Goal: Task Accomplishment & Management: Manage account settings

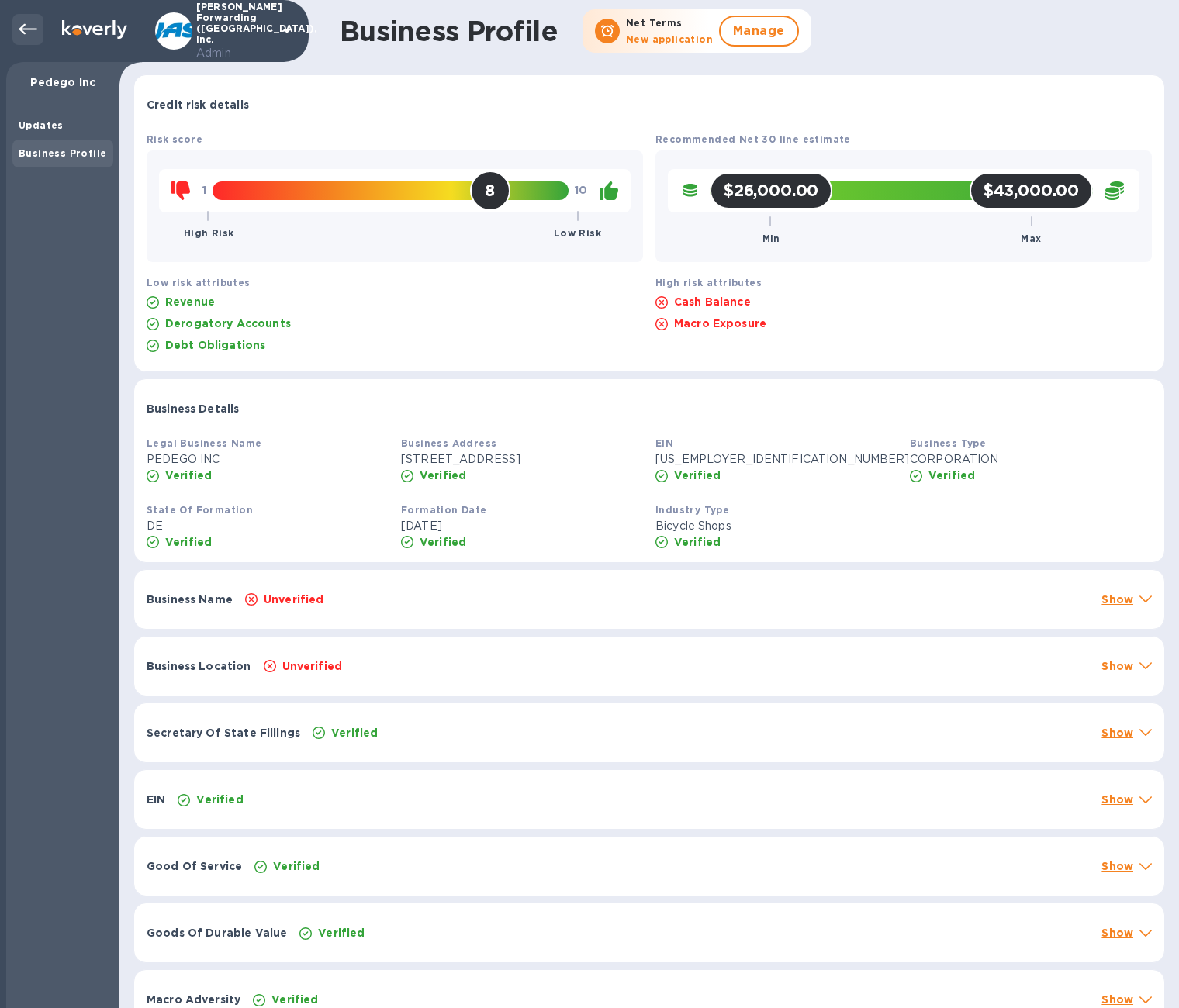
click at [23, 34] on icon at bounding box center [28, 30] width 18 height 18
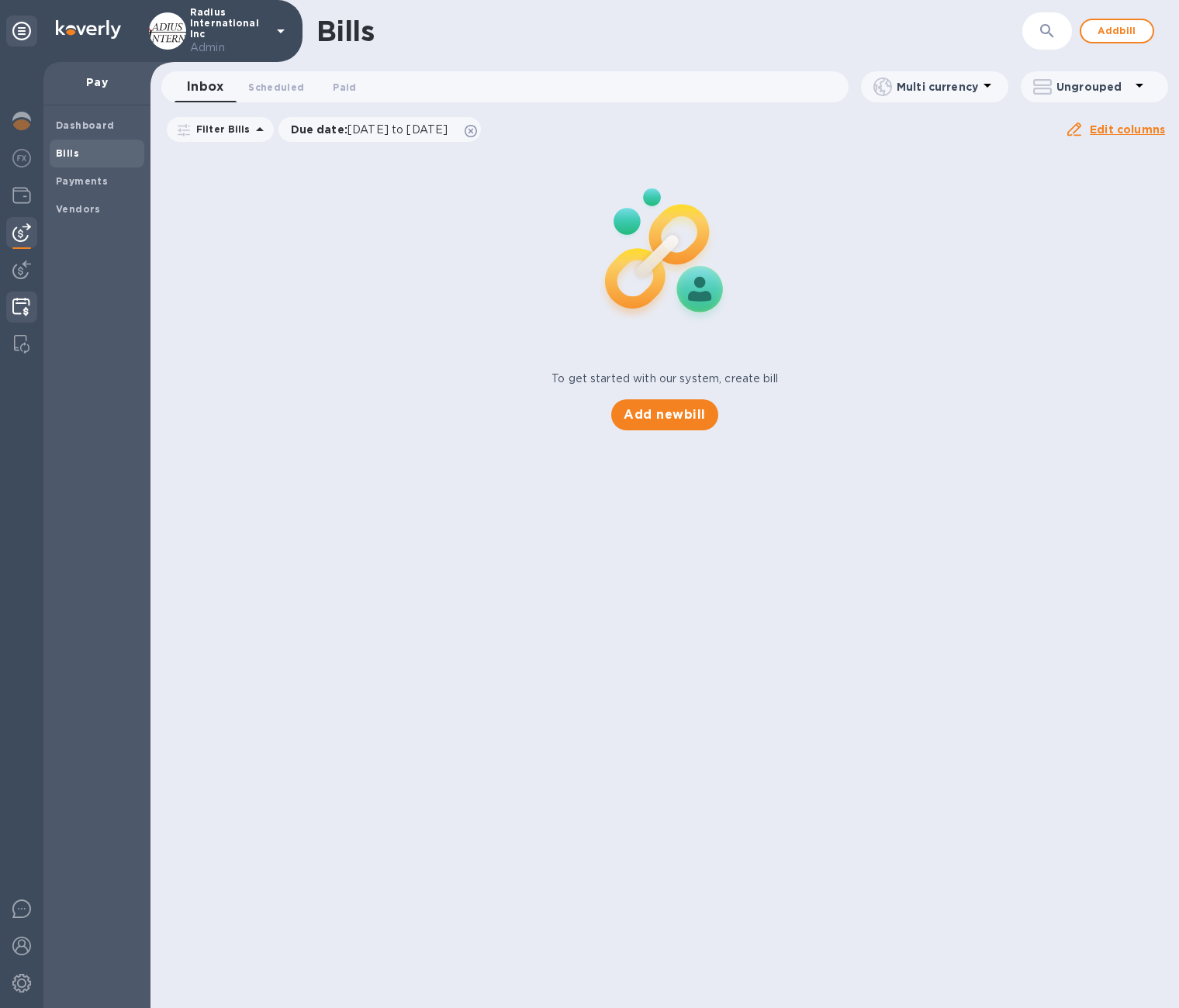
click at [26, 314] on img at bounding box center [20, 307] width 18 height 18
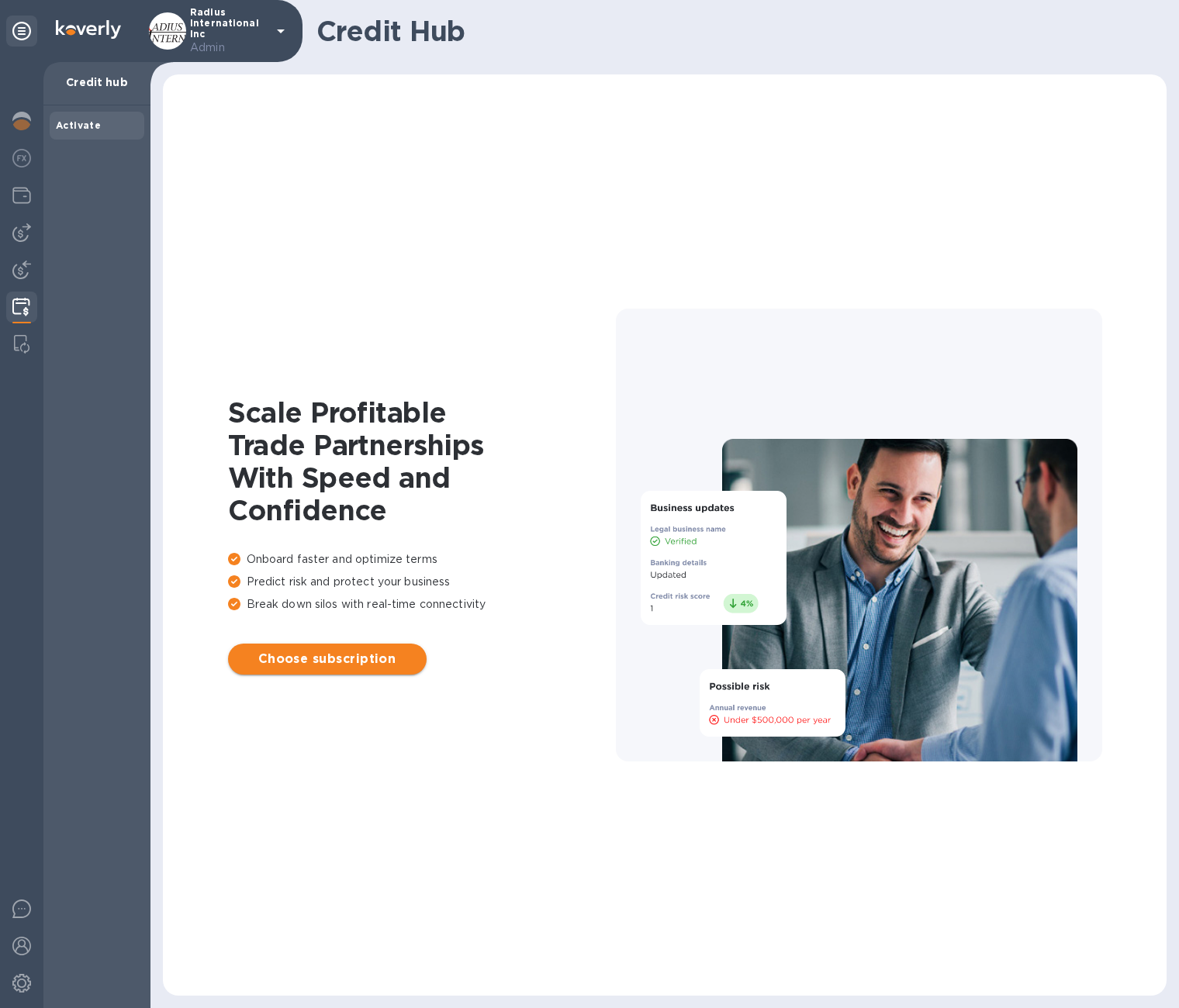
click at [330, 653] on span "Choose subscription" at bounding box center [328, 658] width 173 height 18
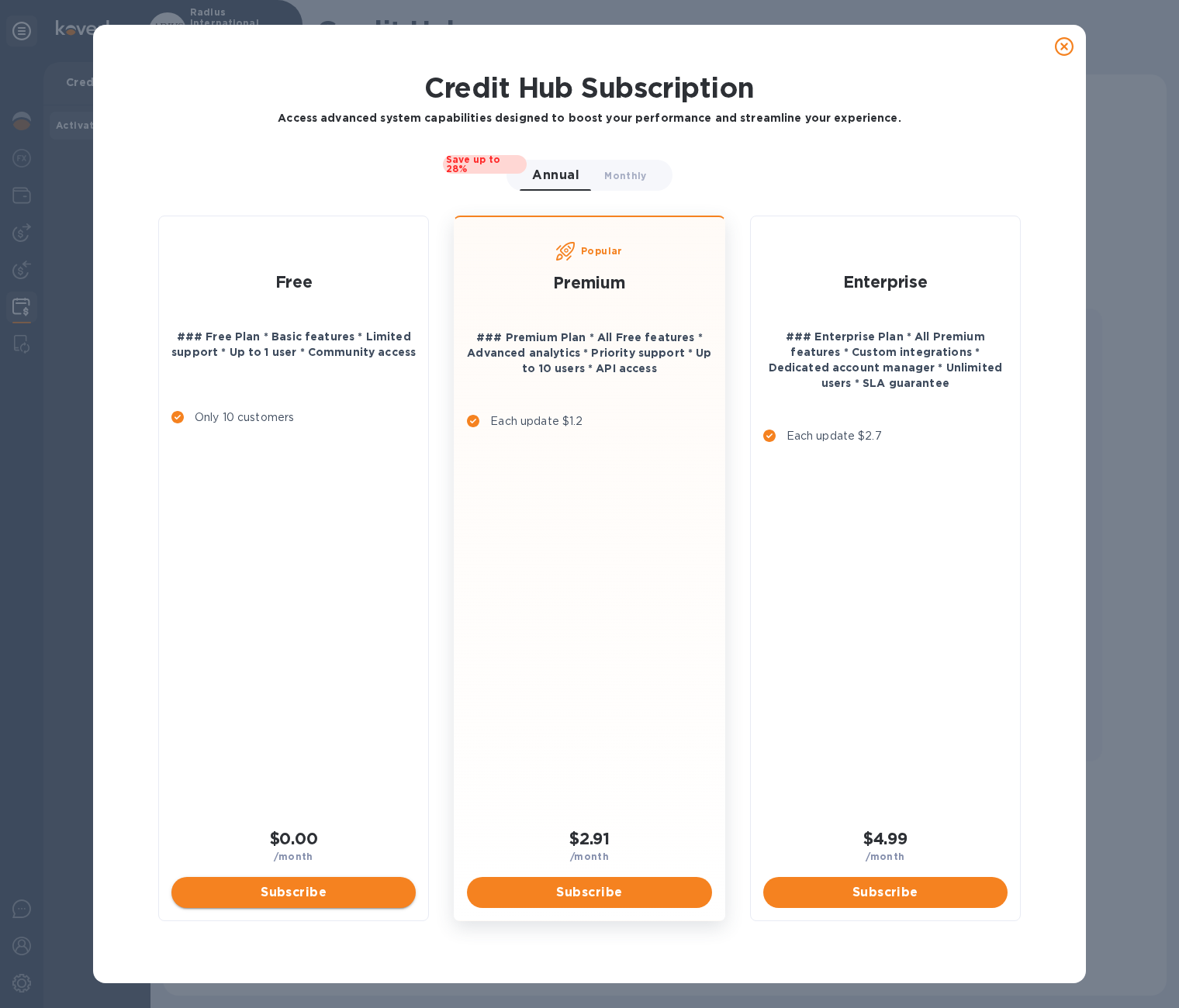
click at [294, 895] on span "Subscribe" at bounding box center [293, 892] width 220 height 18
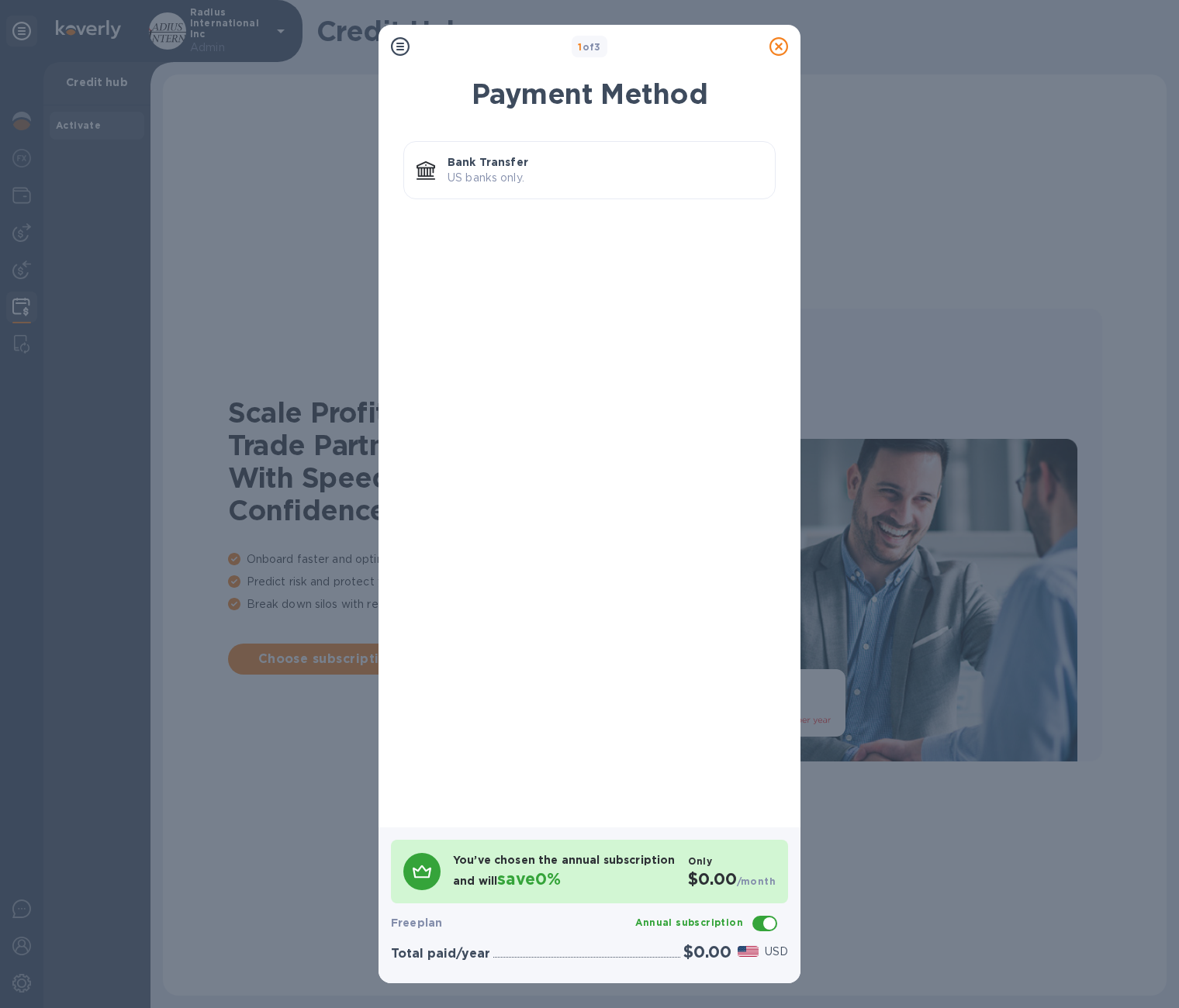
click at [505, 177] on p "US banks only." at bounding box center [604, 178] width 315 height 17
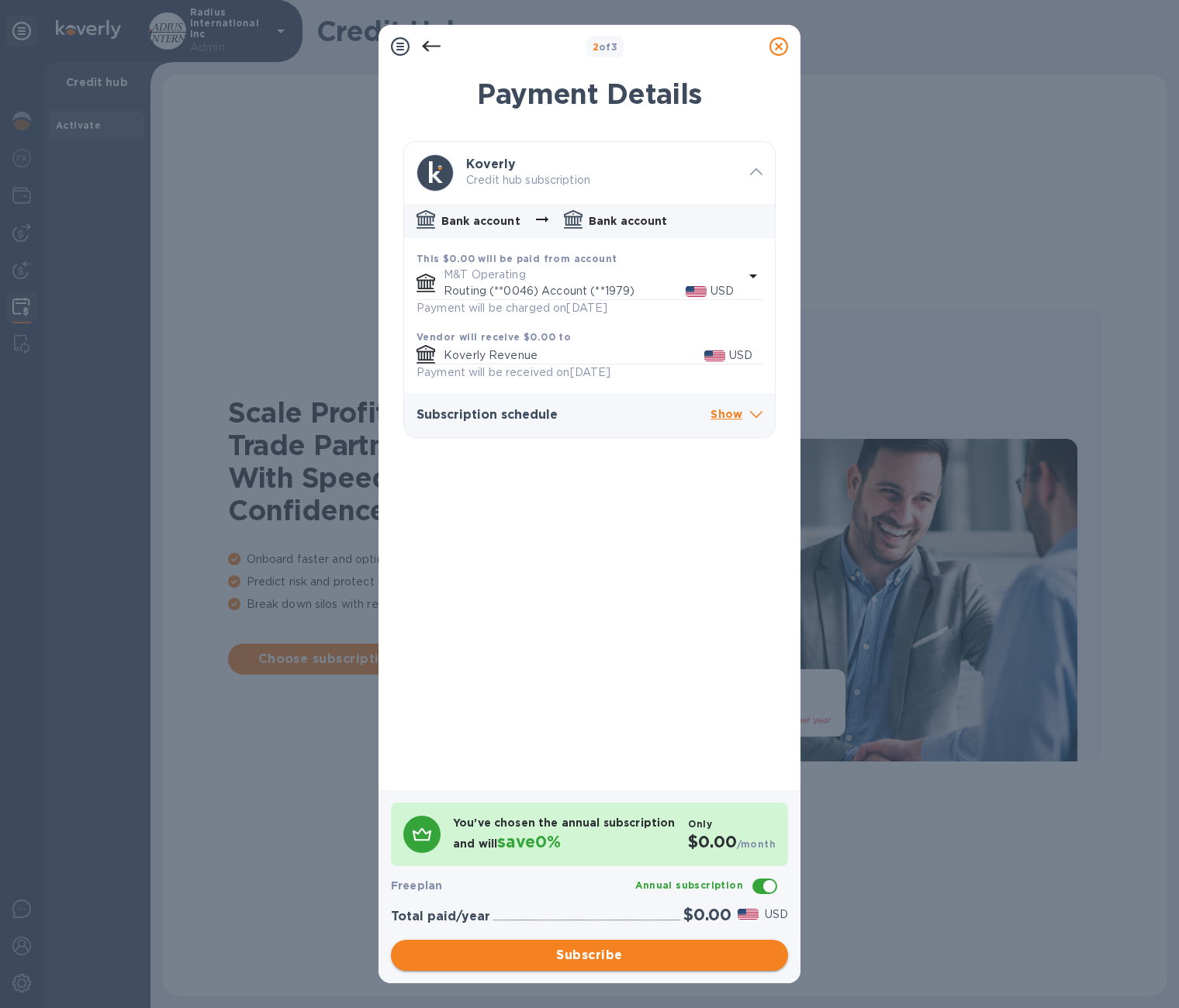
click at [592, 951] on span "Subscribe" at bounding box center [589, 955] width 372 height 18
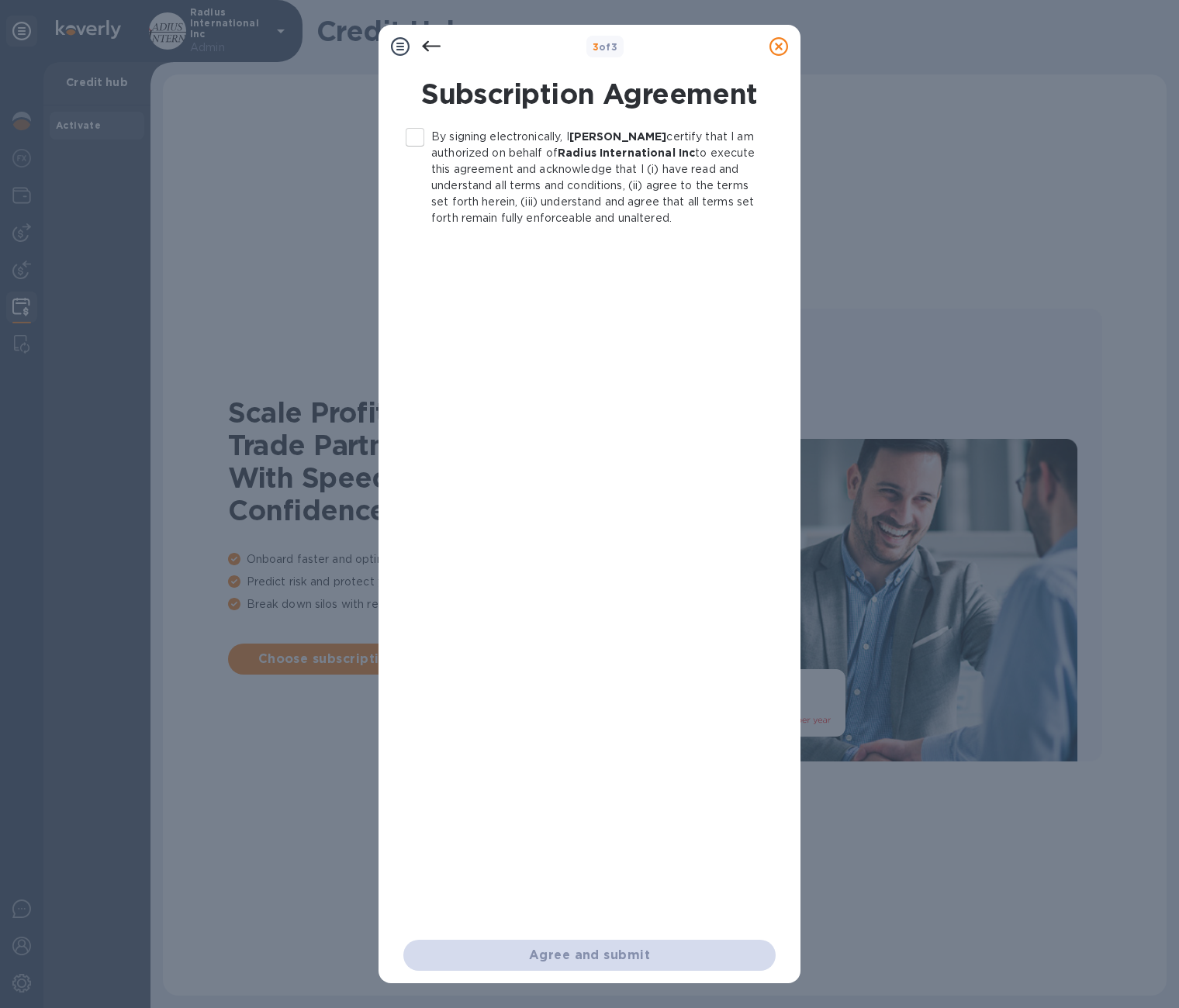
click at [419, 138] on input "By signing electronically, I Mirjana Stranjina certify that I am authorized on …" at bounding box center [414, 136] width 32 height 32
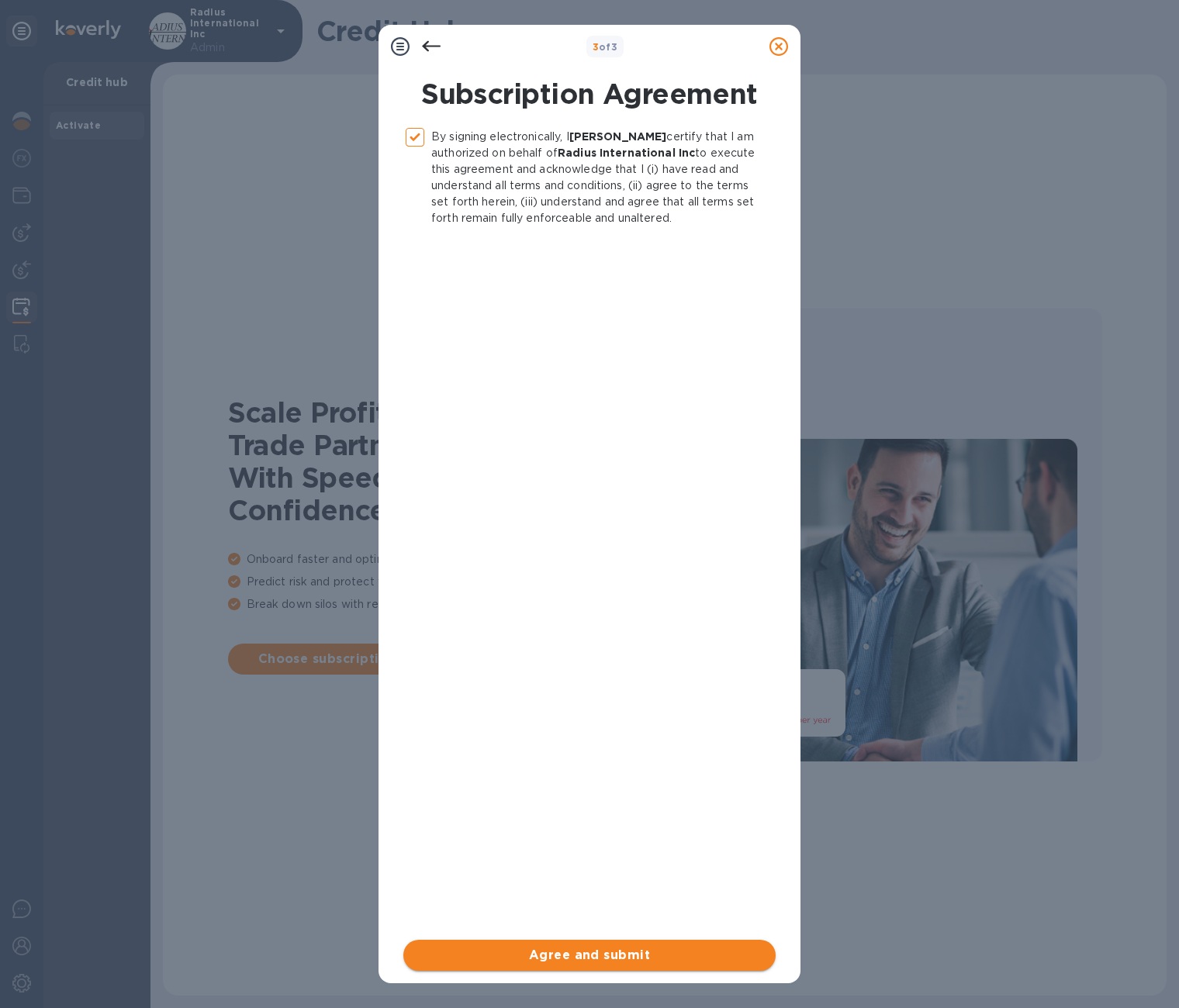
click at [585, 952] on span "Agree and submit" at bounding box center [590, 955] width 348 height 18
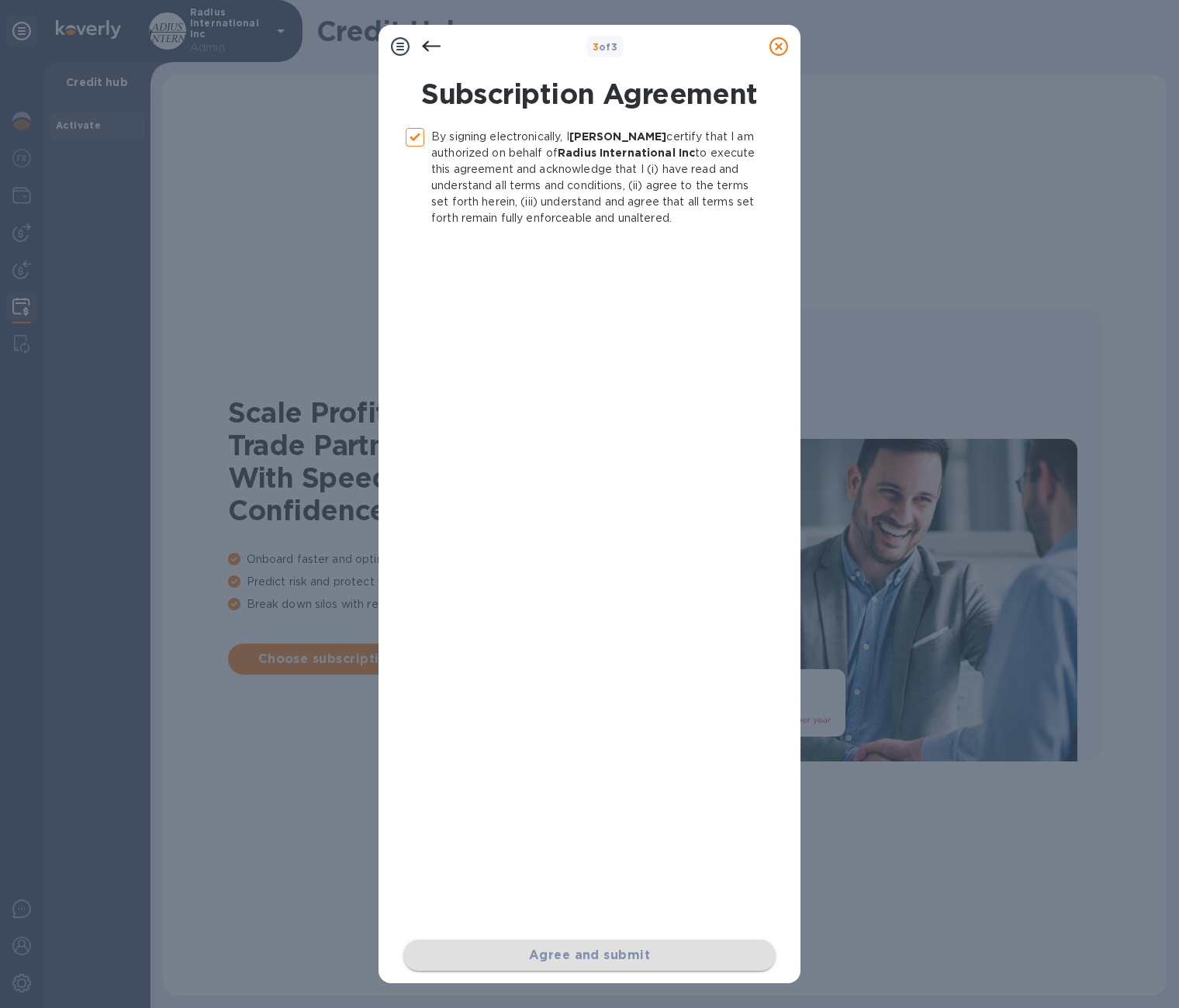
checkbox input "false"
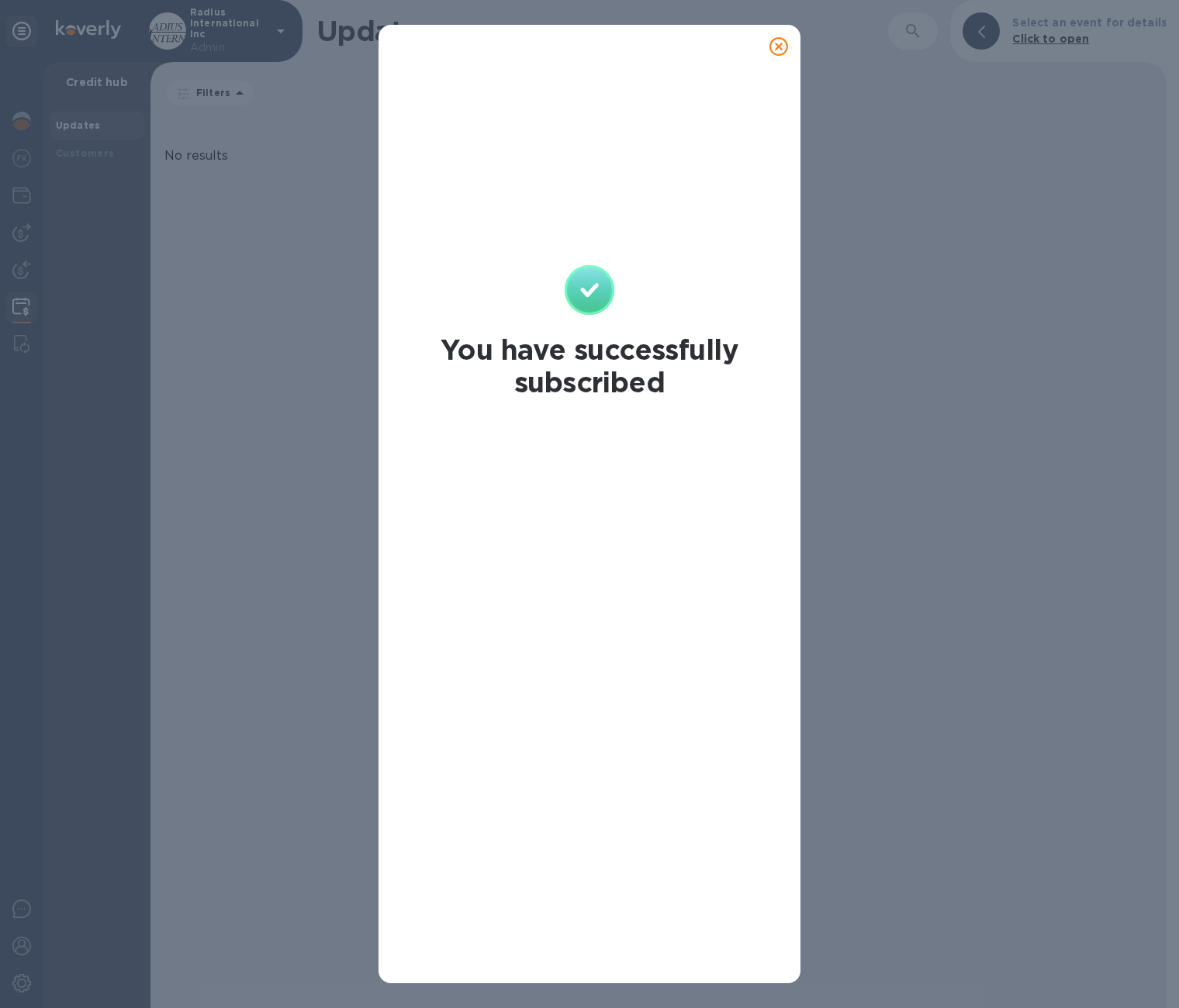
click at [781, 46] on icon at bounding box center [779, 46] width 18 height 18
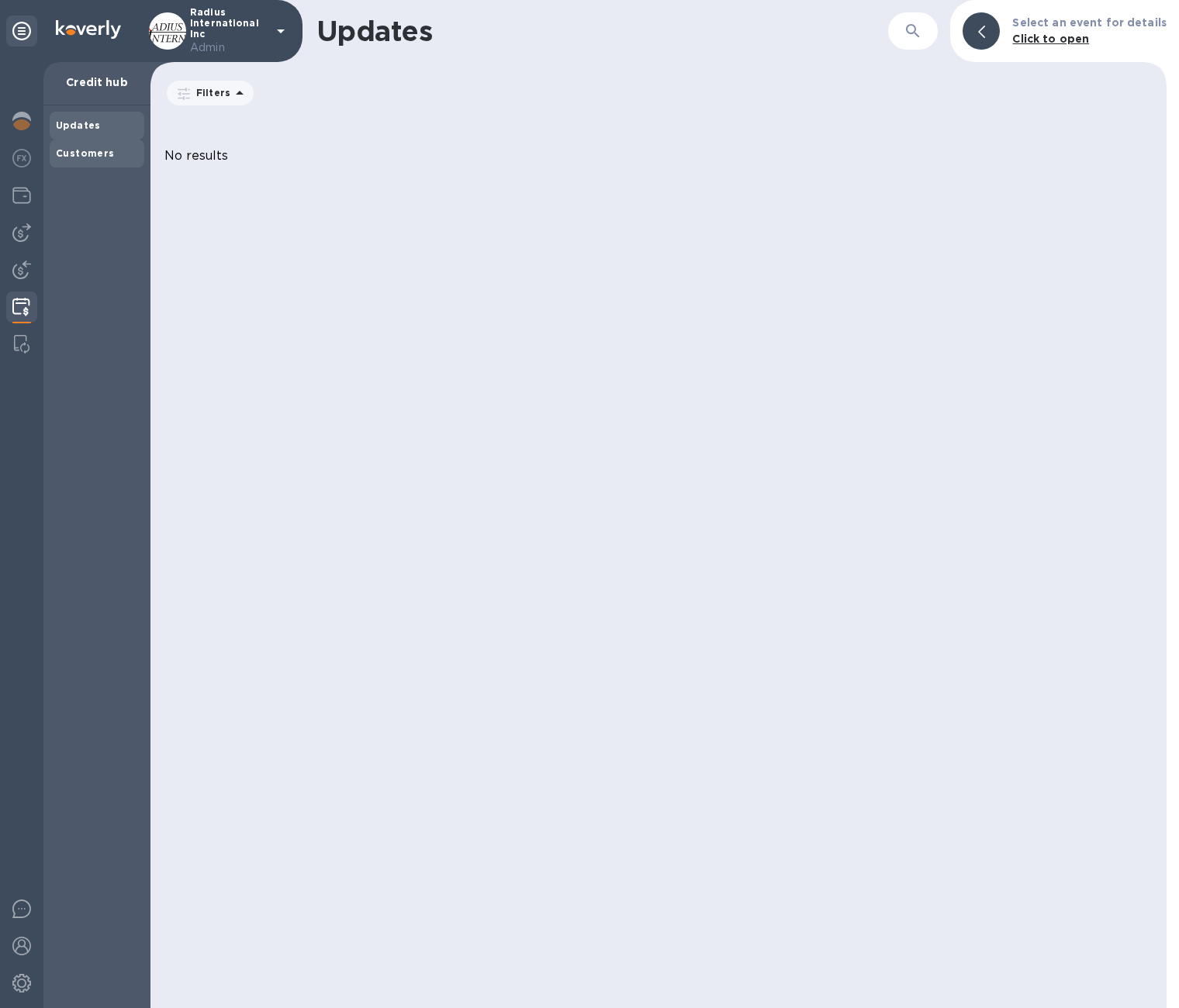
click at [86, 153] on b "Customers" at bounding box center [86, 153] width 59 height 12
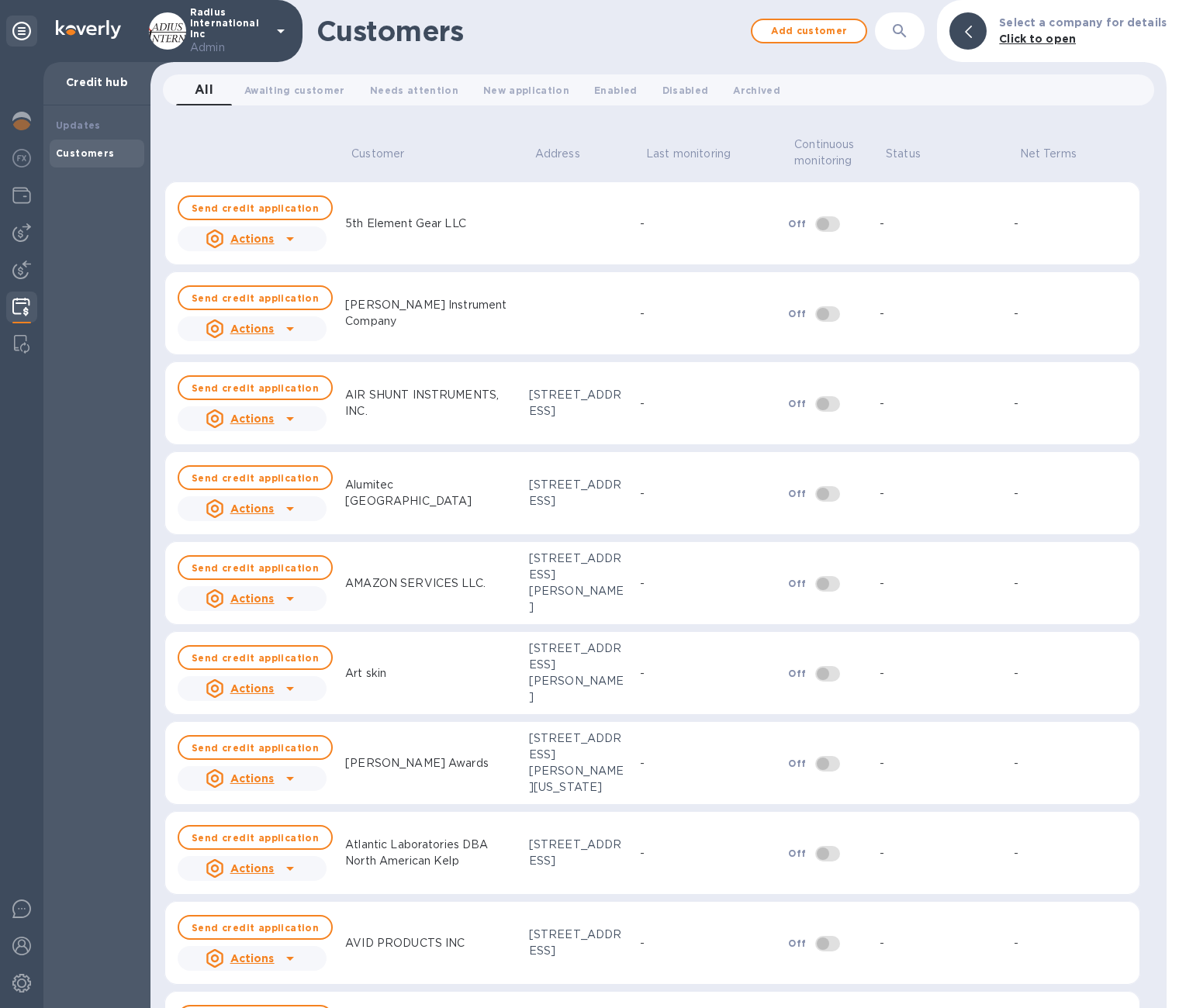
click at [900, 32] on icon "button" at bounding box center [899, 31] width 18 height 18
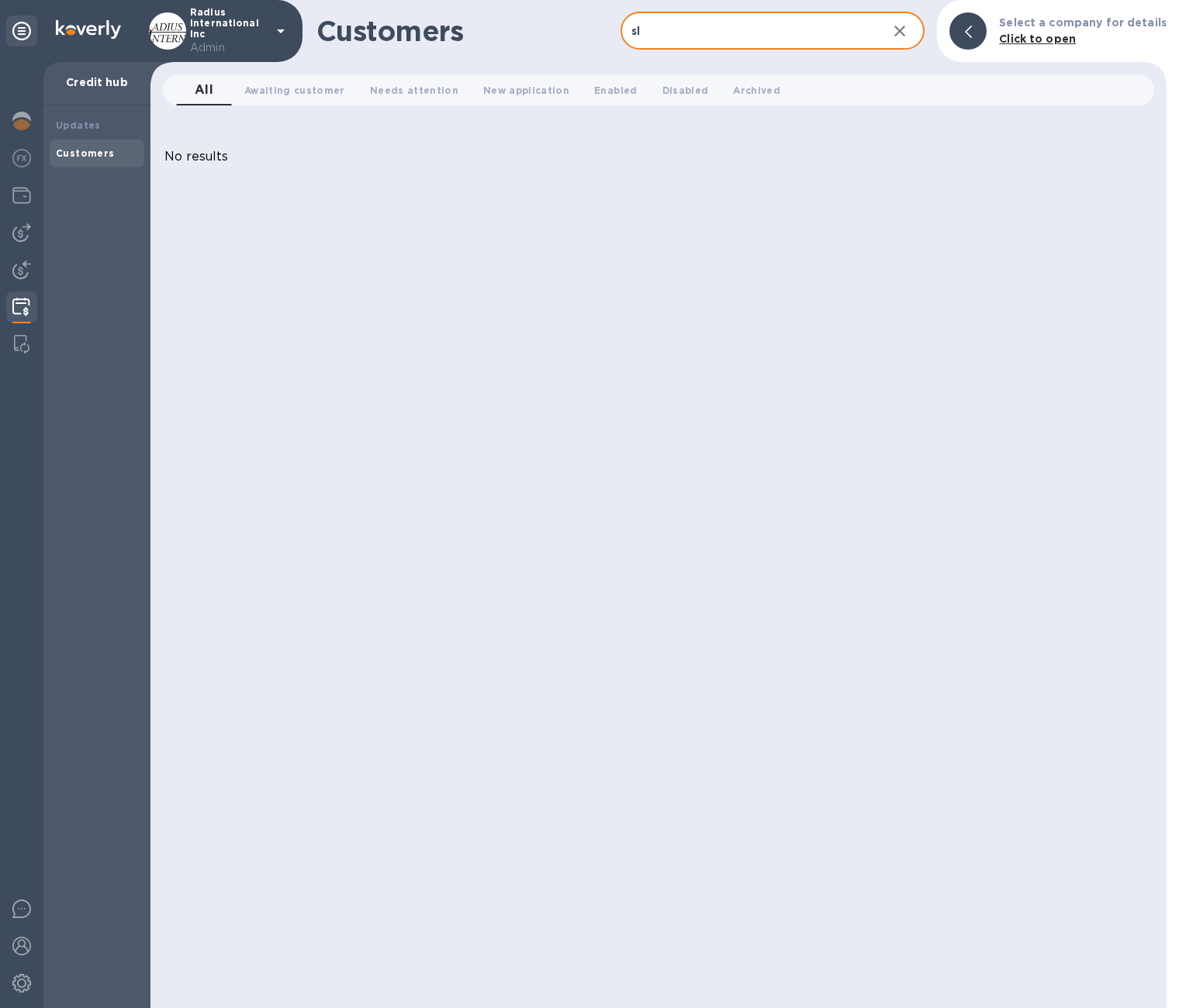
type input "s"
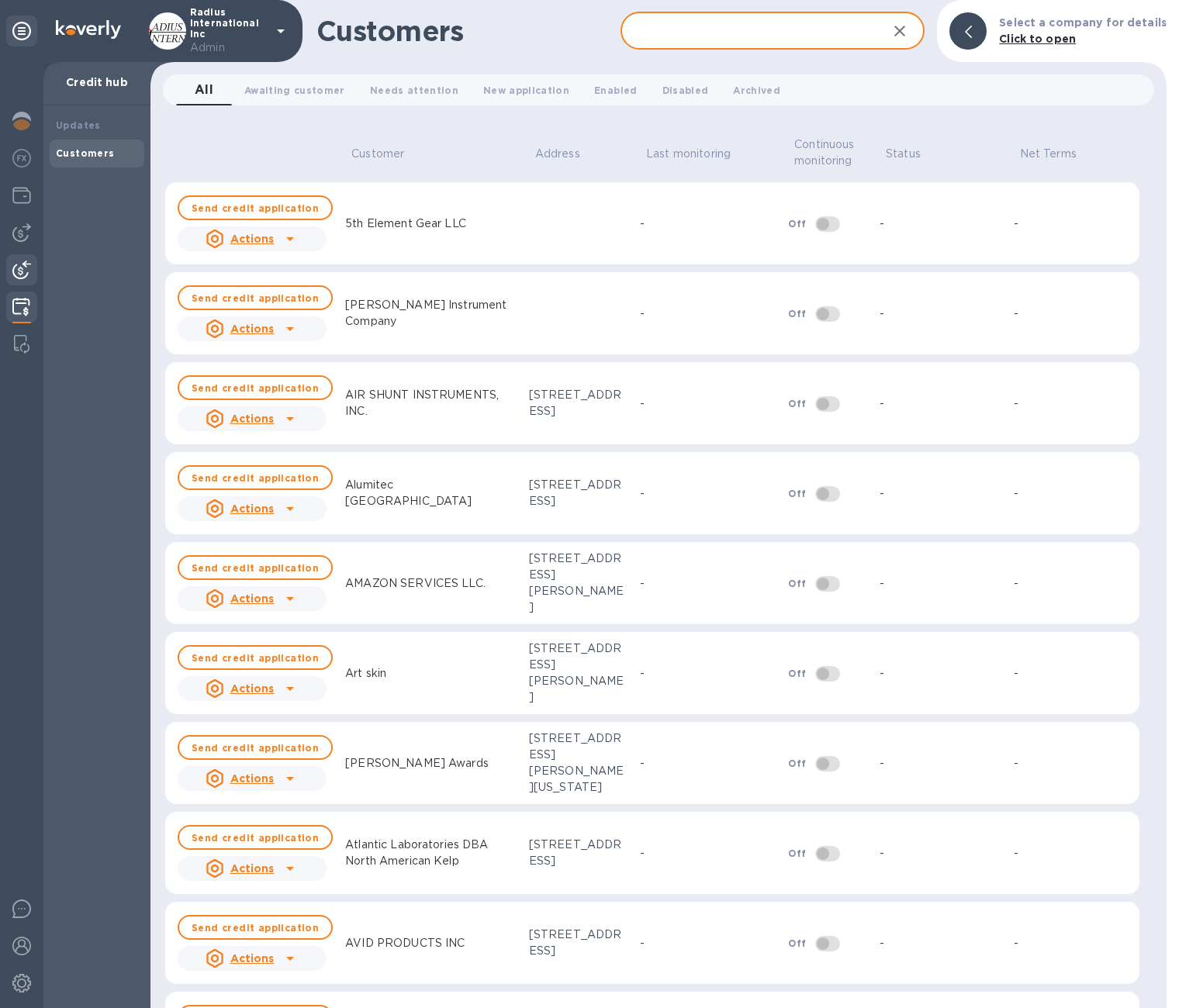
click at [18, 271] on img at bounding box center [21, 269] width 18 height 18
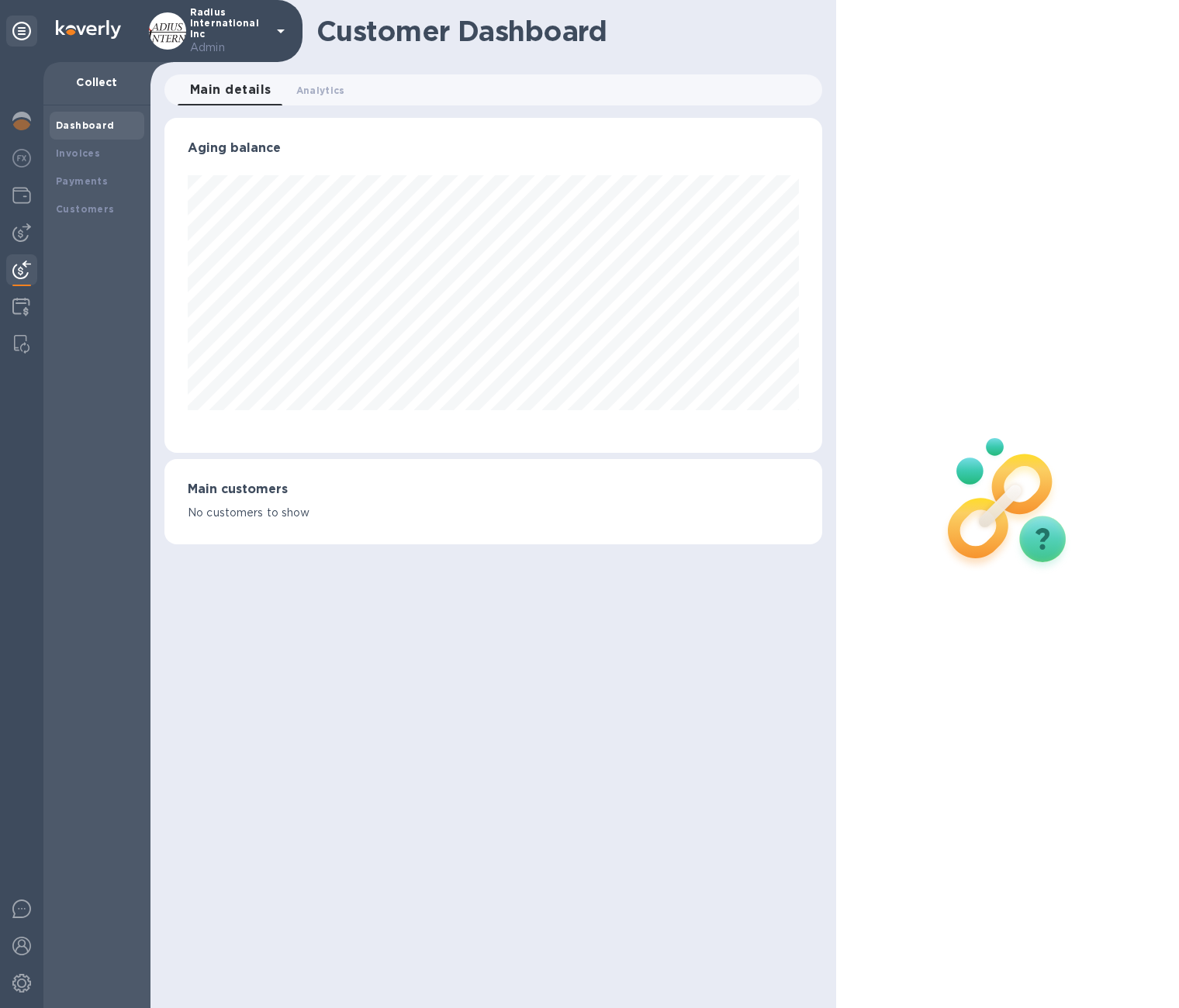
scroll to position [335, 658]
click at [100, 208] on b "Customers" at bounding box center [86, 208] width 59 height 12
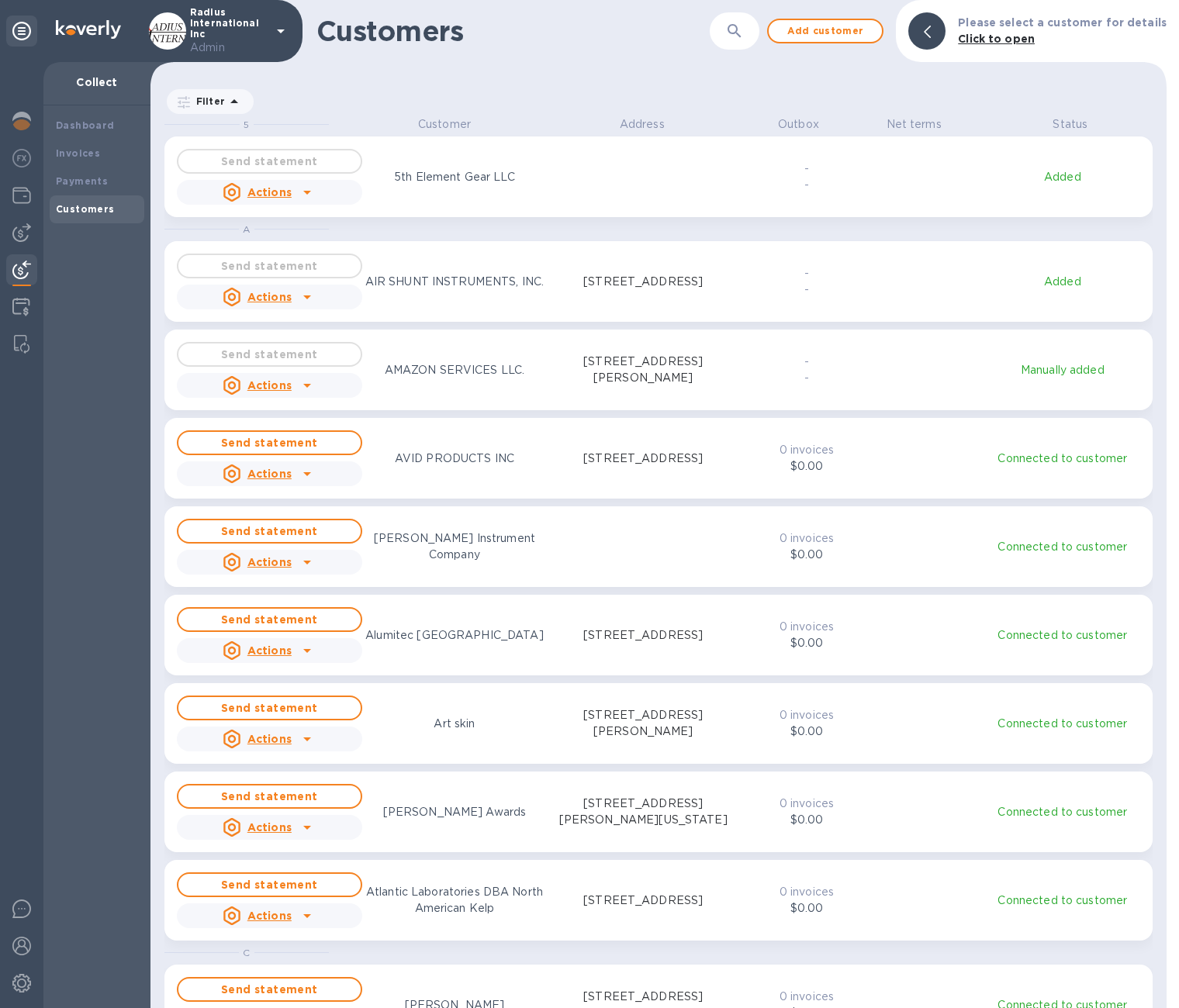
scroll to position [879, 1009]
click at [744, 29] on icon "button" at bounding box center [734, 31] width 18 height 18
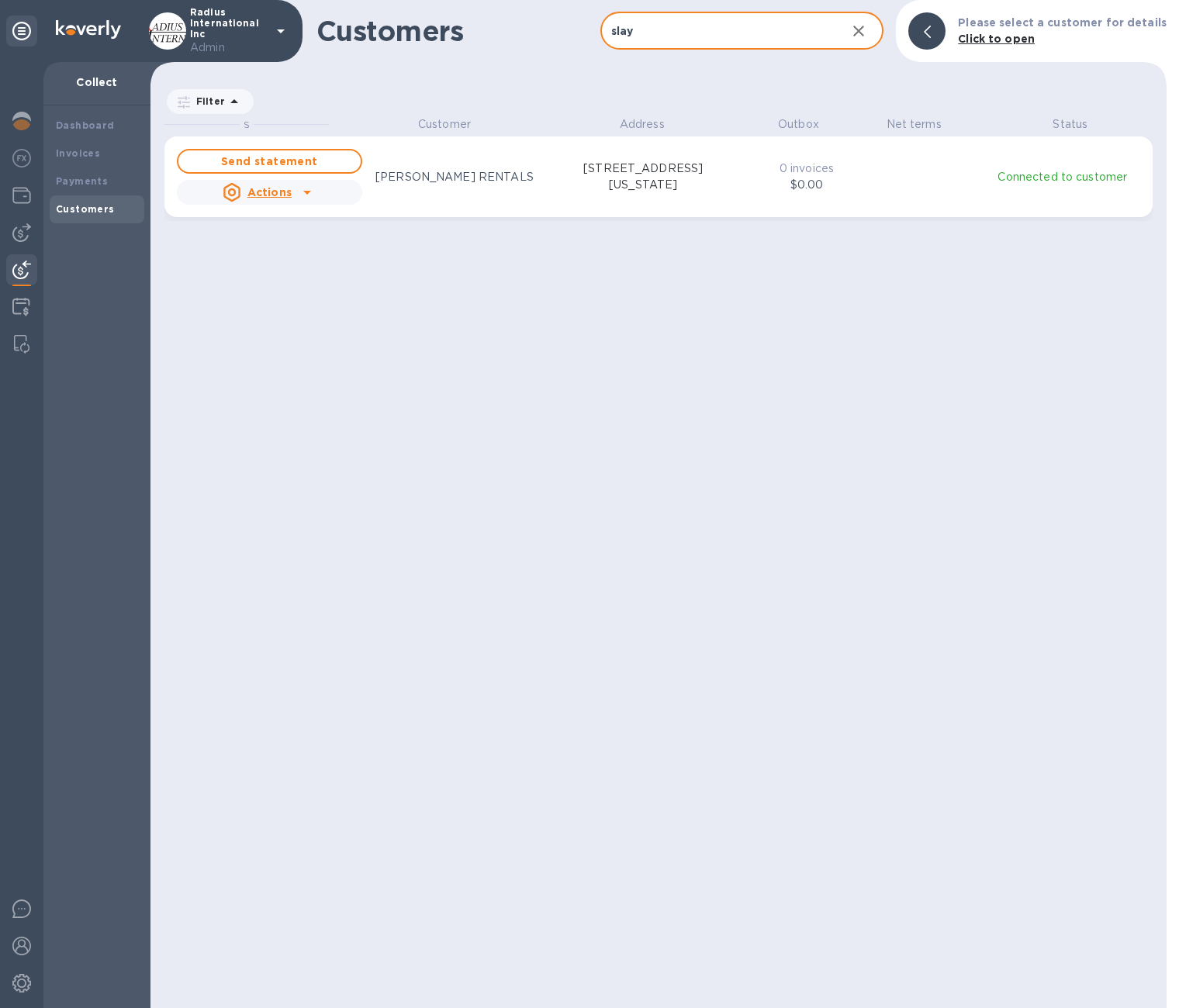
type input "slay"
click at [455, 192] on div "Send statement Actions SLAYMAKER RENTALS 150 penn st, washington boro, PA 17582…" at bounding box center [456, 176] width 566 height 62
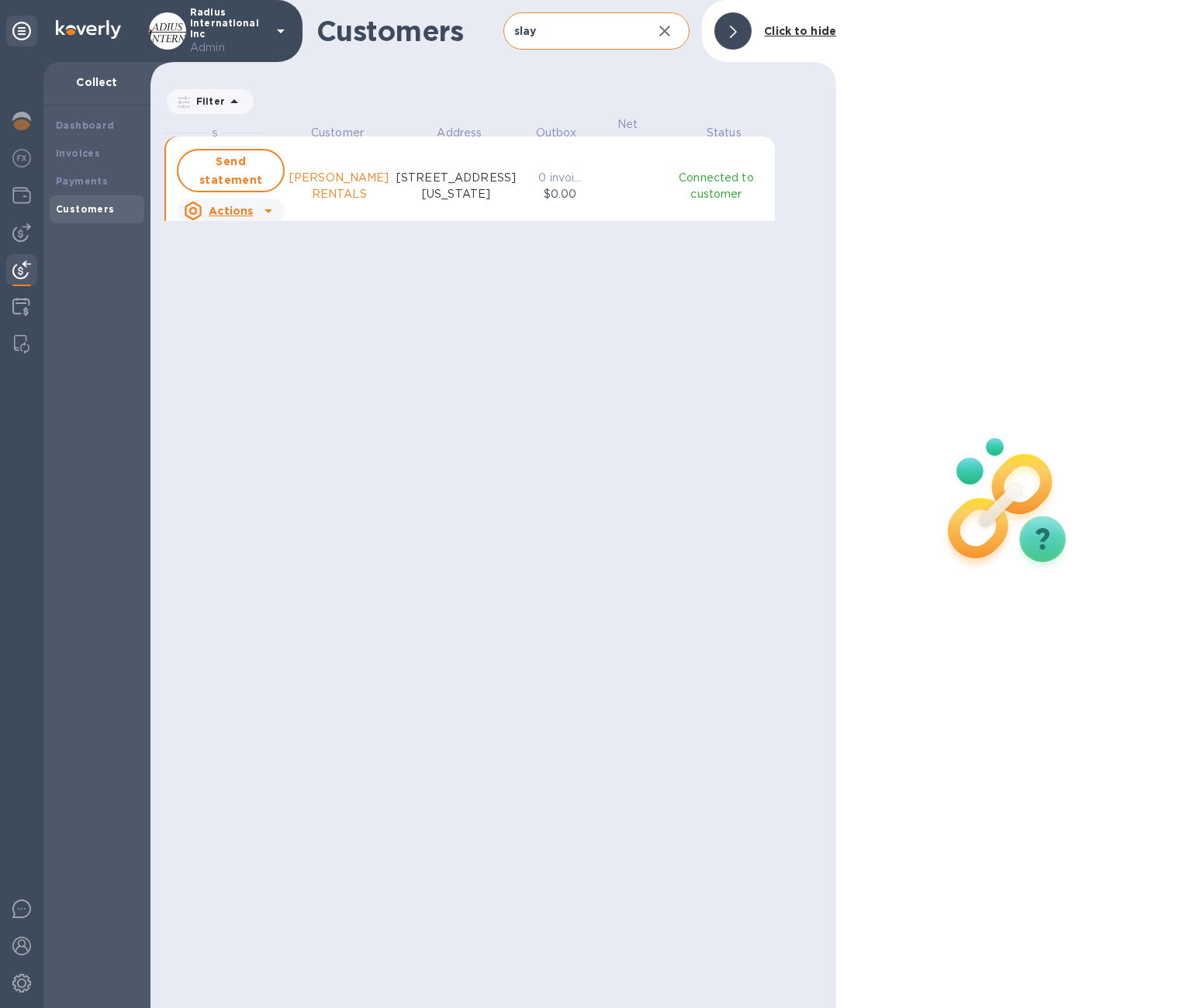
scroll to position [13, 7]
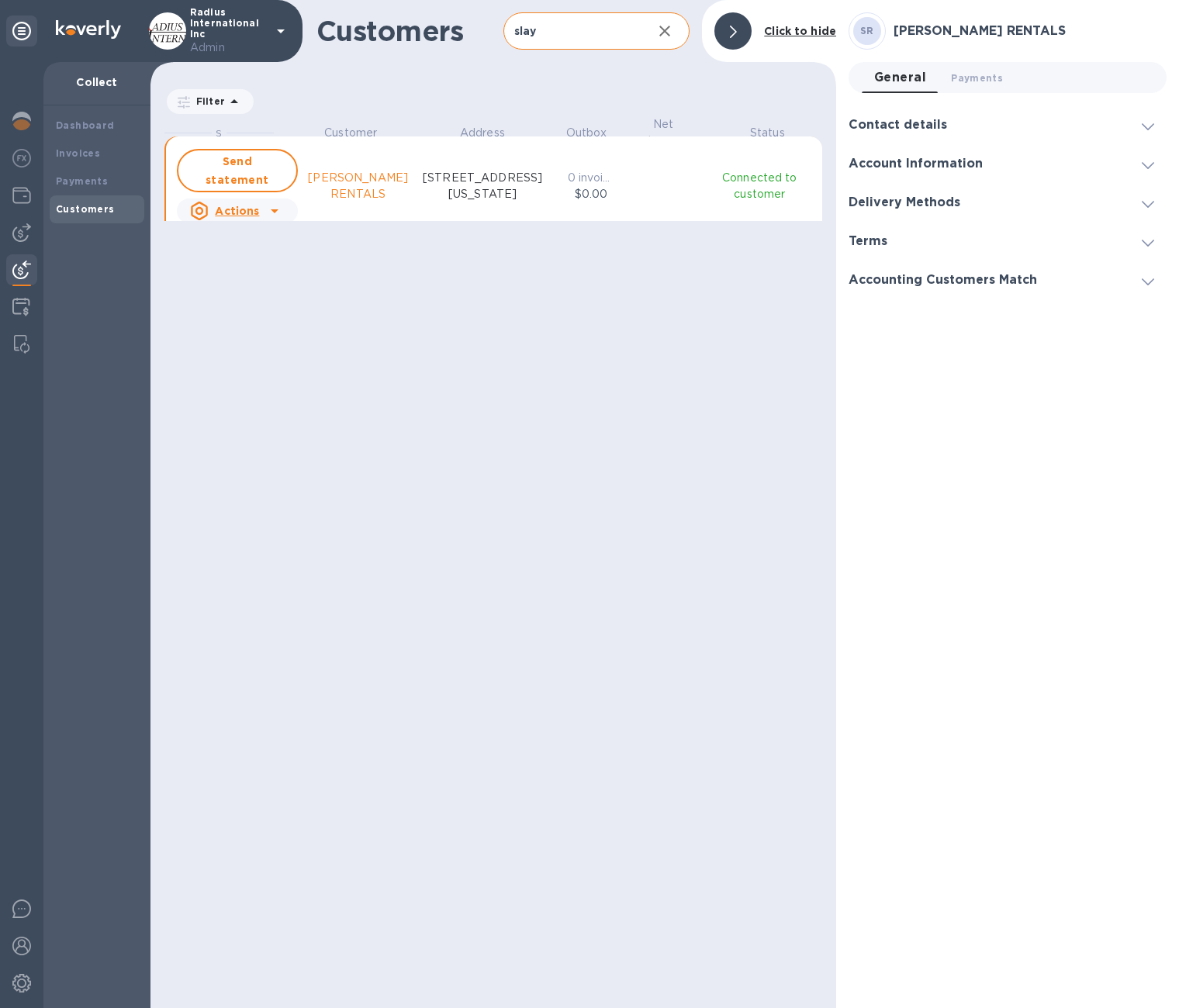
click at [272, 209] on icon "grid" at bounding box center [274, 211] width 7 height 4
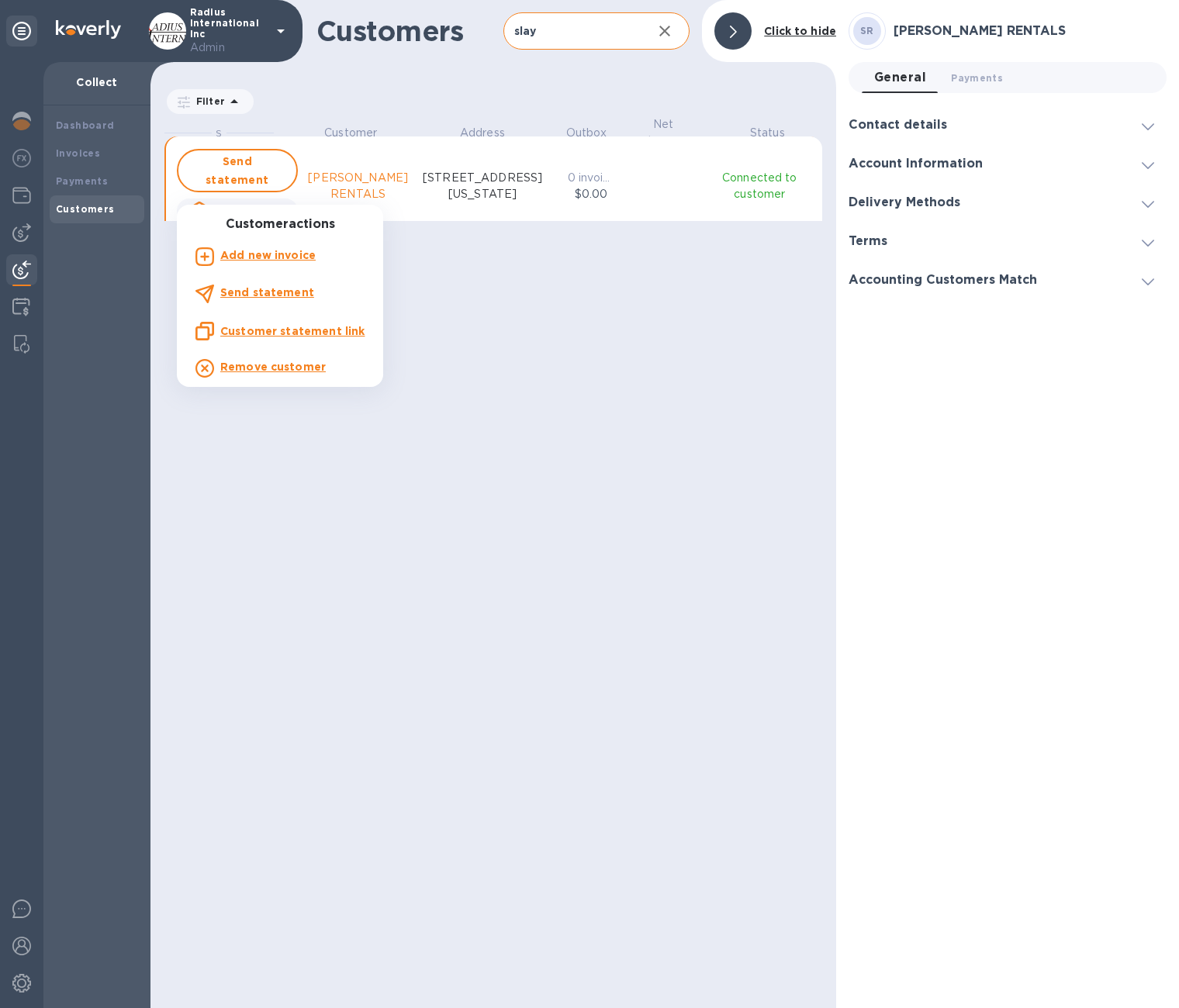
click at [565, 372] on div at bounding box center [590, 504] width 1179 height 1008
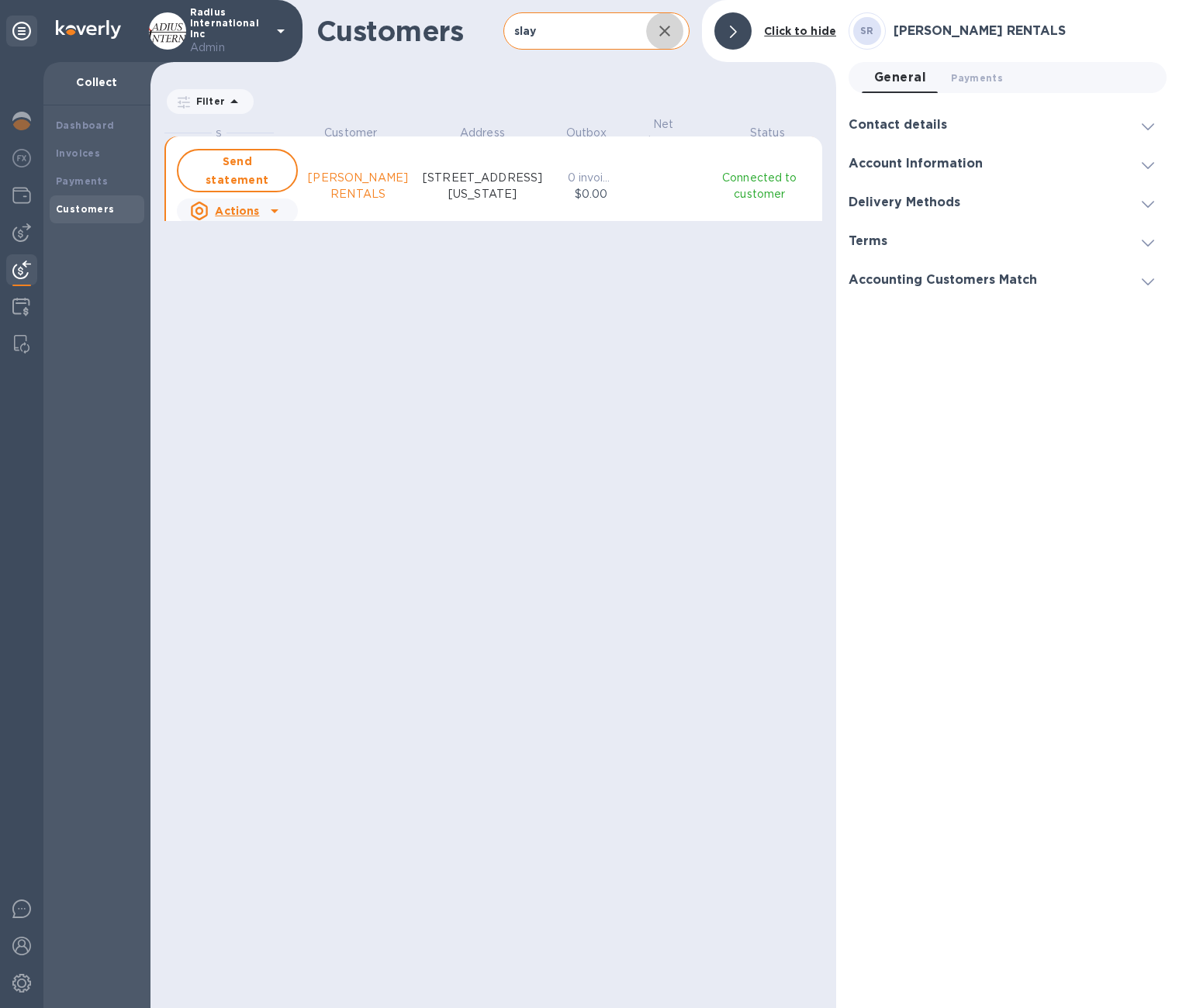
click at [671, 34] on icon "button" at bounding box center [664, 31] width 18 height 18
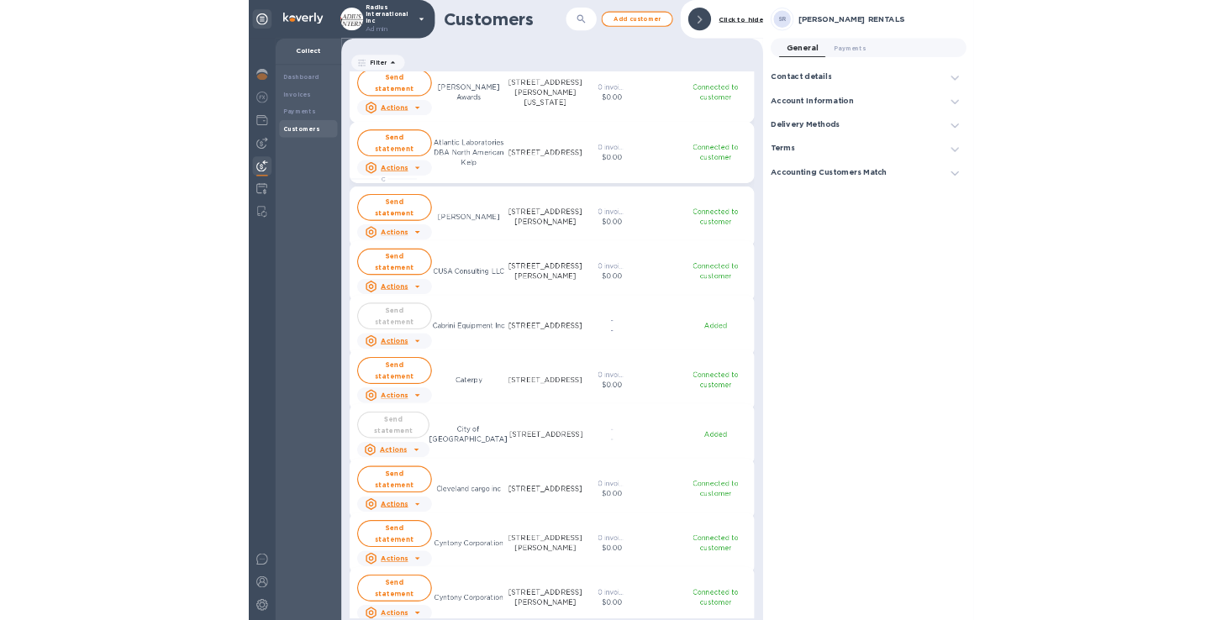
scroll to position [868, 0]
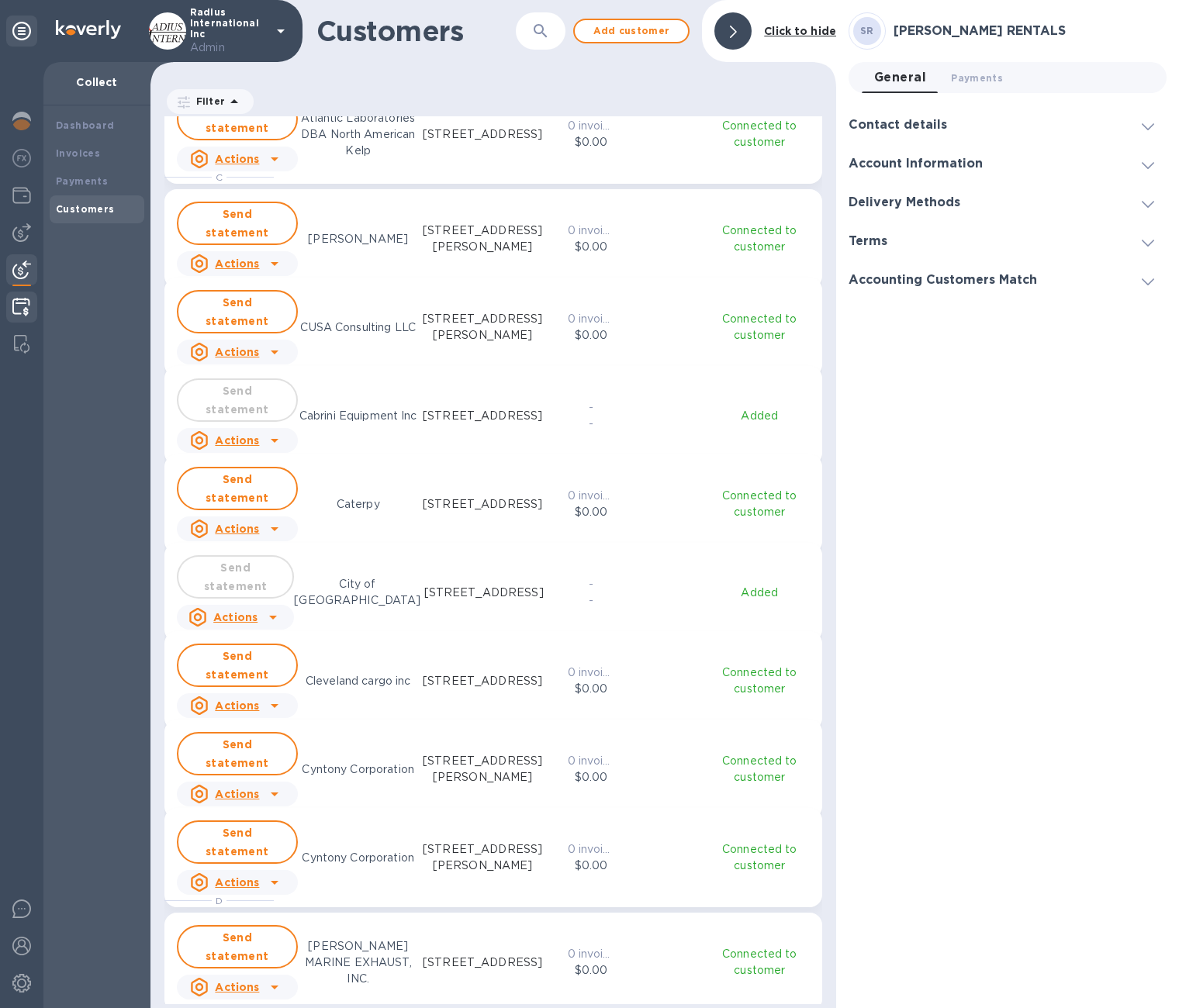
click at [21, 306] on img at bounding box center [20, 307] width 18 height 18
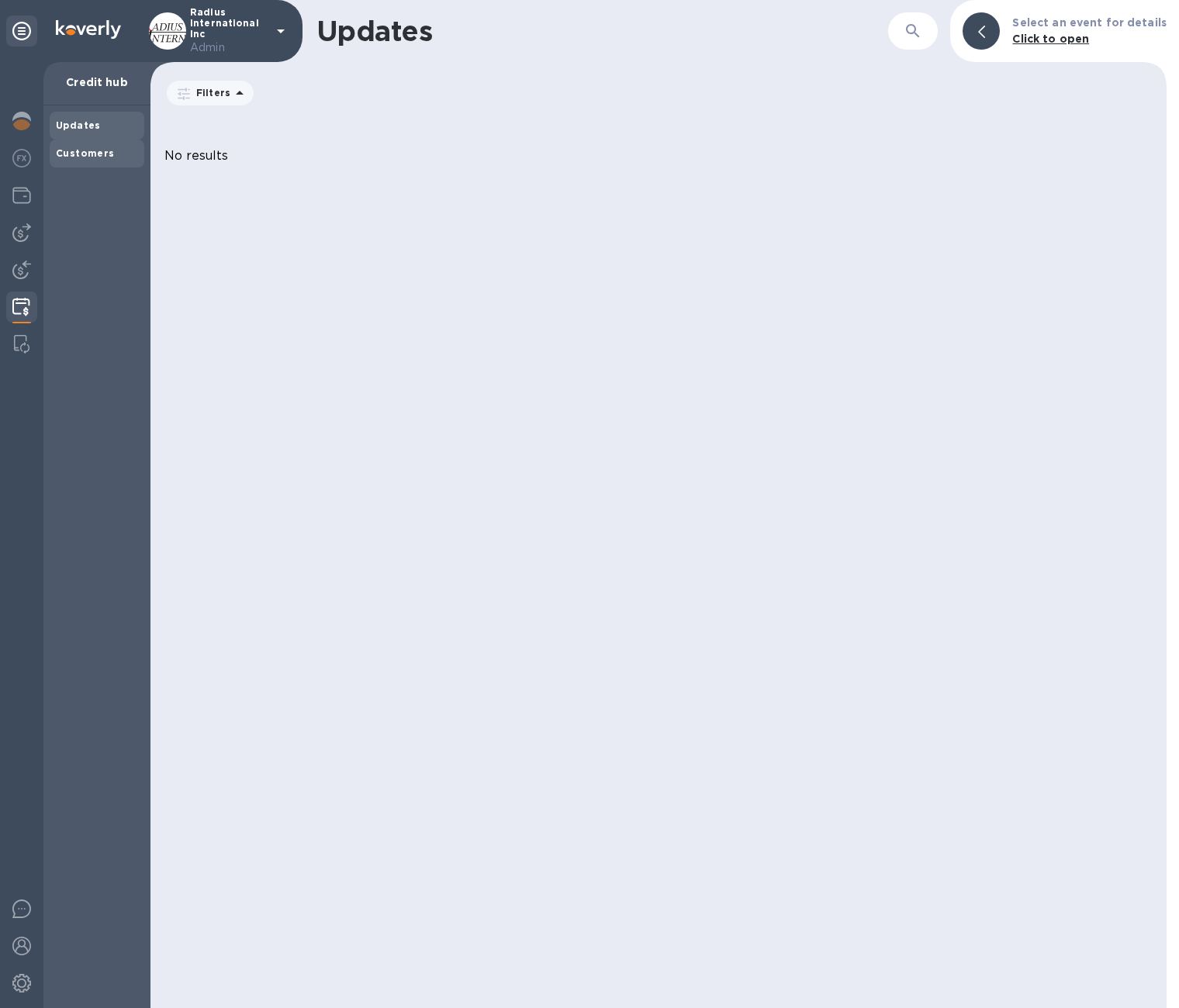
click at [102, 154] on b "Customers" at bounding box center [86, 153] width 59 height 12
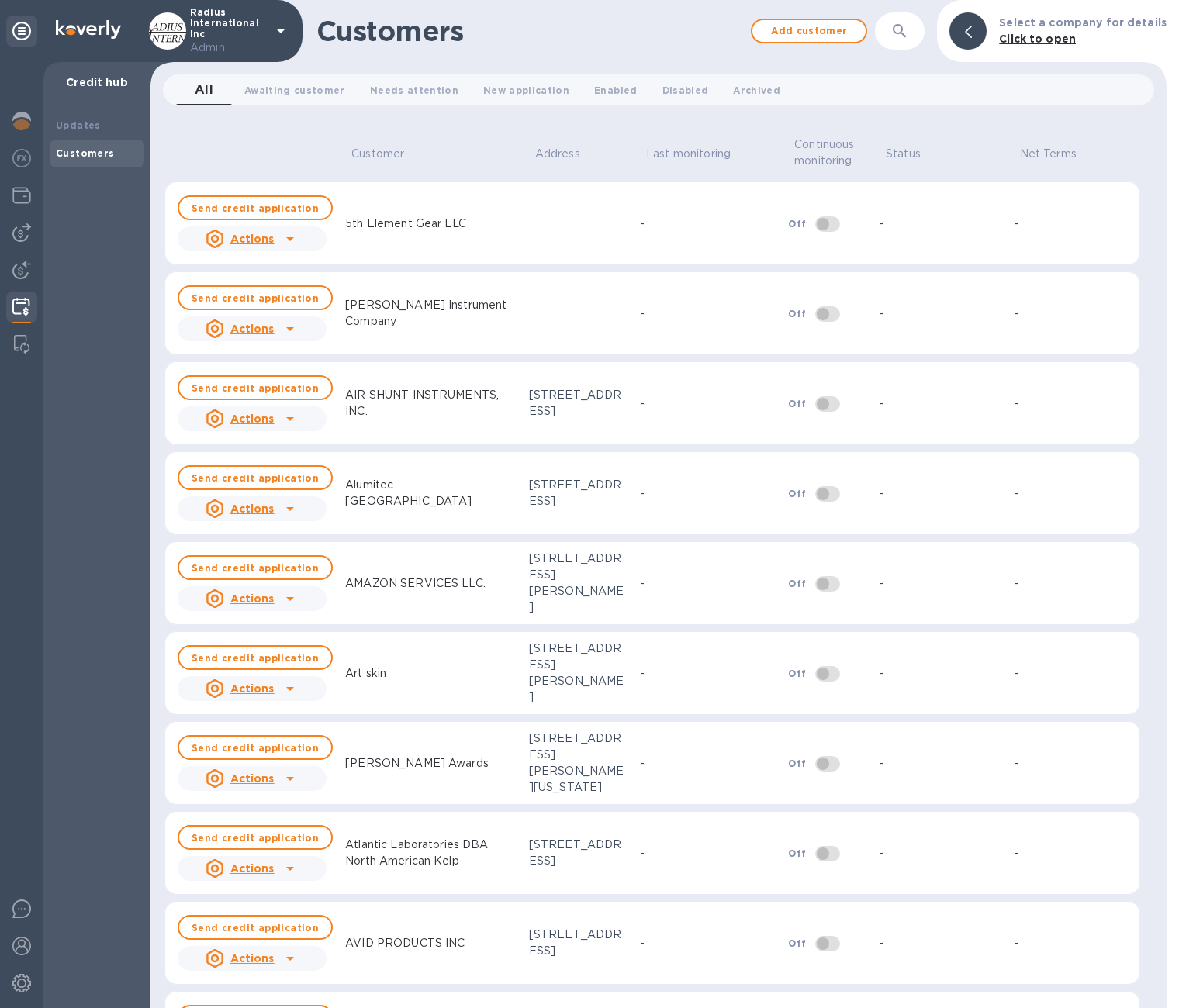
click at [903, 31] on icon "button" at bounding box center [899, 30] width 13 height 13
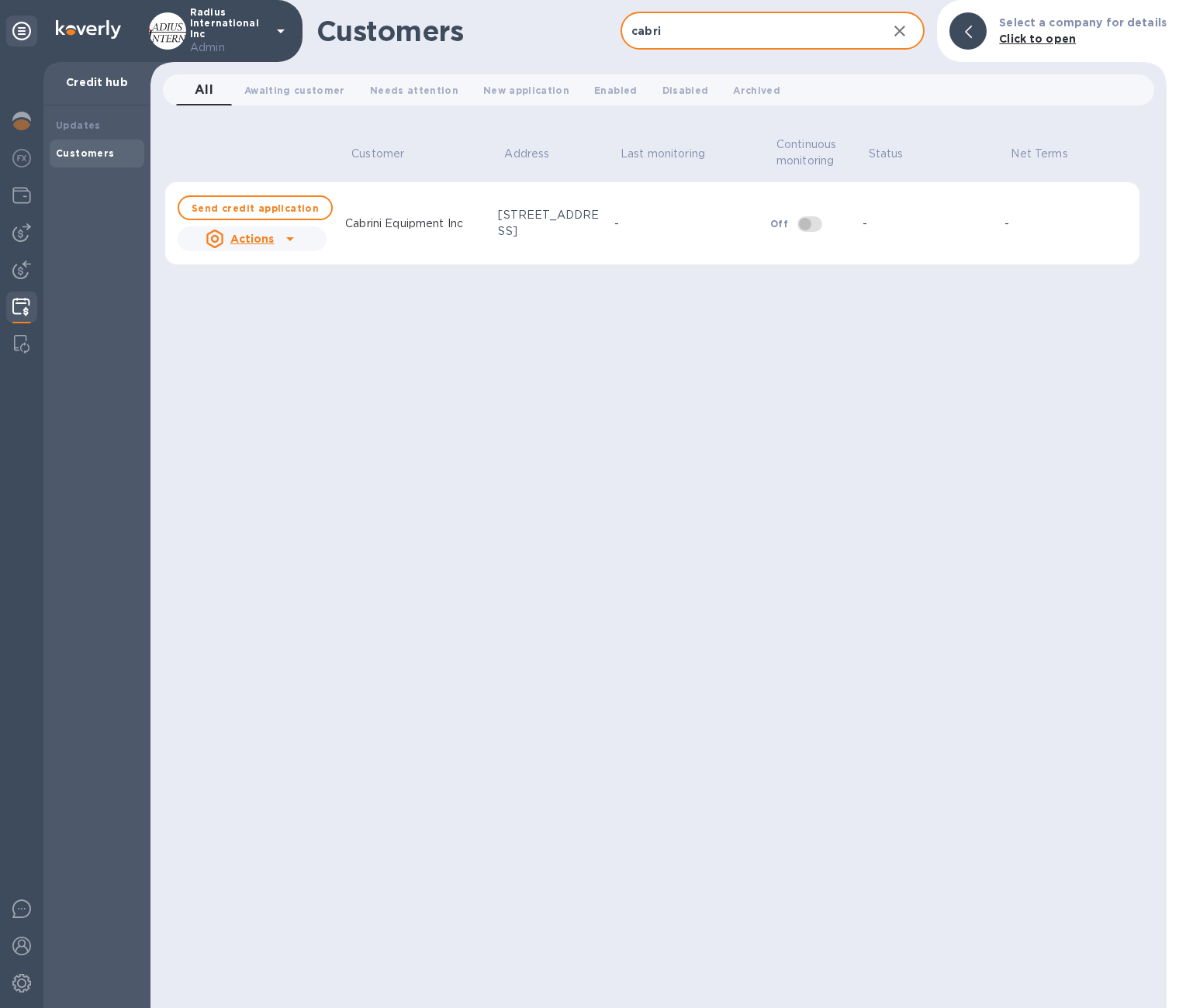
type input "cabri"
click at [290, 239] on icon at bounding box center [290, 239] width 7 height 4
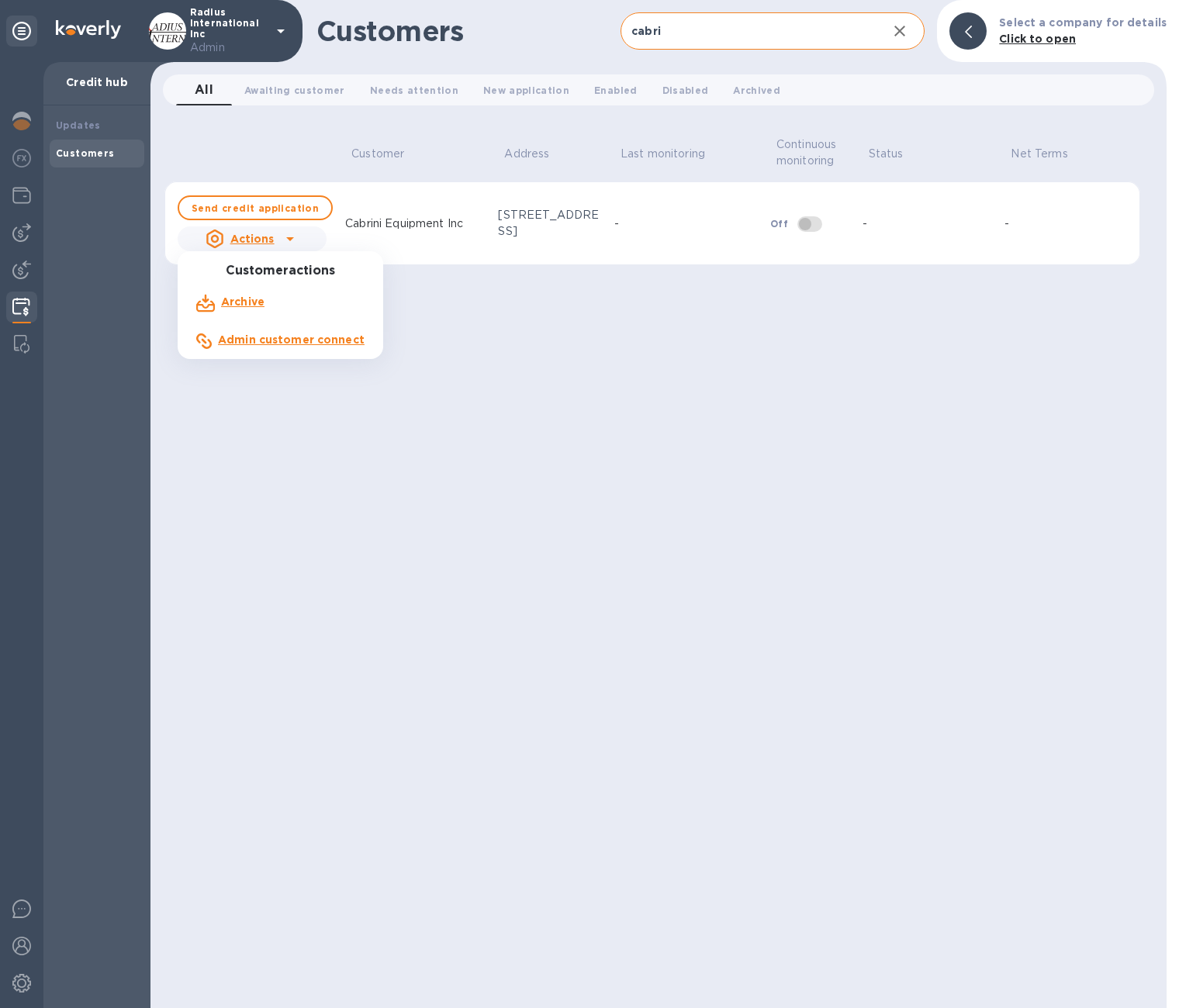
click at [280, 339] on b "Admin customer connect" at bounding box center [291, 338] width 147 height 12
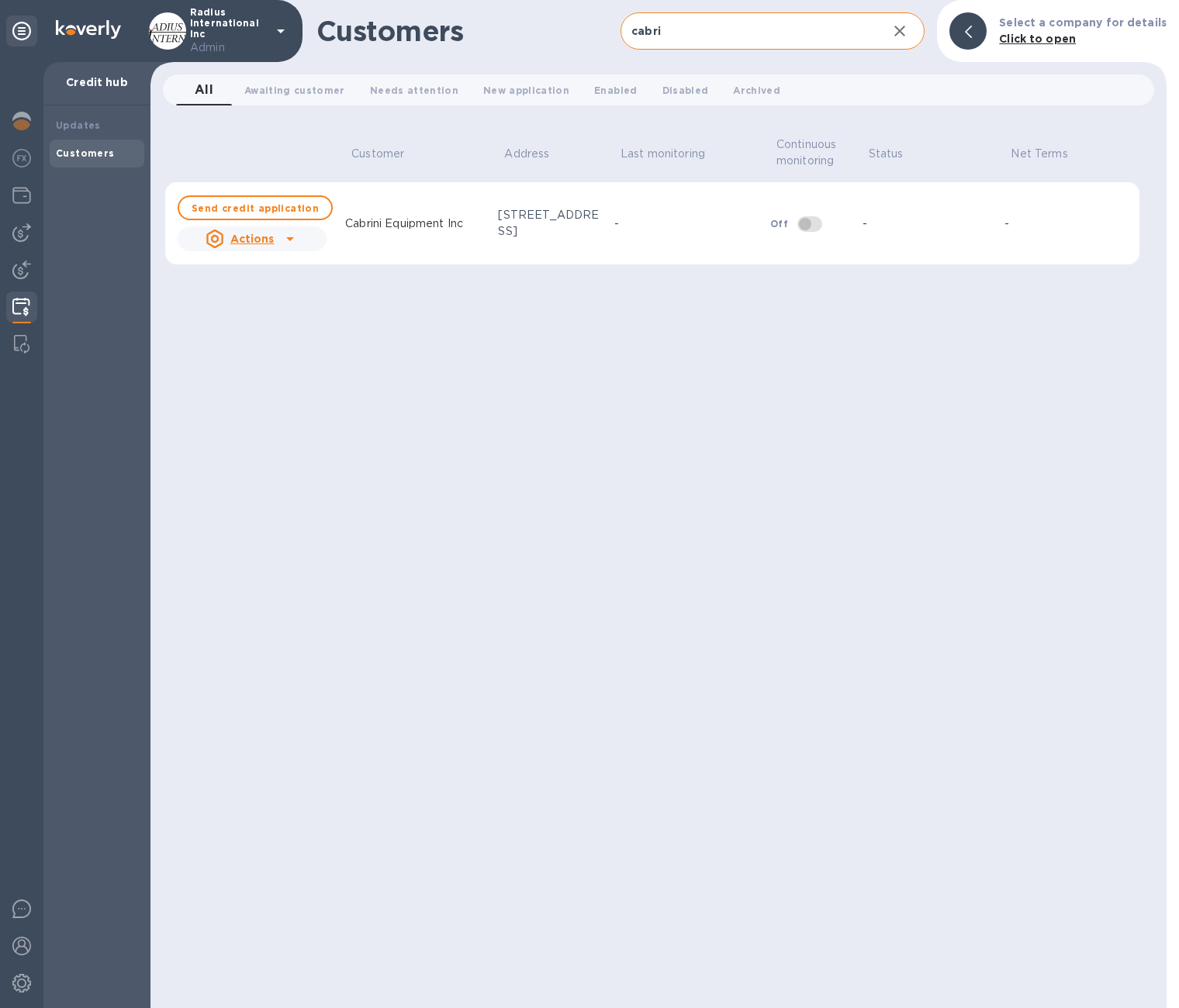
click at [287, 241] on icon at bounding box center [290, 239] width 18 height 18
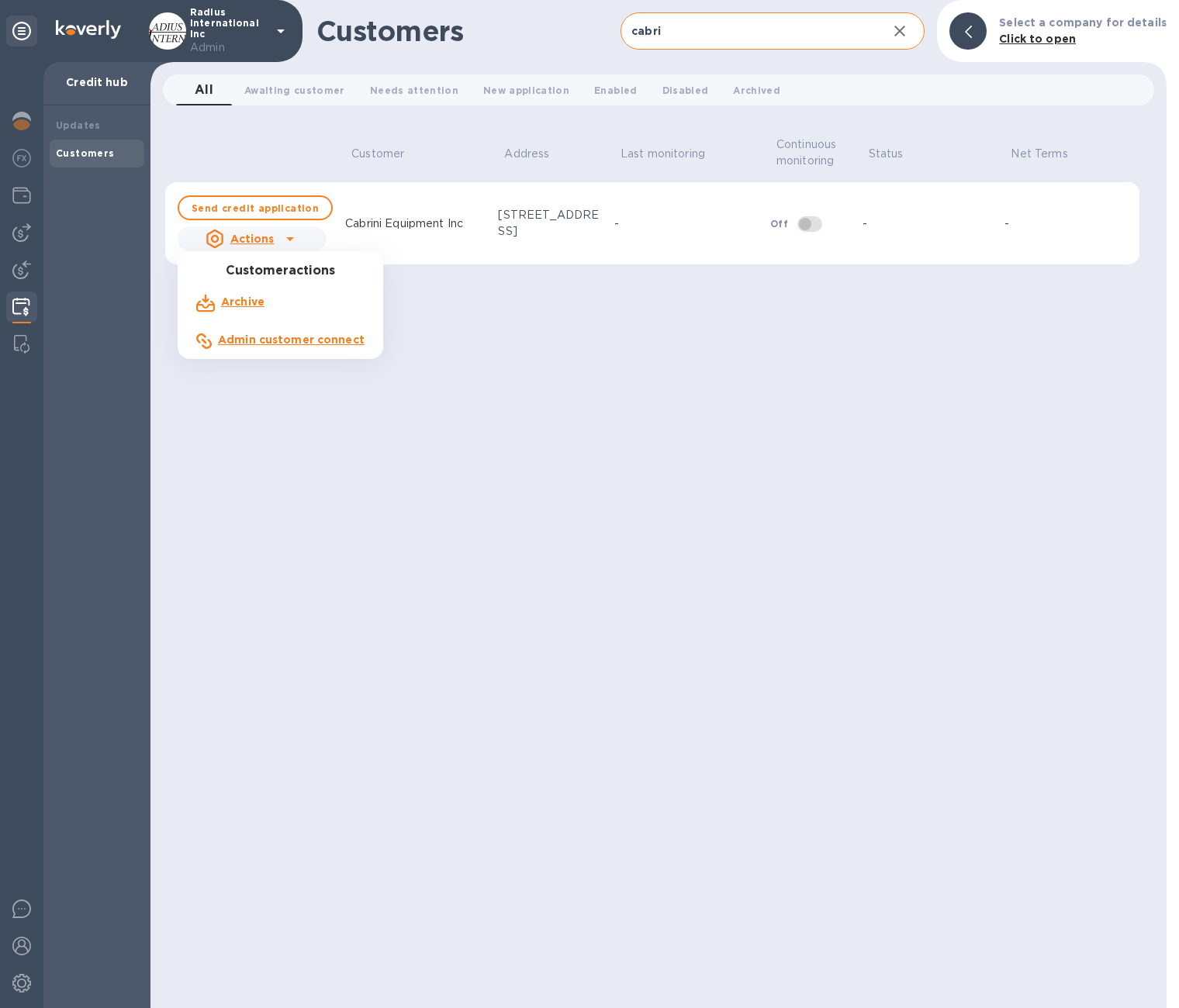
click at [525, 377] on div at bounding box center [590, 504] width 1179 height 1008
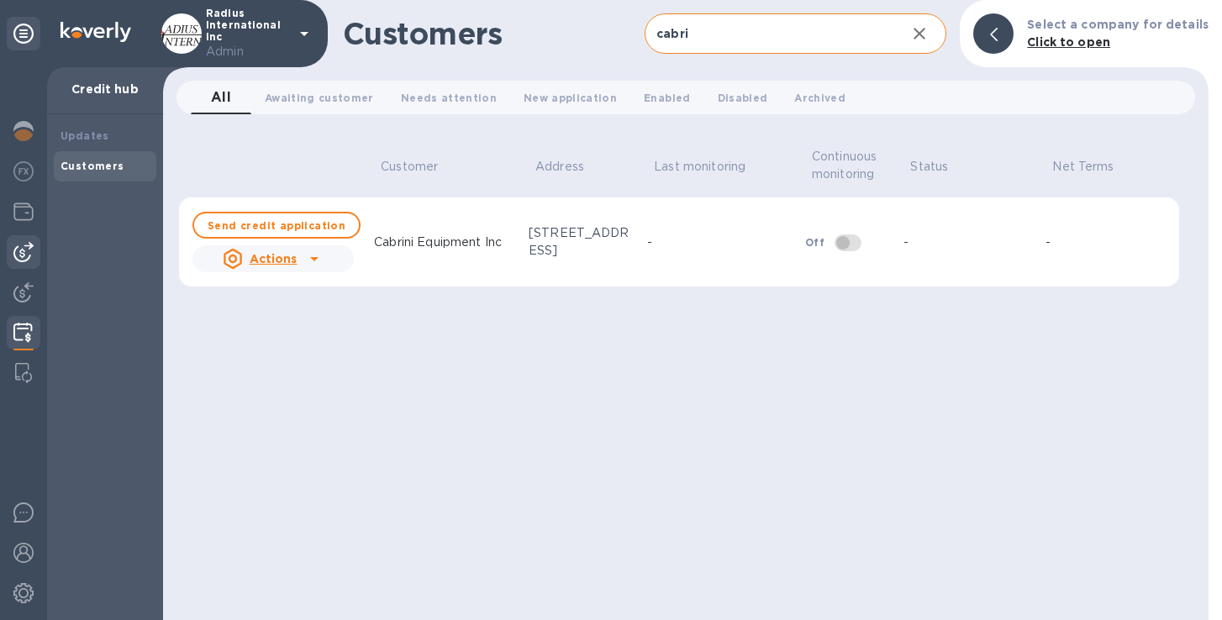
click at [22, 255] on img at bounding box center [23, 252] width 20 height 20
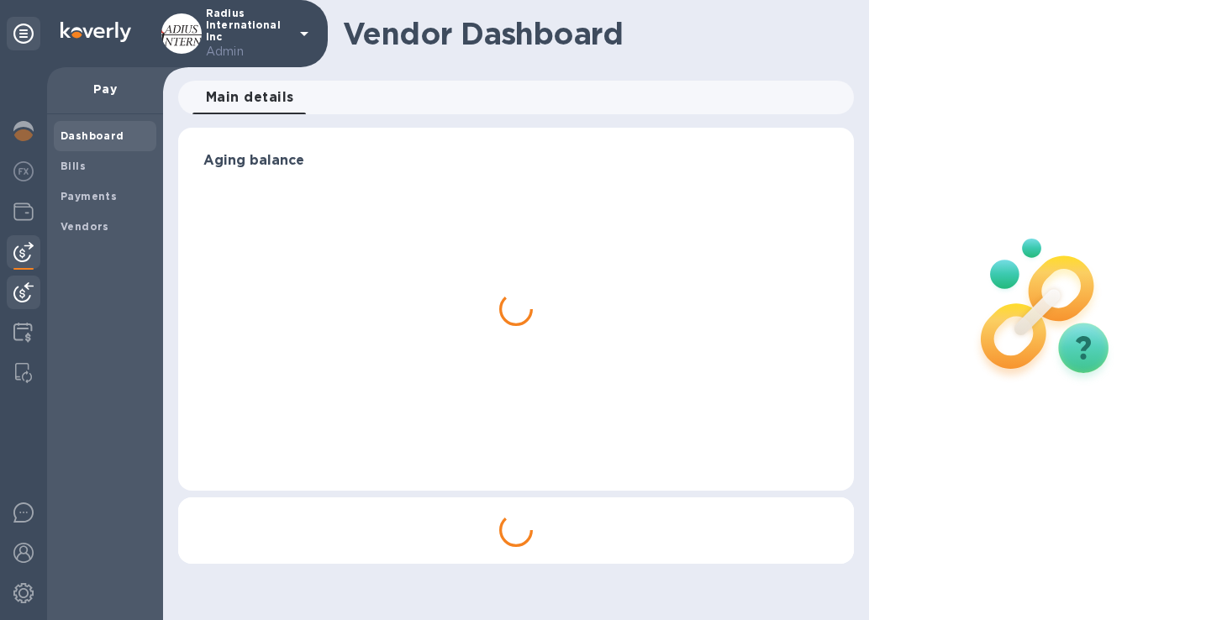
click at [21, 285] on img at bounding box center [23, 292] width 20 height 20
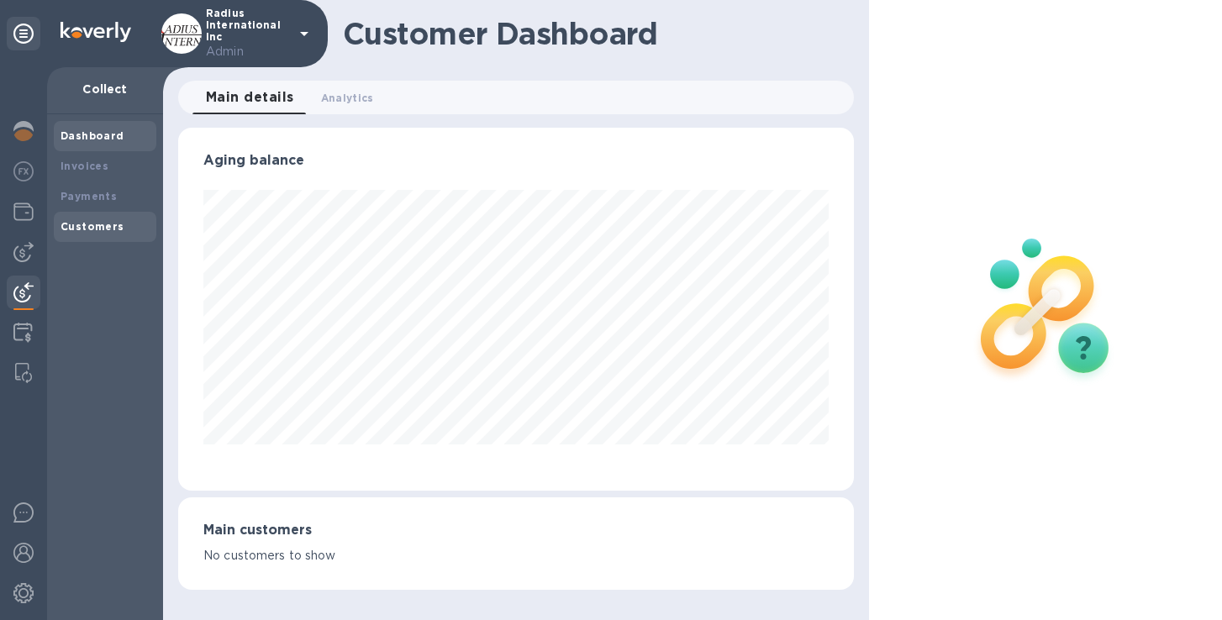
click at [103, 224] on b "Customers" at bounding box center [93, 226] width 64 height 13
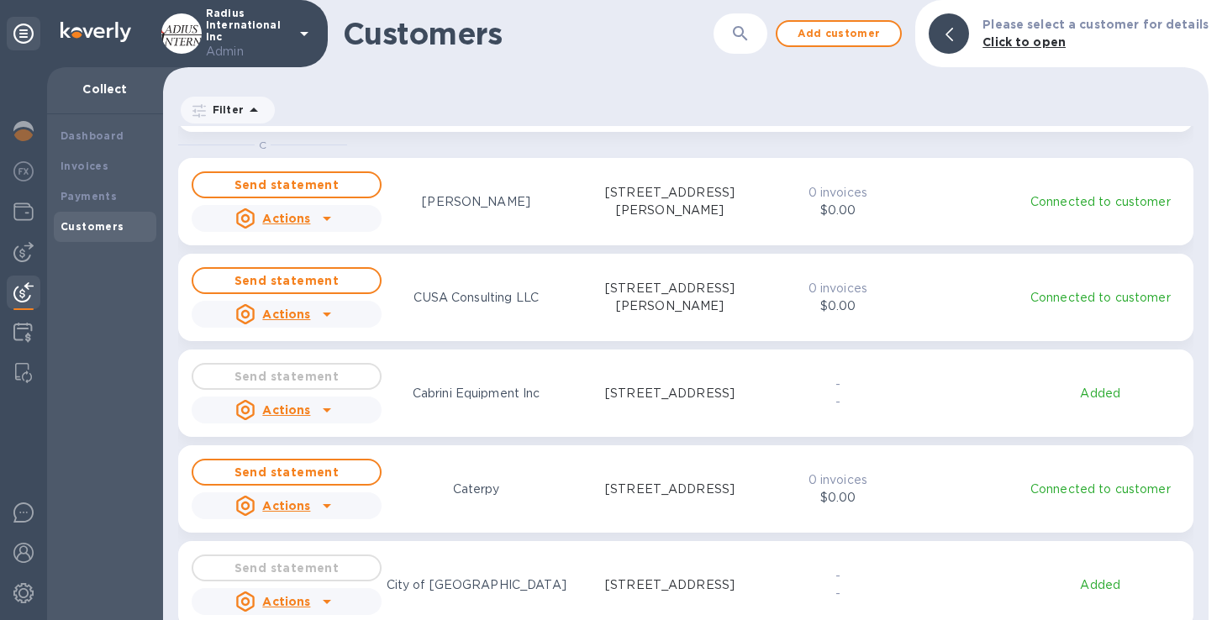
scroll to position [899, 0]
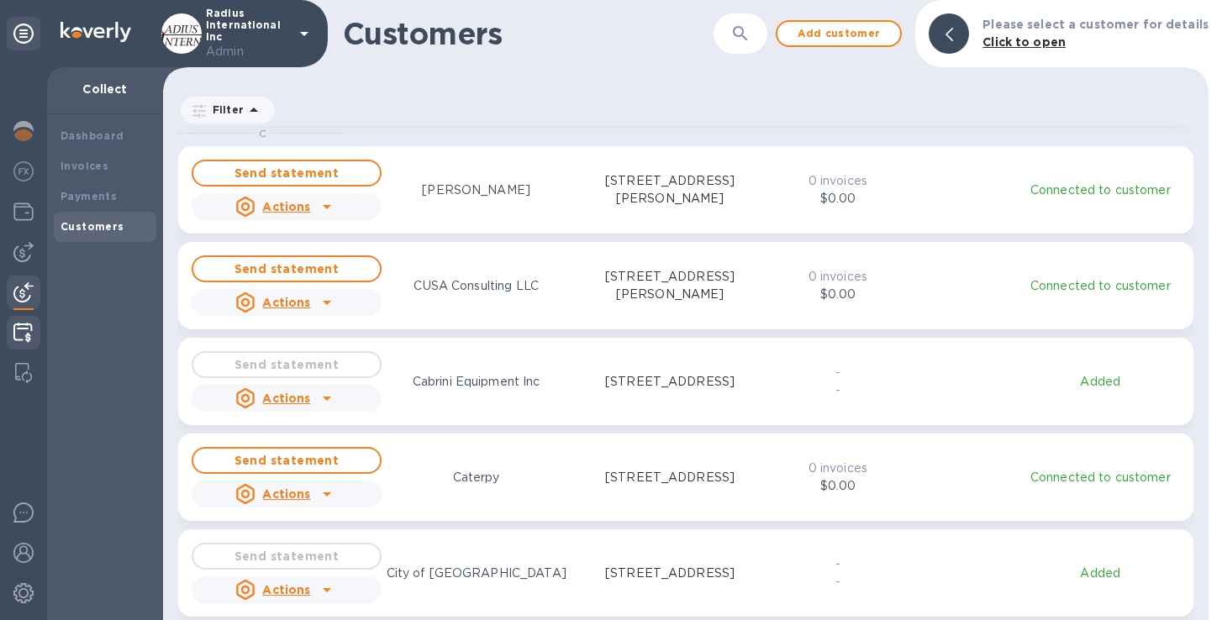
click at [23, 340] on img at bounding box center [22, 333] width 19 height 20
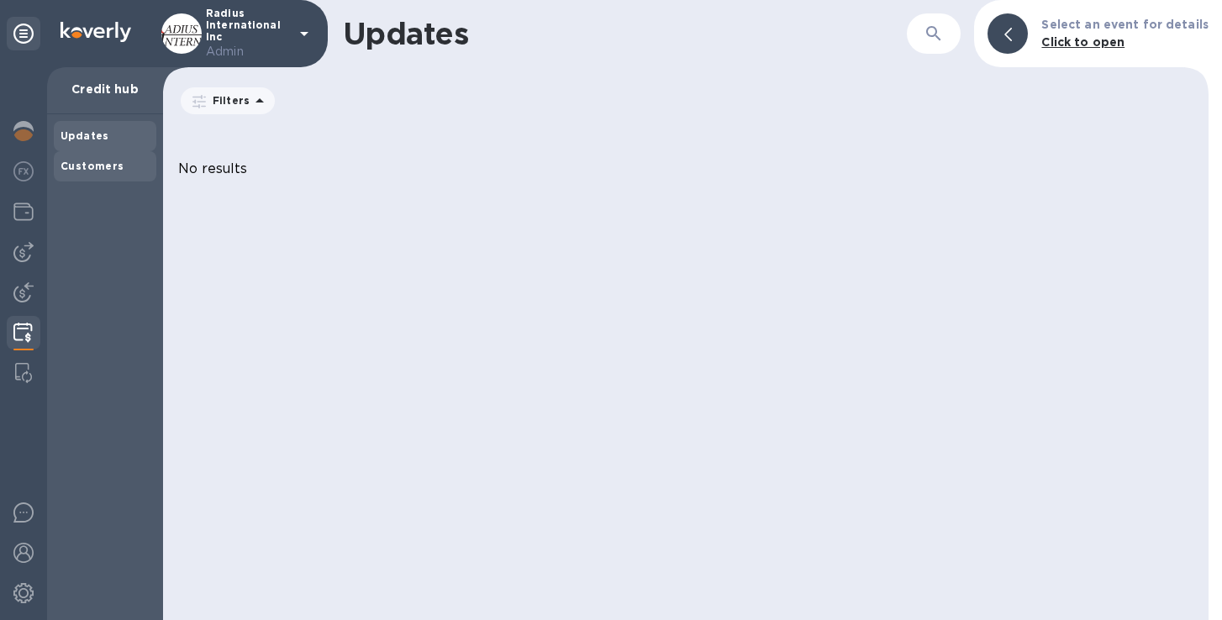
click at [74, 166] on b "Customers" at bounding box center [93, 166] width 64 height 13
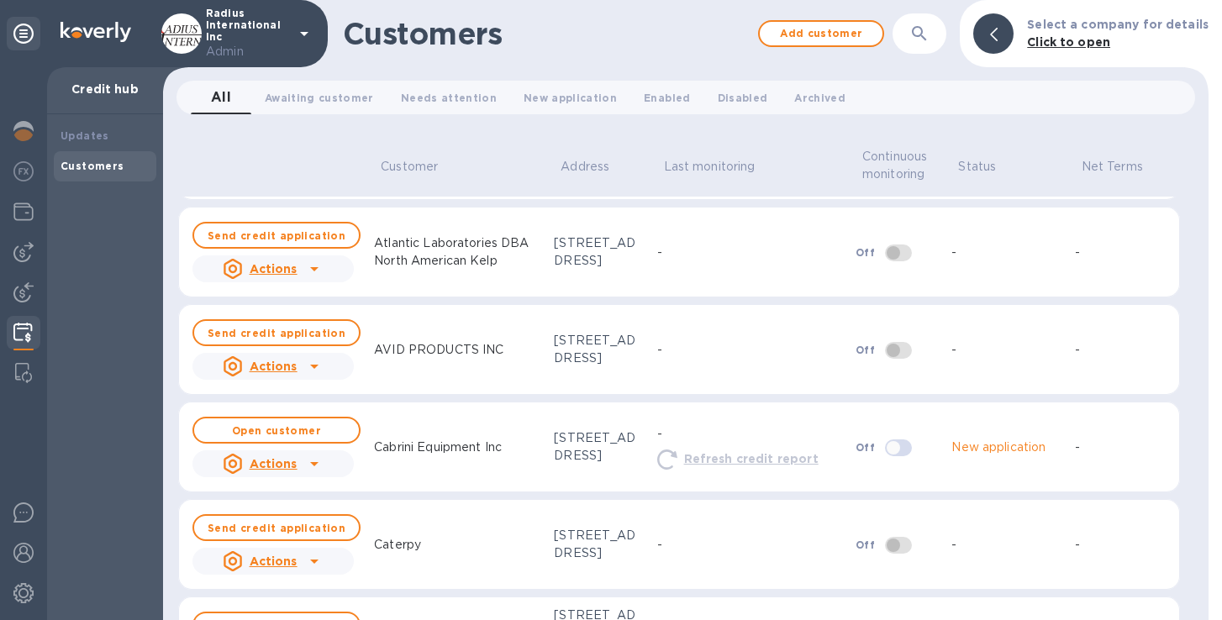
scroll to position [686, 0]
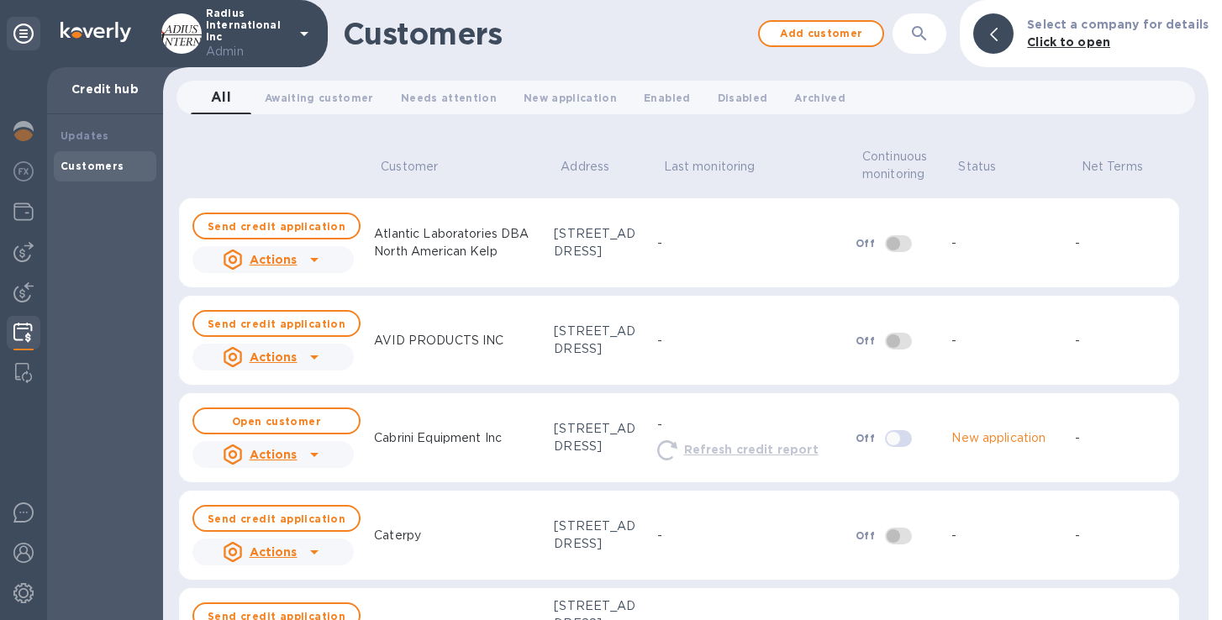
click at [308, 453] on icon at bounding box center [314, 455] width 20 height 20
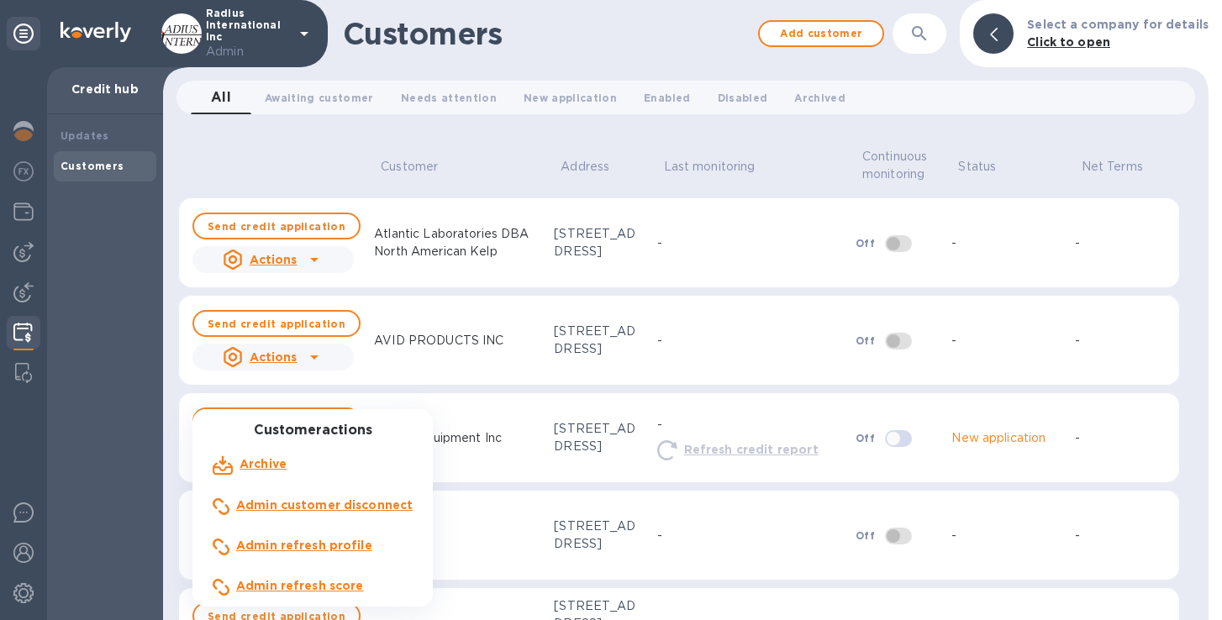
click at [173, 351] on div at bounding box center [611, 310] width 1222 height 620
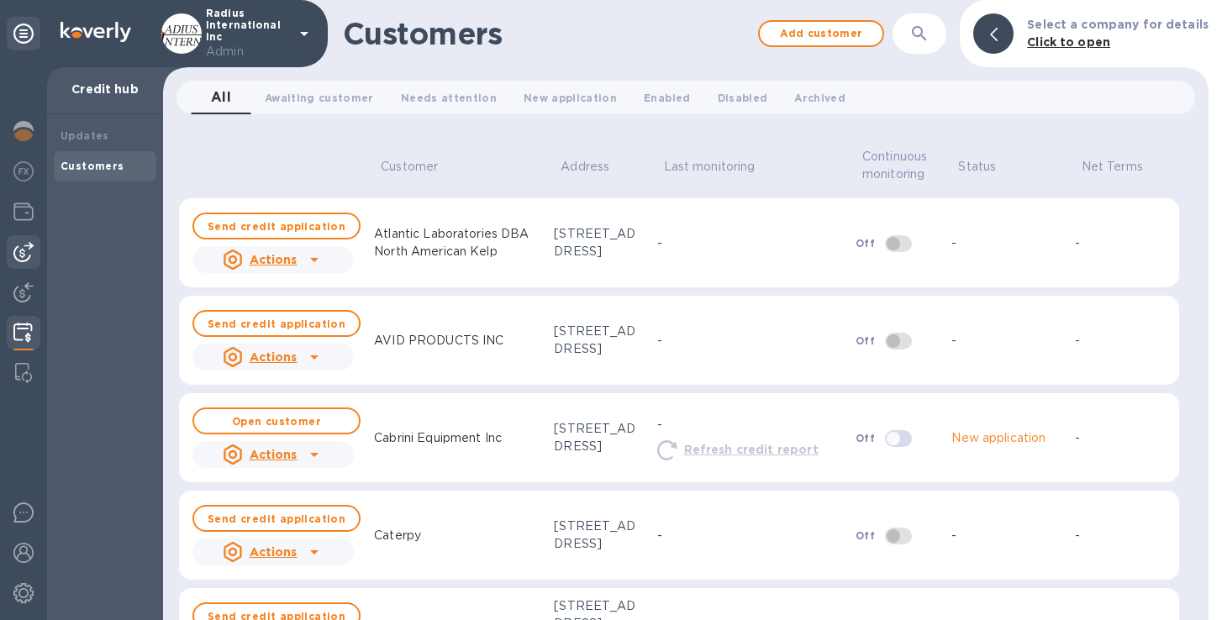
click at [24, 246] on img at bounding box center [23, 252] width 20 height 20
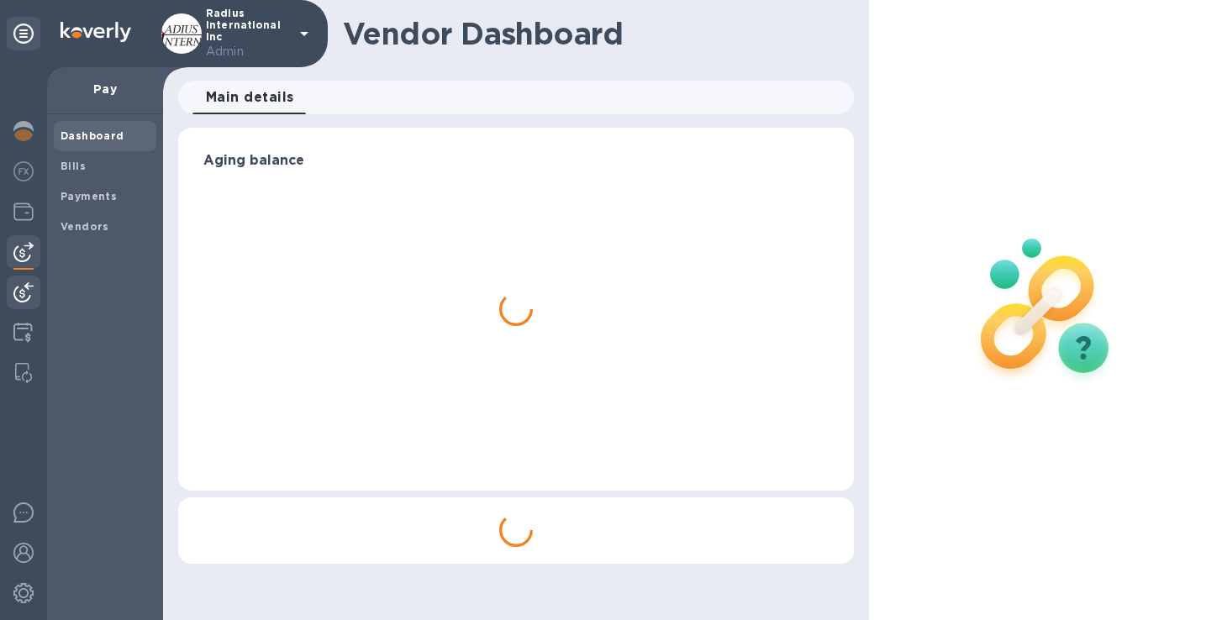
click at [26, 293] on img at bounding box center [23, 292] width 20 height 20
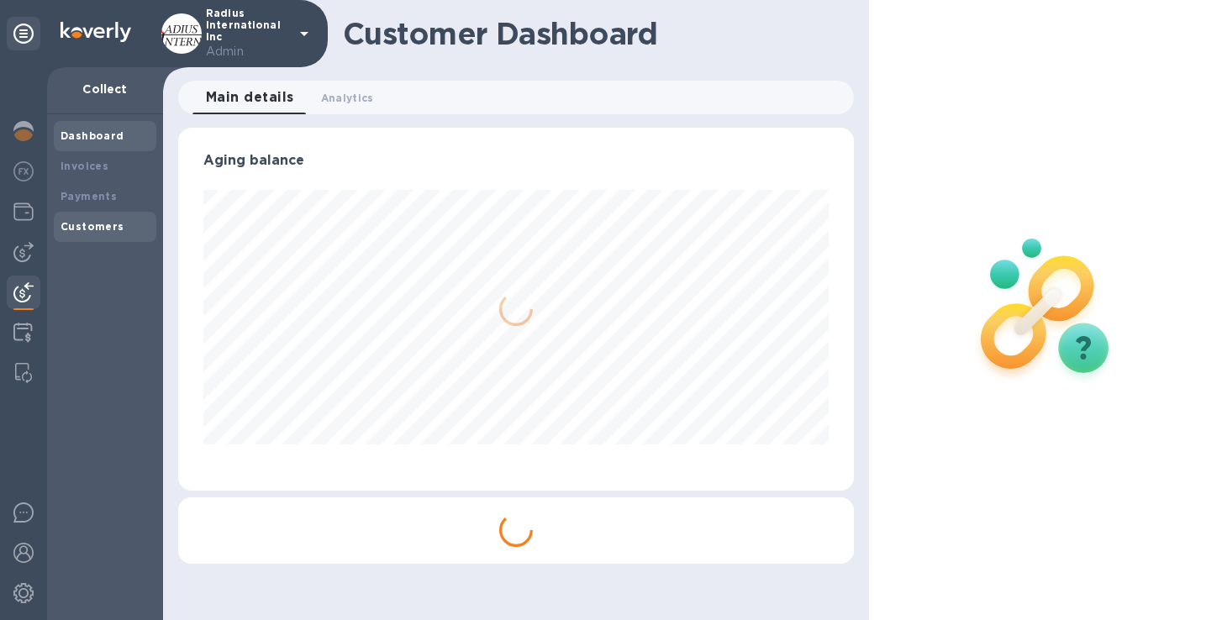
scroll to position [363, 676]
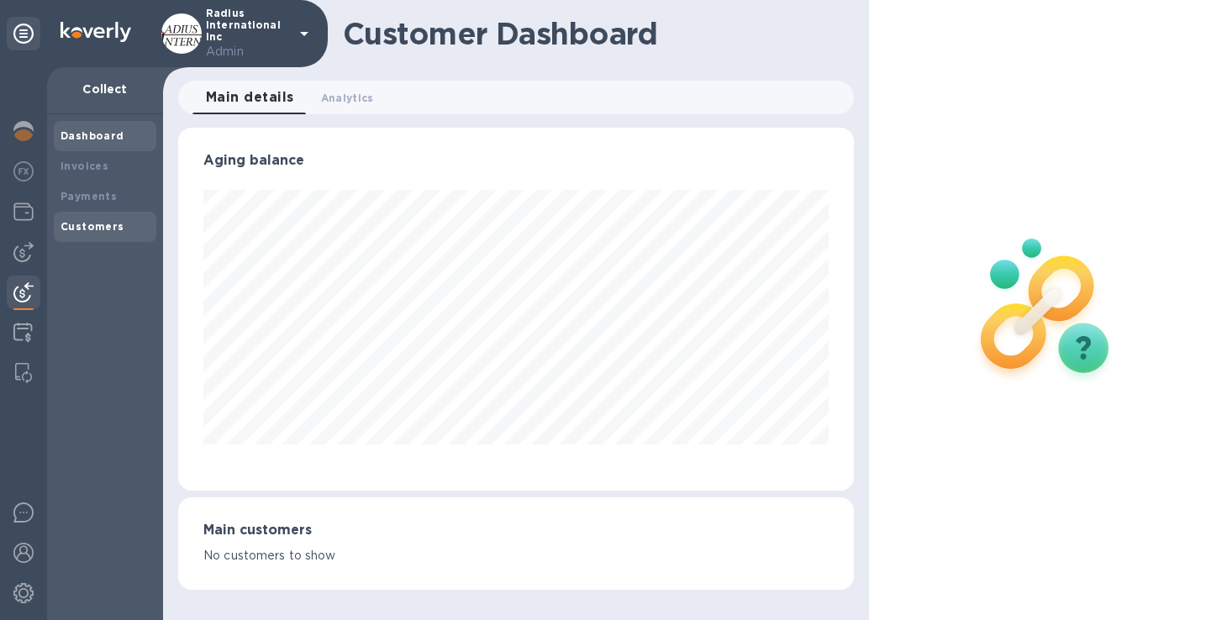
click at [98, 226] on b "Customers" at bounding box center [93, 226] width 64 height 13
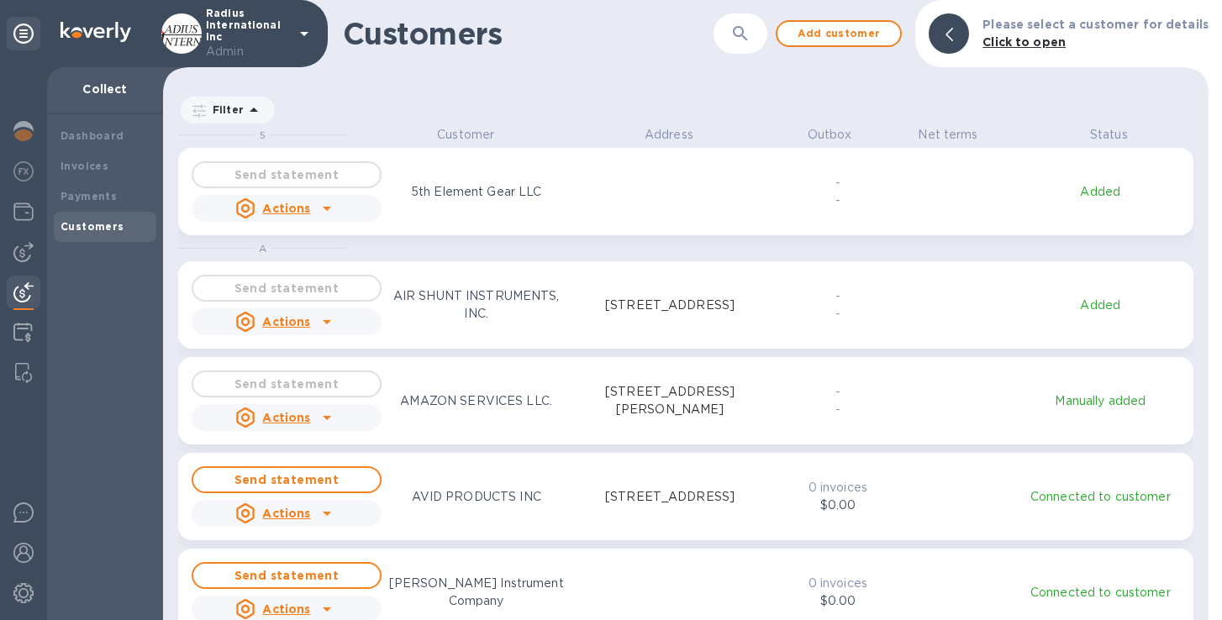
scroll to position [481, 1039]
click at [751, 21] on button "button" at bounding box center [740, 33] width 40 height 40
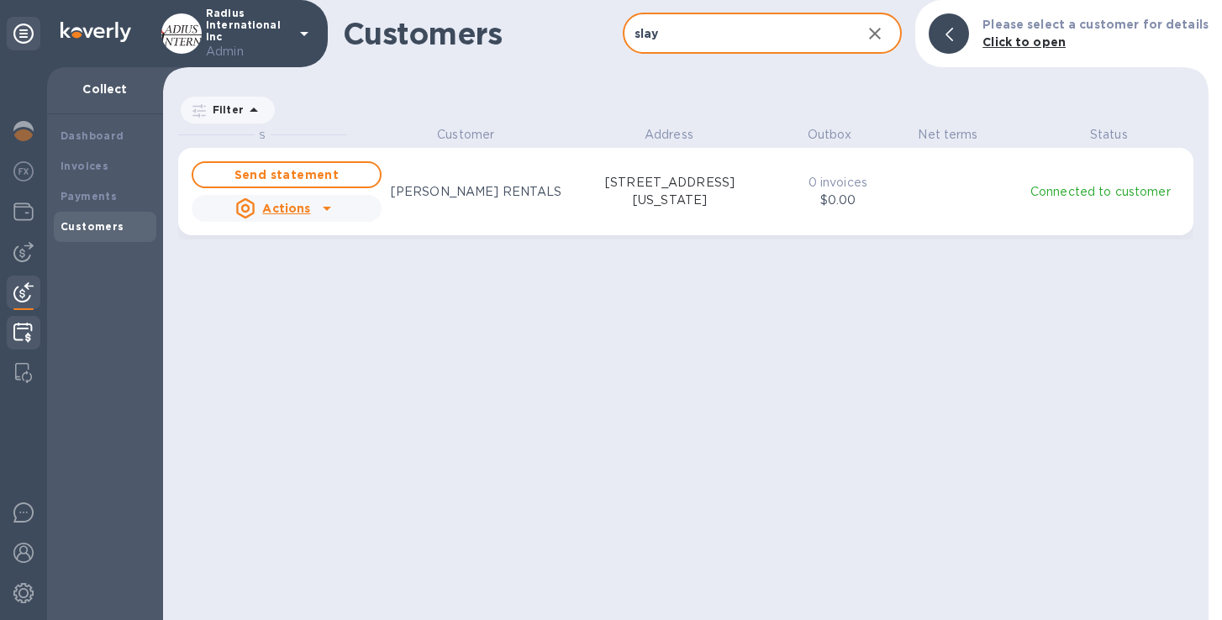
type input "slay"
click at [18, 333] on img at bounding box center [22, 333] width 19 height 20
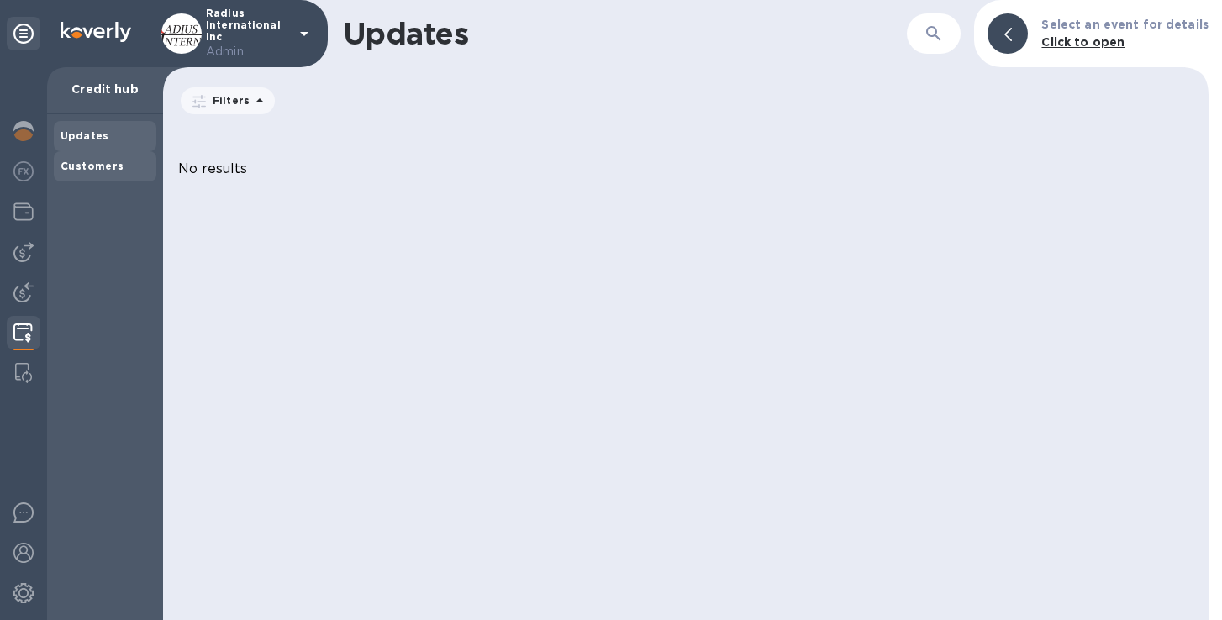
click at [108, 170] on b "Customers" at bounding box center [93, 166] width 64 height 13
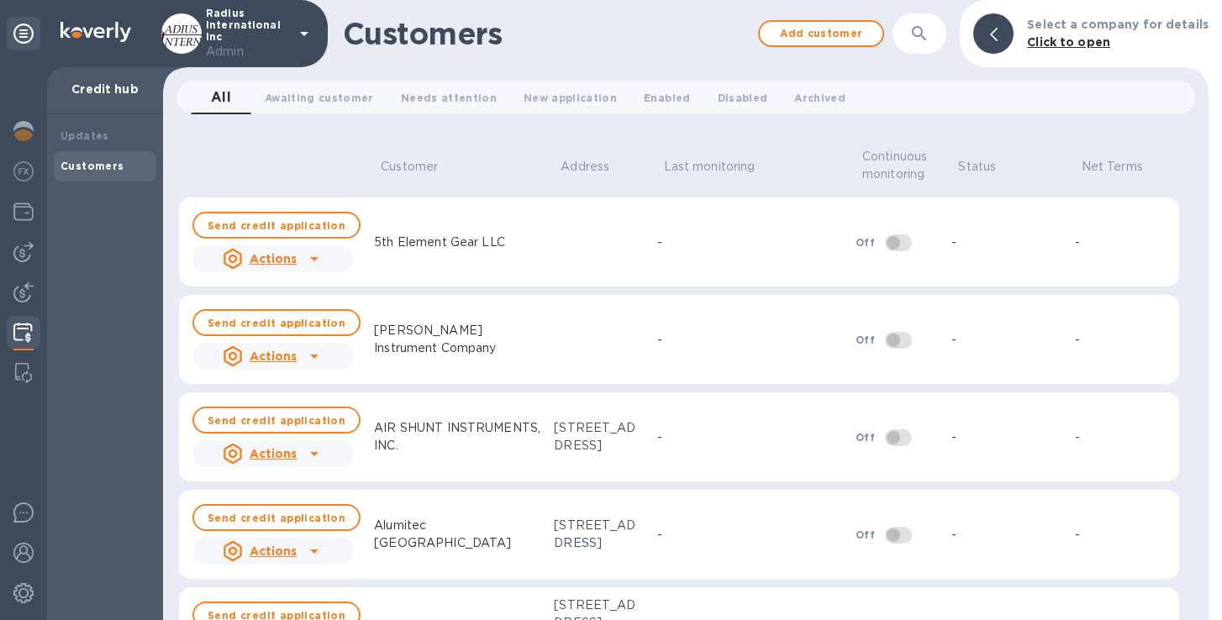
click at [917, 32] on button "button" at bounding box center [919, 33] width 40 height 40
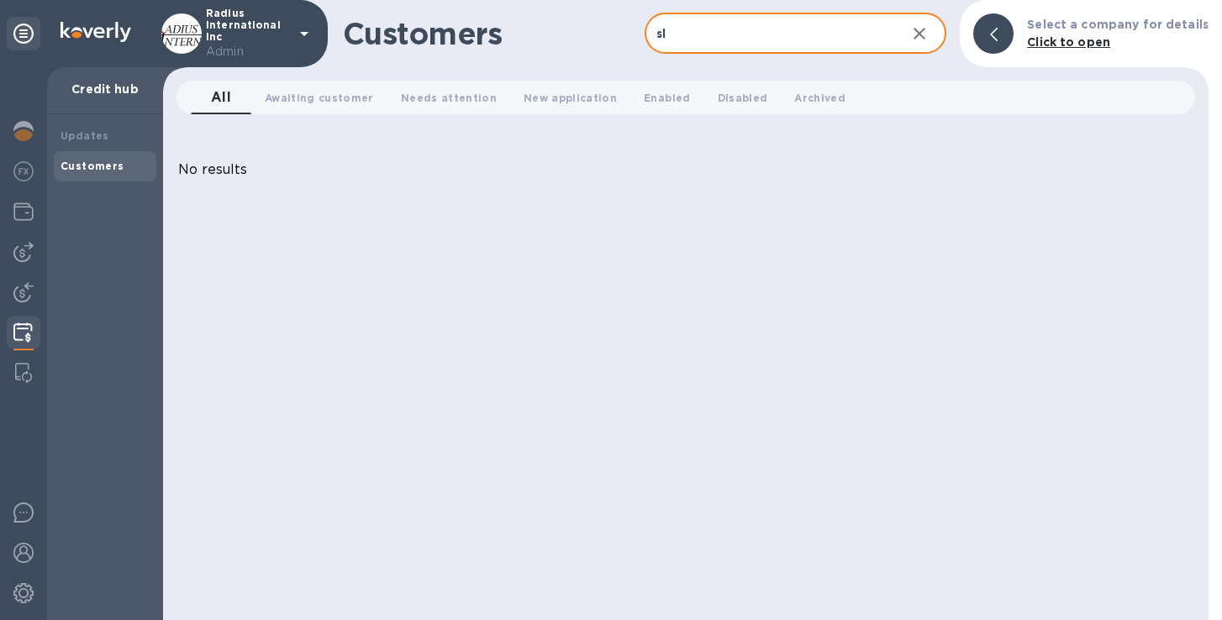
type input "s"
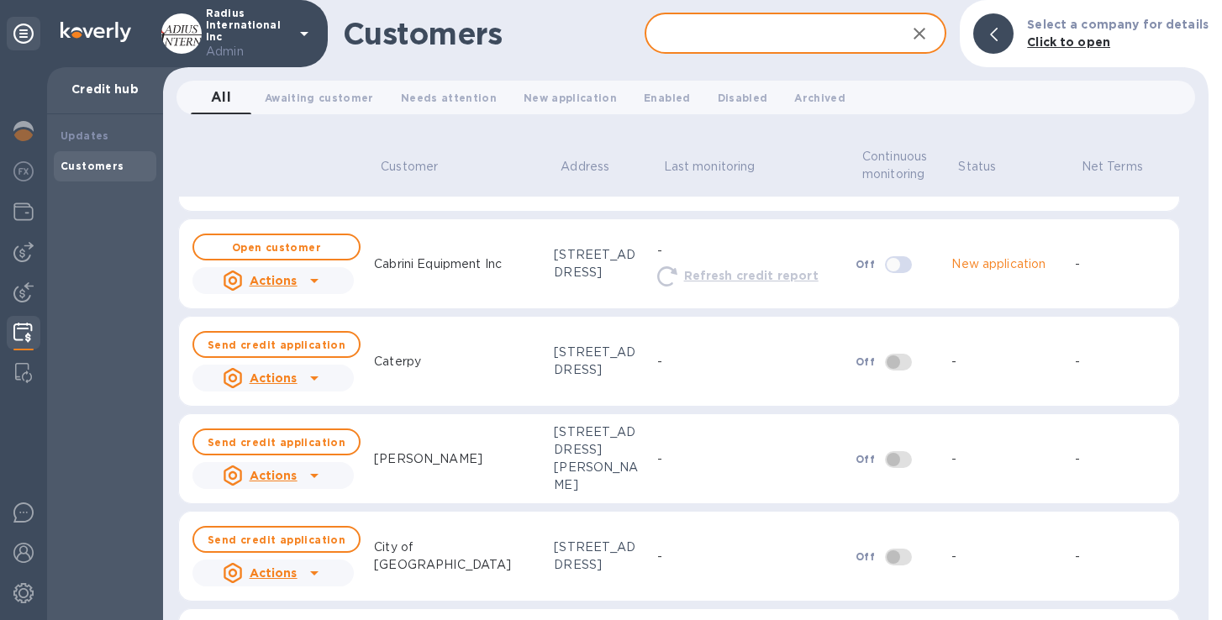
scroll to position [861, 0]
click at [314, 282] on icon at bounding box center [314, 280] width 8 height 4
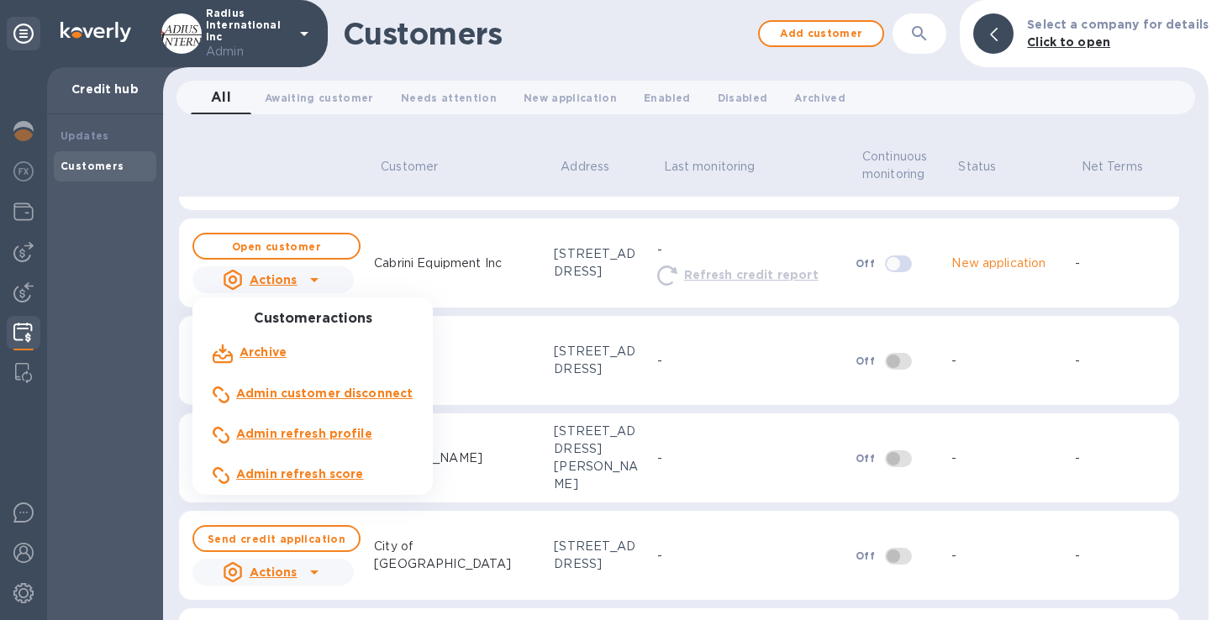
click at [289, 433] on b "Admin refresh profile" at bounding box center [304, 433] width 136 height 13
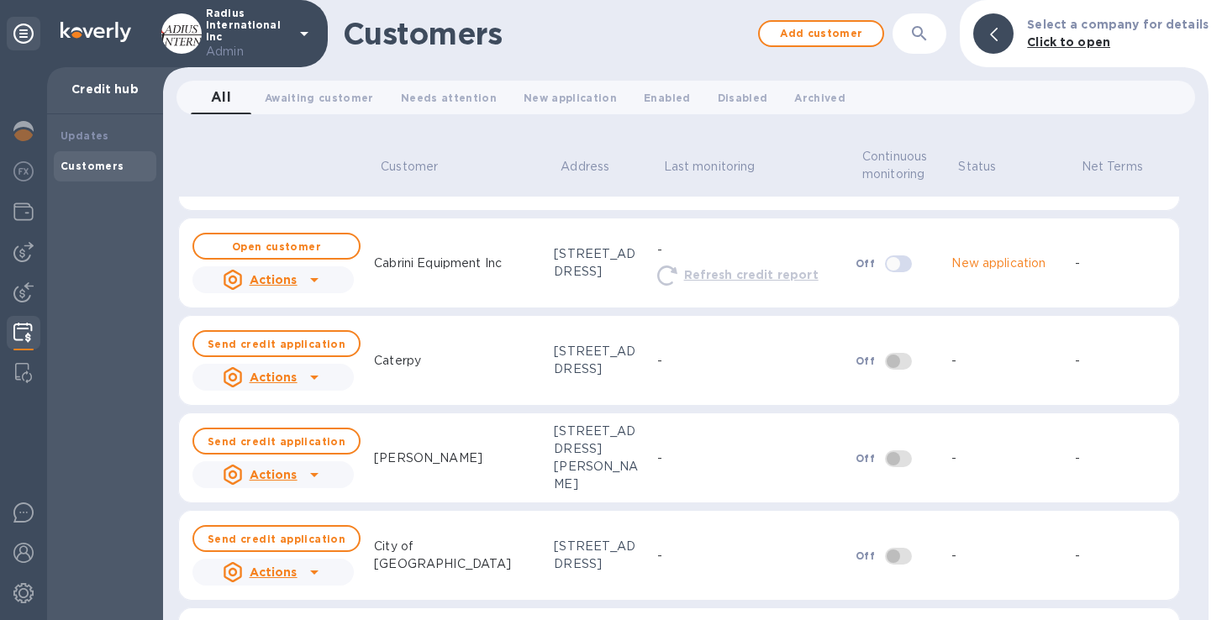
click at [316, 284] on icon at bounding box center [314, 280] width 20 height 20
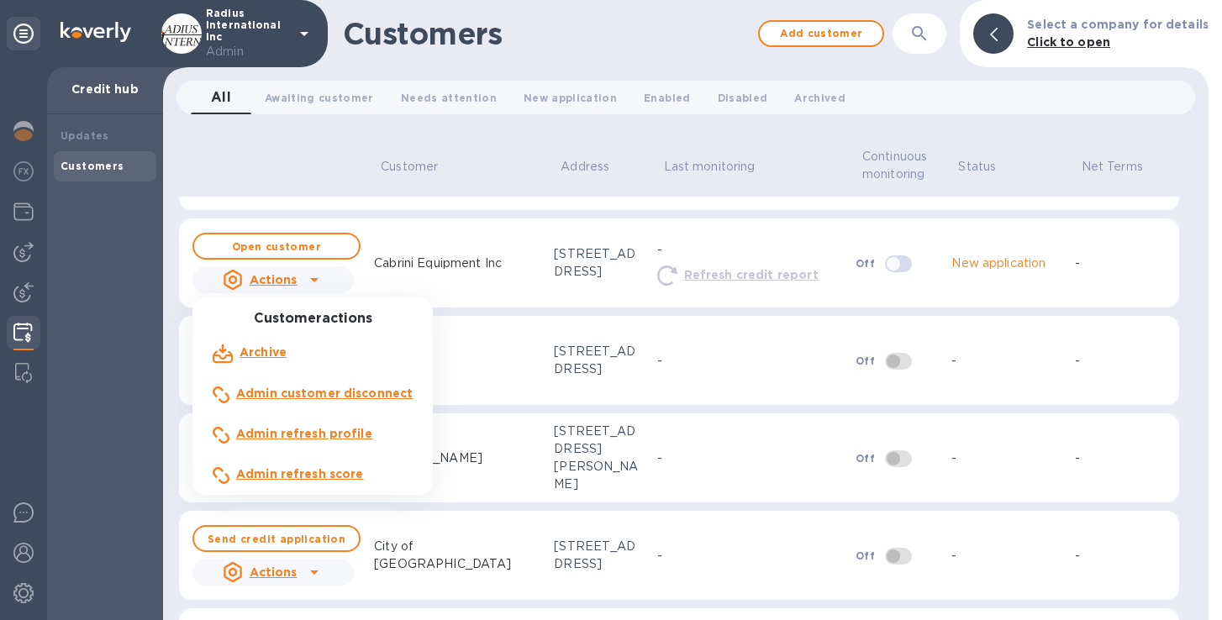
click at [276, 477] on b "Admin refresh score" at bounding box center [300, 473] width 128 height 13
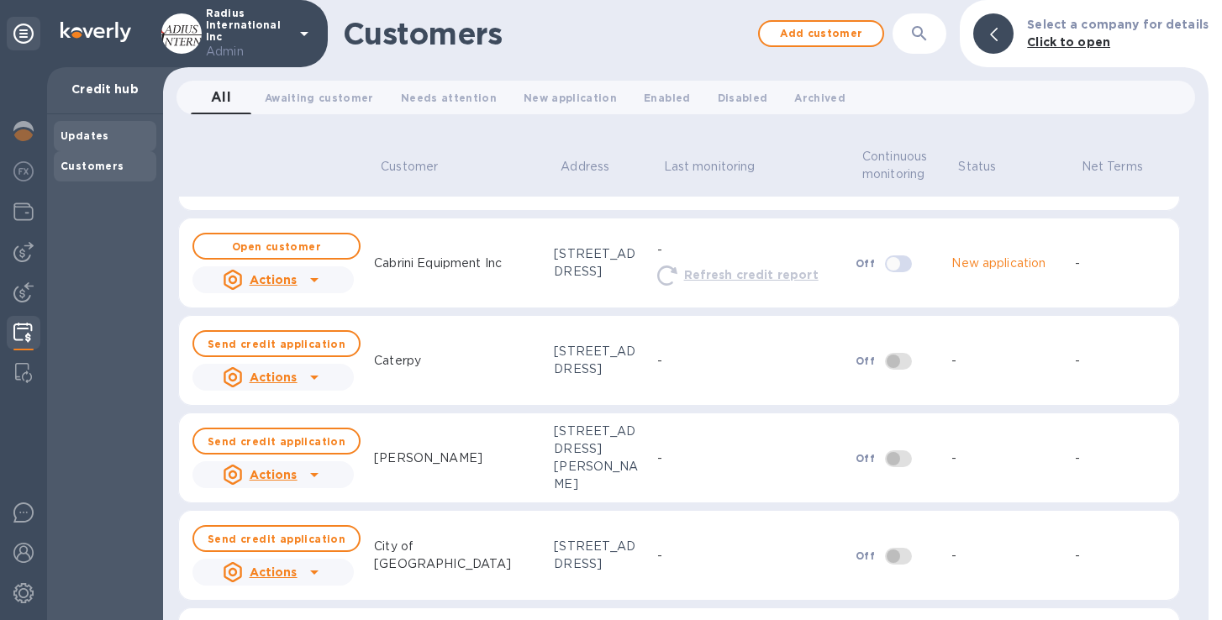
click at [92, 136] on b "Updates" at bounding box center [85, 135] width 49 height 13
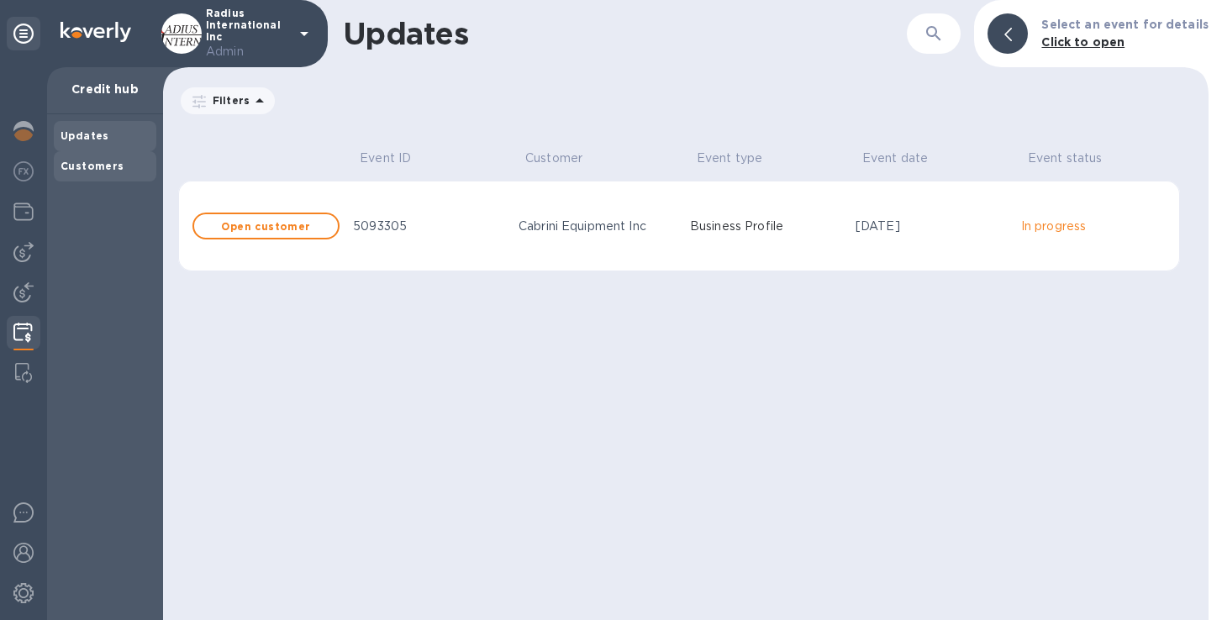
click at [108, 171] on b "Customers" at bounding box center [93, 166] width 64 height 13
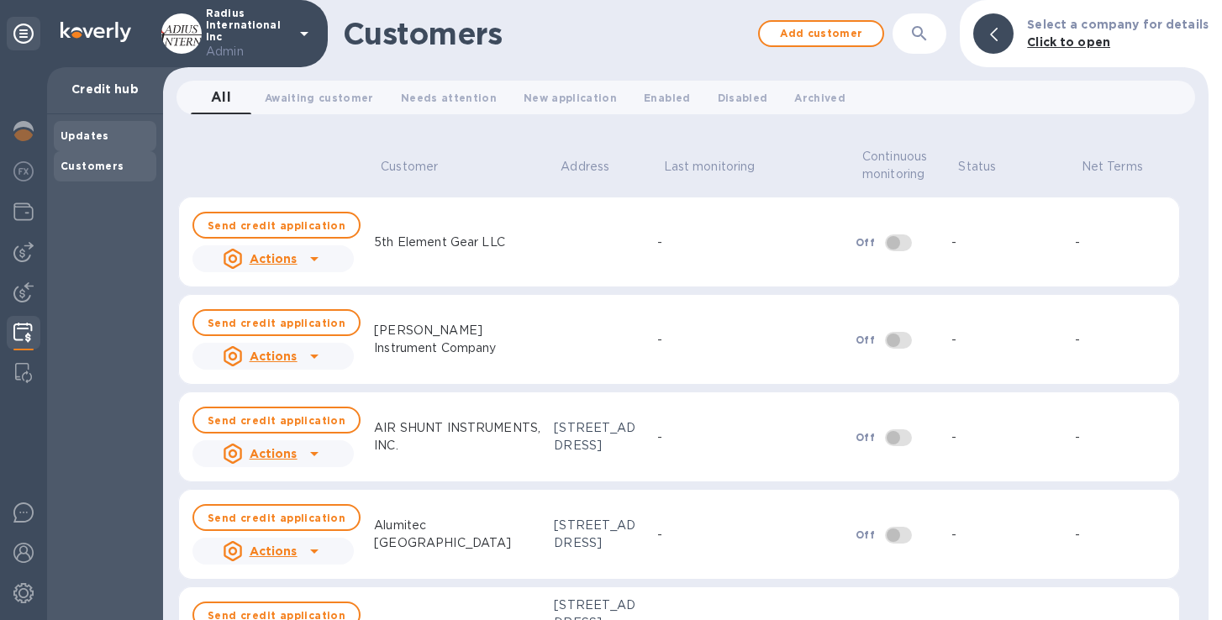
click at [108, 136] on div "Updates" at bounding box center [105, 136] width 89 height 17
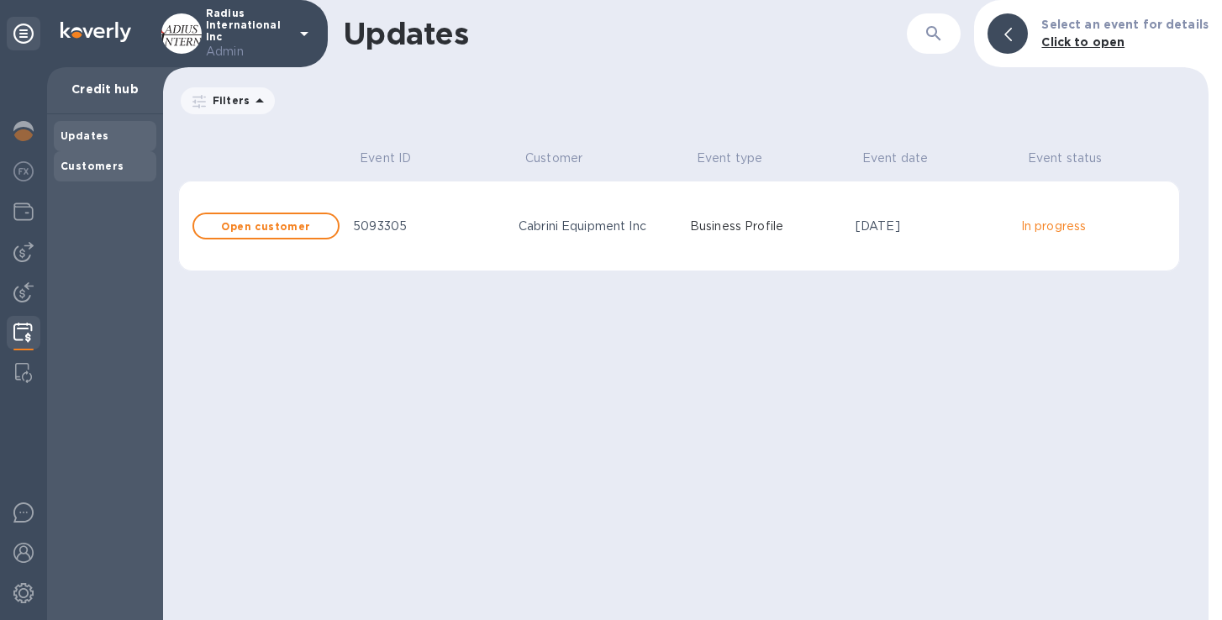
click at [106, 174] on div "Customers" at bounding box center [105, 166] width 103 height 30
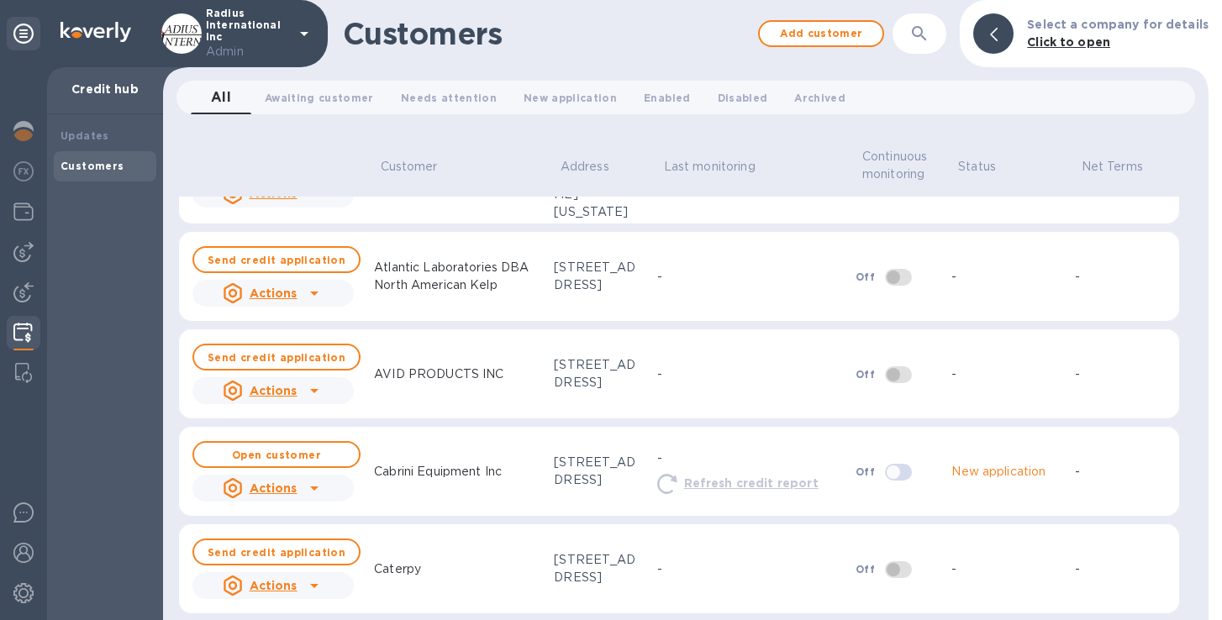
scroll to position [784, 0]
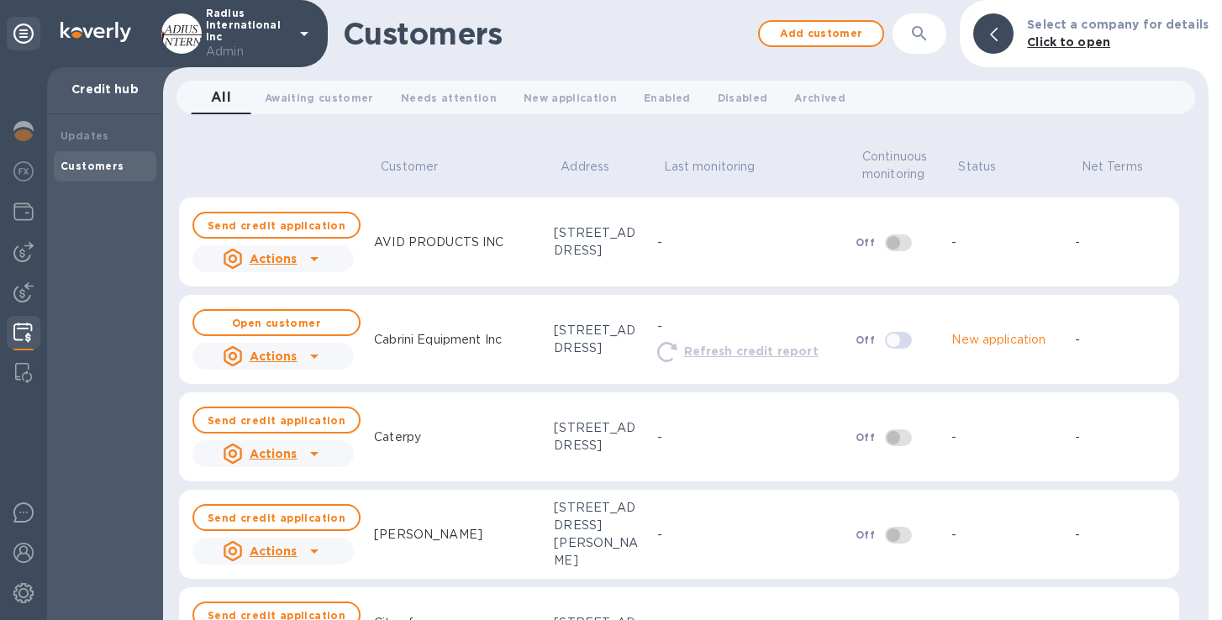
click at [294, 359] on u "Actions" at bounding box center [274, 356] width 48 height 13
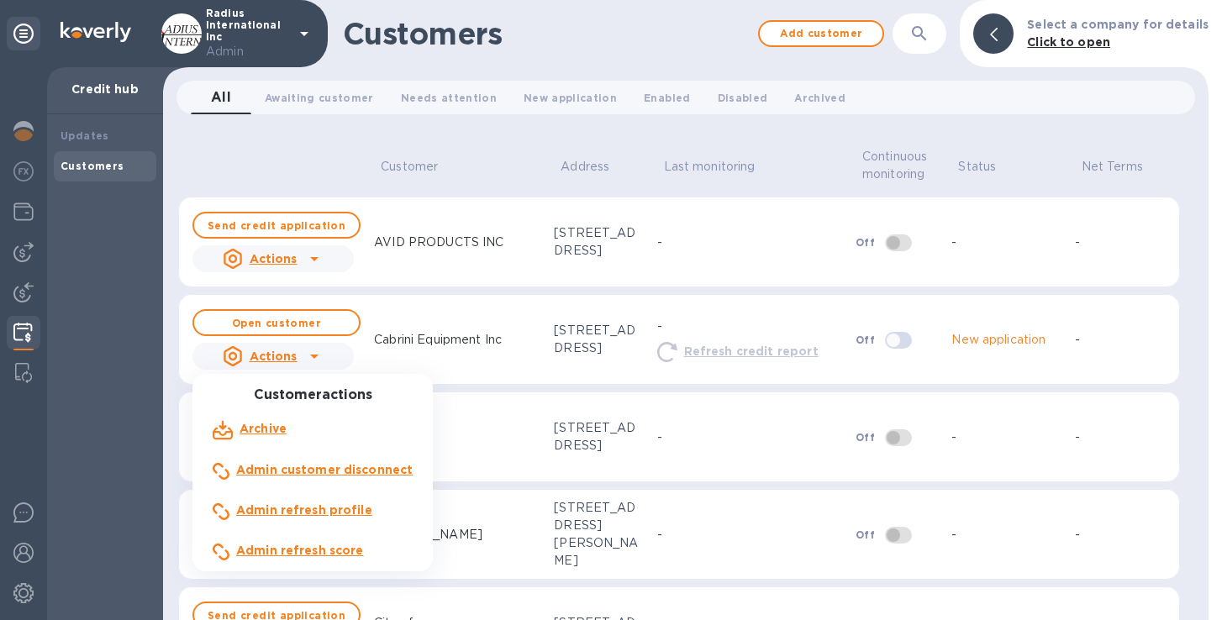
click at [267, 545] on b "Admin refresh score" at bounding box center [300, 550] width 128 height 13
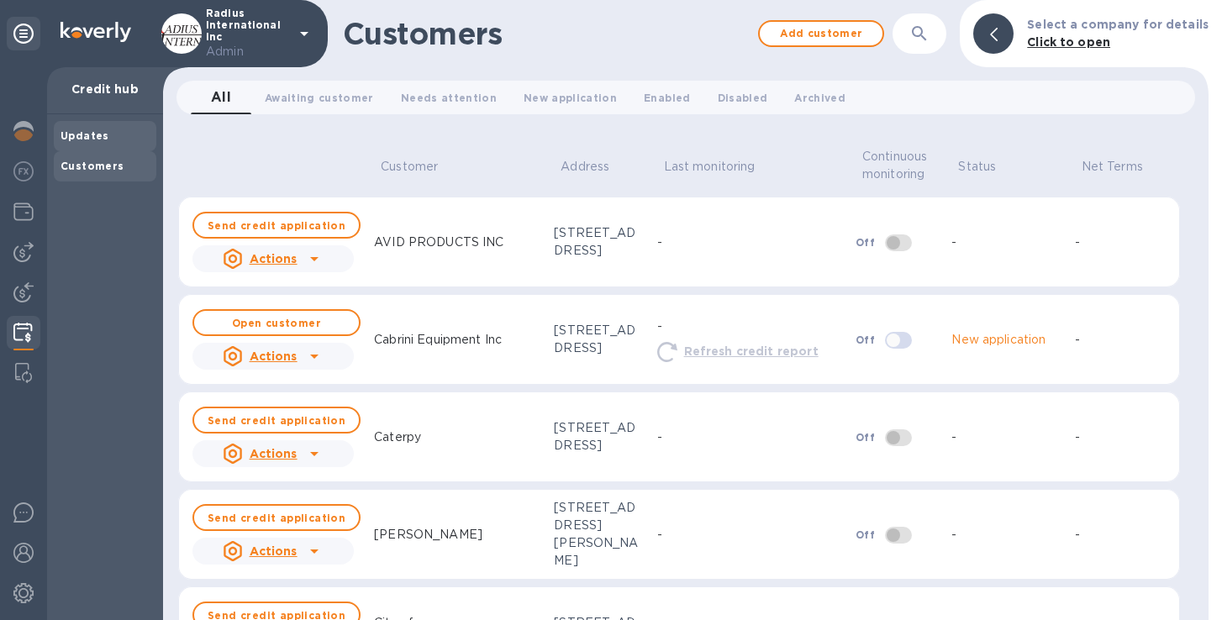
click at [104, 134] on b "Updates" at bounding box center [85, 135] width 49 height 13
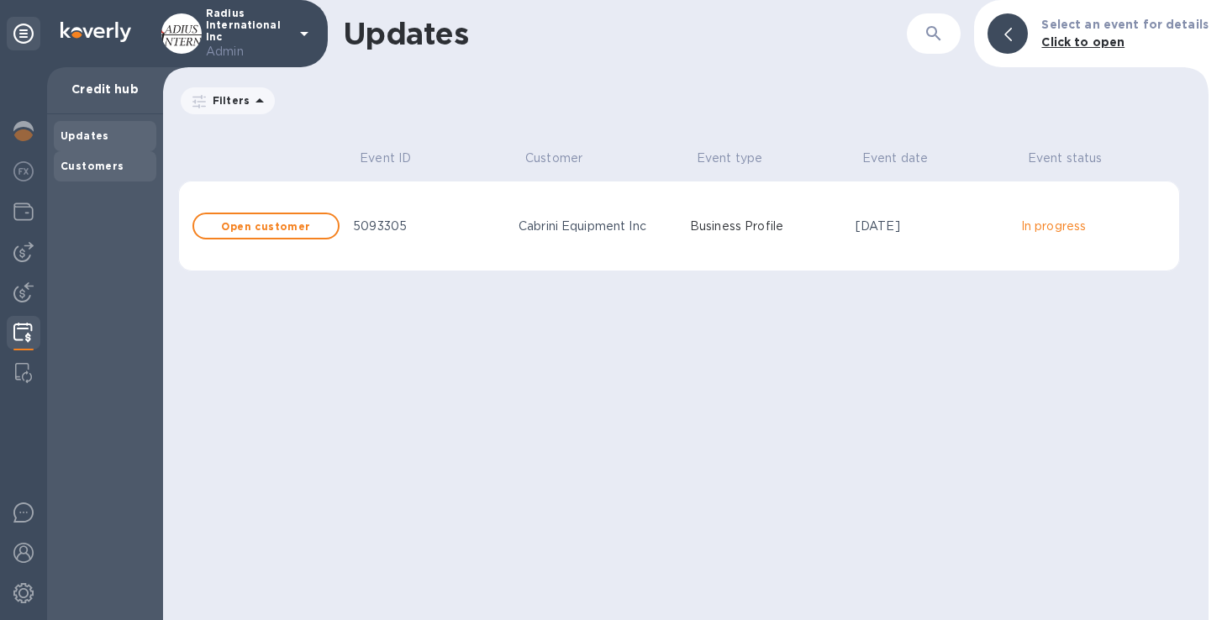
click at [96, 159] on div "Customers" at bounding box center [105, 166] width 89 height 17
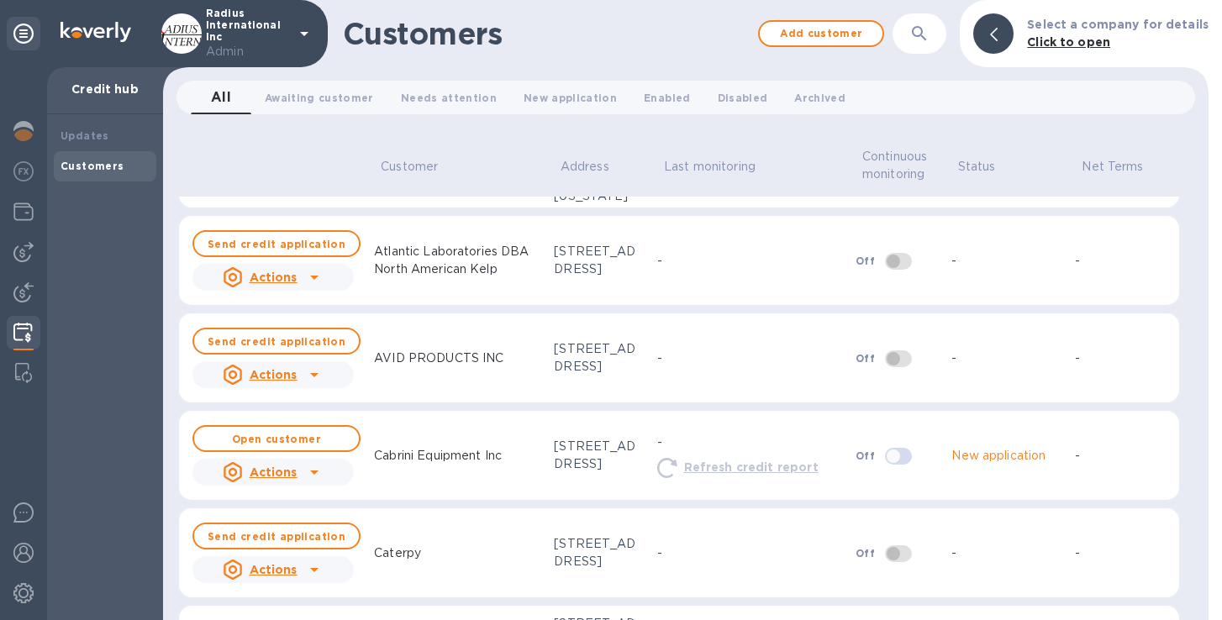
scroll to position [669, 0]
click at [76, 123] on div "Updates" at bounding box center [105, 136] width 103 height 30
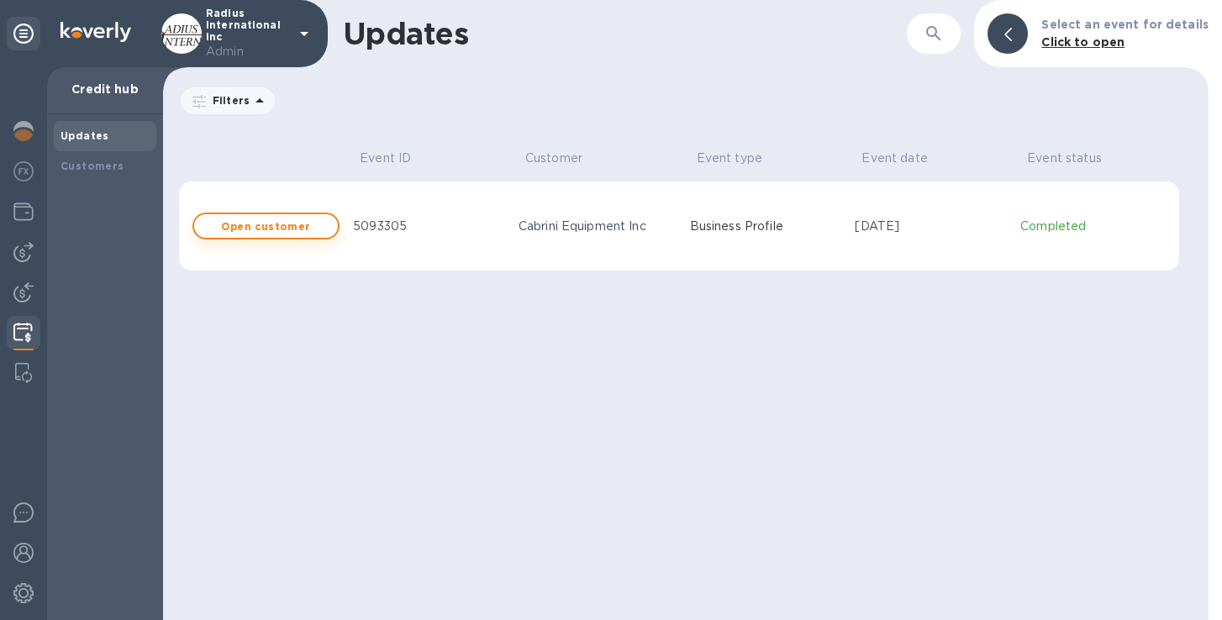
click at [282, 226] on b "Open customer" at bounding box center [265, 226] width 89 height 13
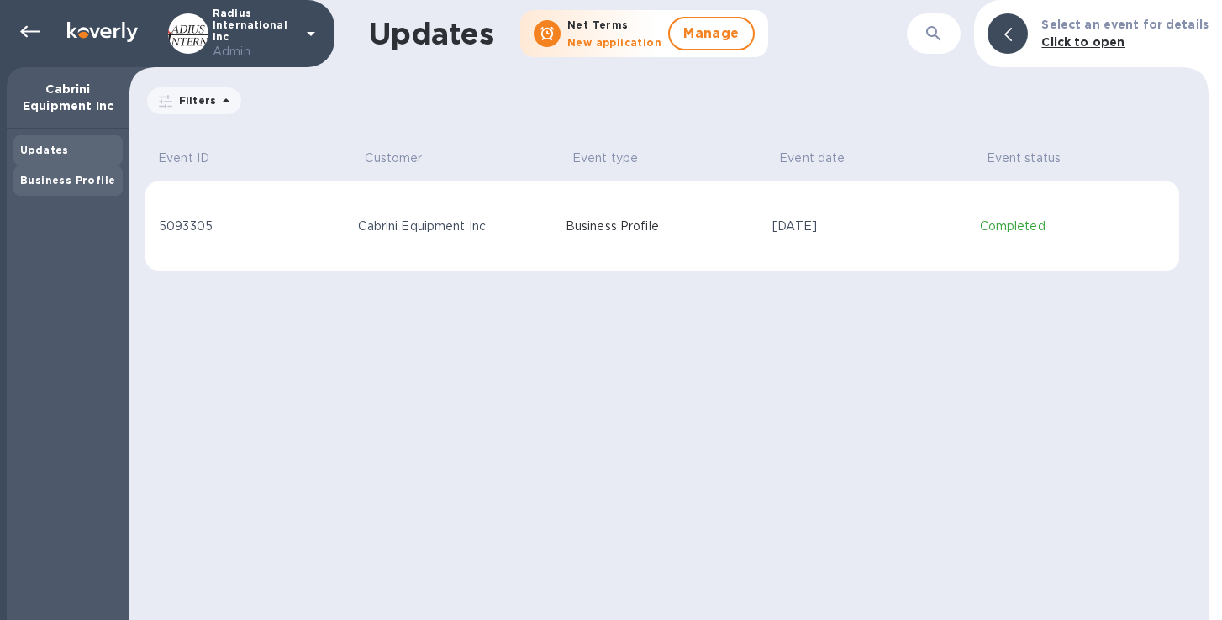
click at [77, 170] on div "Business Profile" at bounding box center [67, 181] width 109 height 30
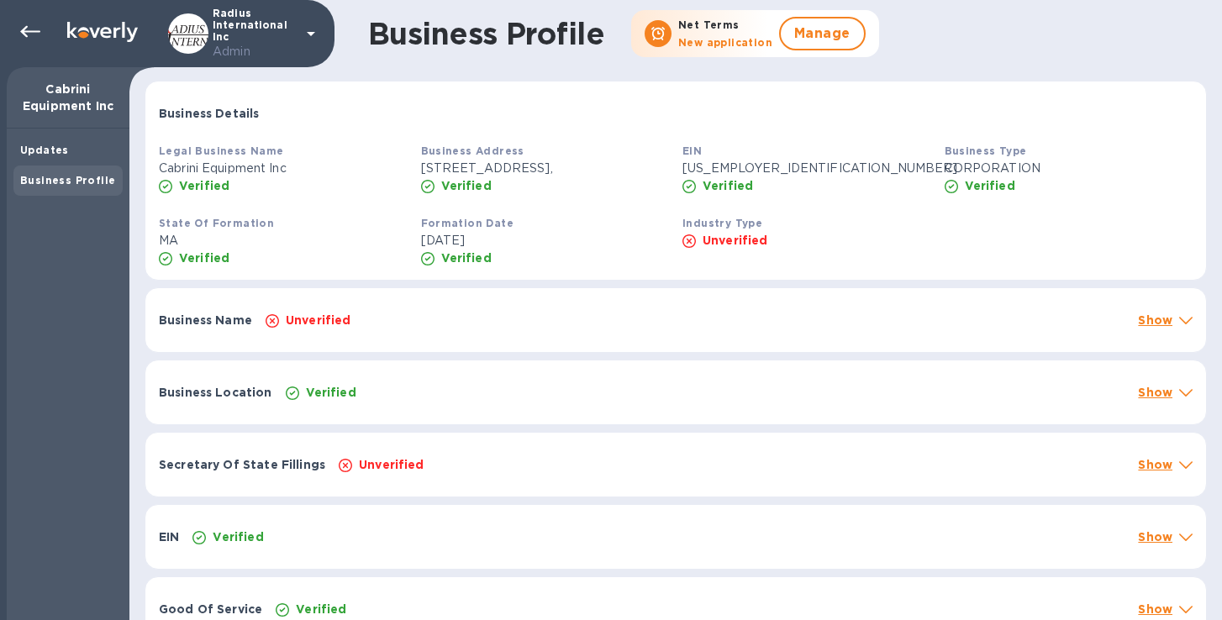
drag, startPoint x: 498, startPoint y: 260, endPoint x: 500, endPoint y: 278, distance: 18.7
click at [500, 278] on div "Legal Business Name Cabrini Equipment Inc Verified Business Address 345 Central…" at bounding box center [675, 207] width 1061 height 145
click at [27, 28] on icon at bounding box center [30, 32] width 20 height 20
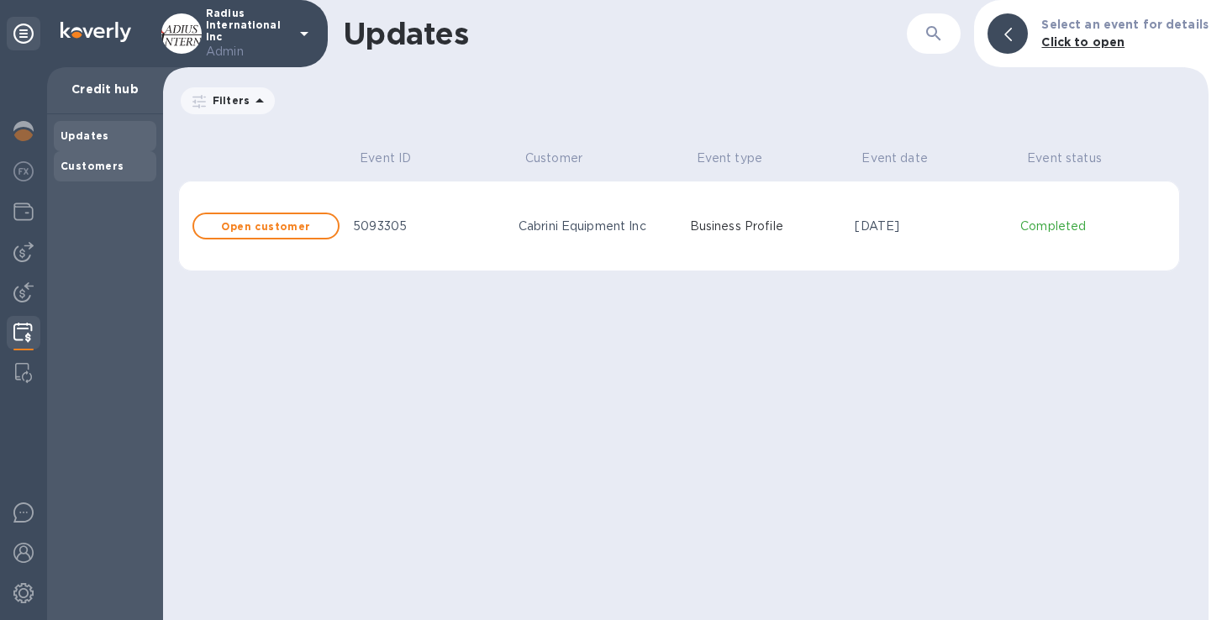
click at [97, 168] on b "Customers" at bounding box center [93, 166] width 64 height 13
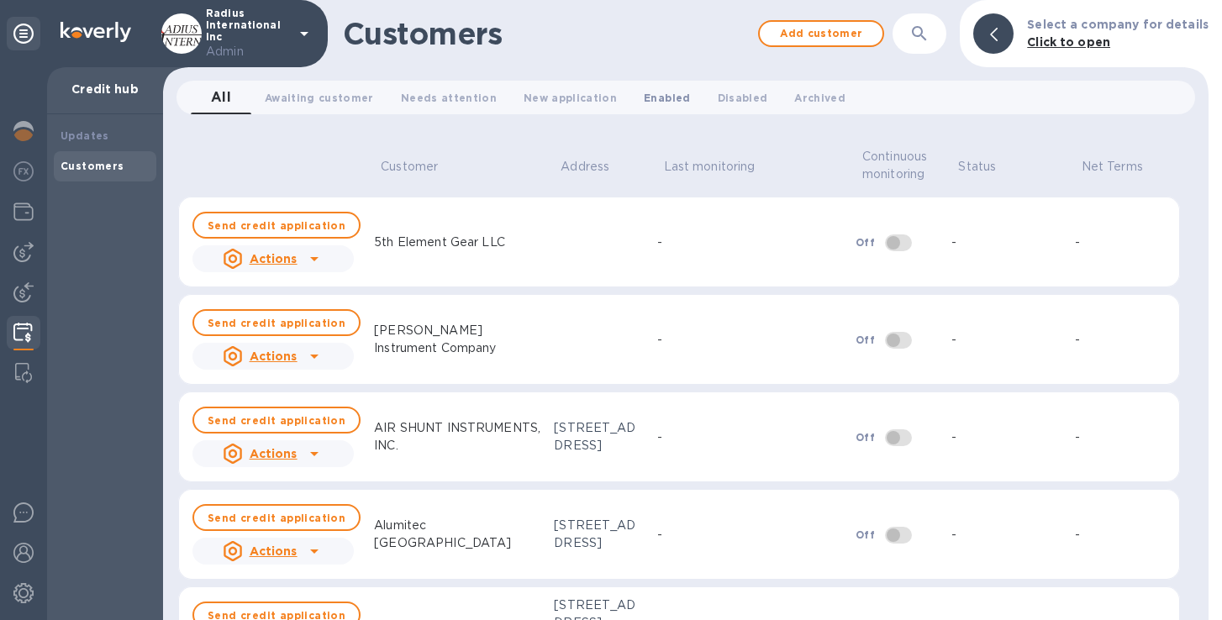
click at [644, 92] on span "Enabled 0" at bounding box center [667, 98] width 46 height 18
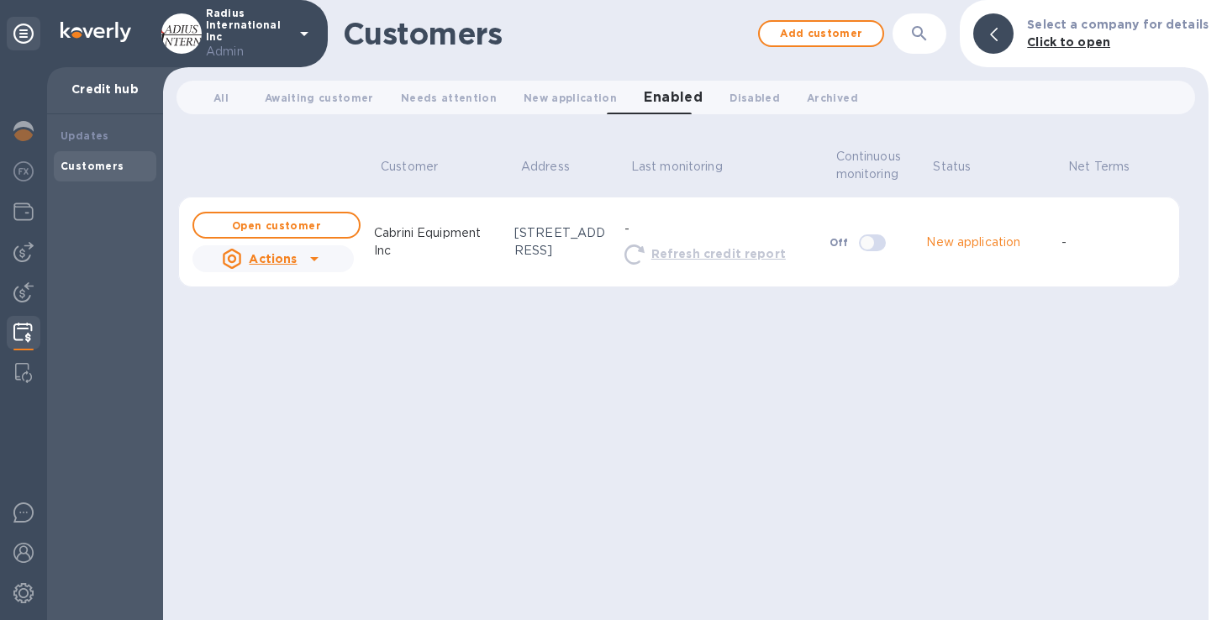
click at [313, 254] on icon at bounding box center [314, 259] width 20 height 20
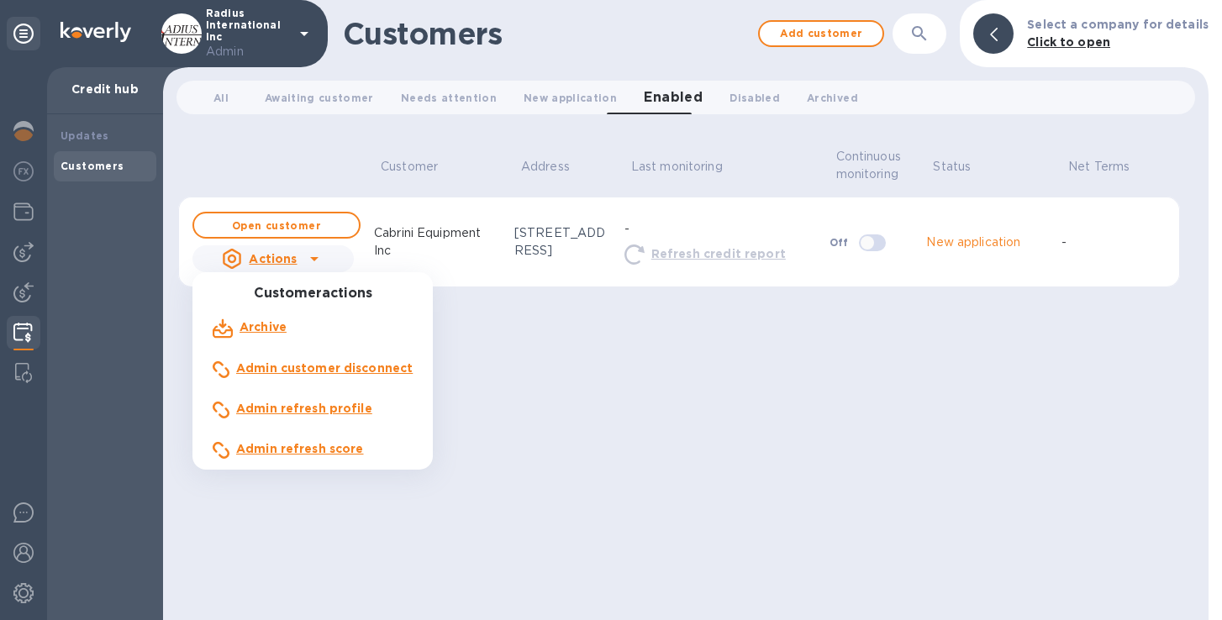
click at [282, 450] on b "Admin refresh score" at bounding box center [300, 448] width 128 height 13
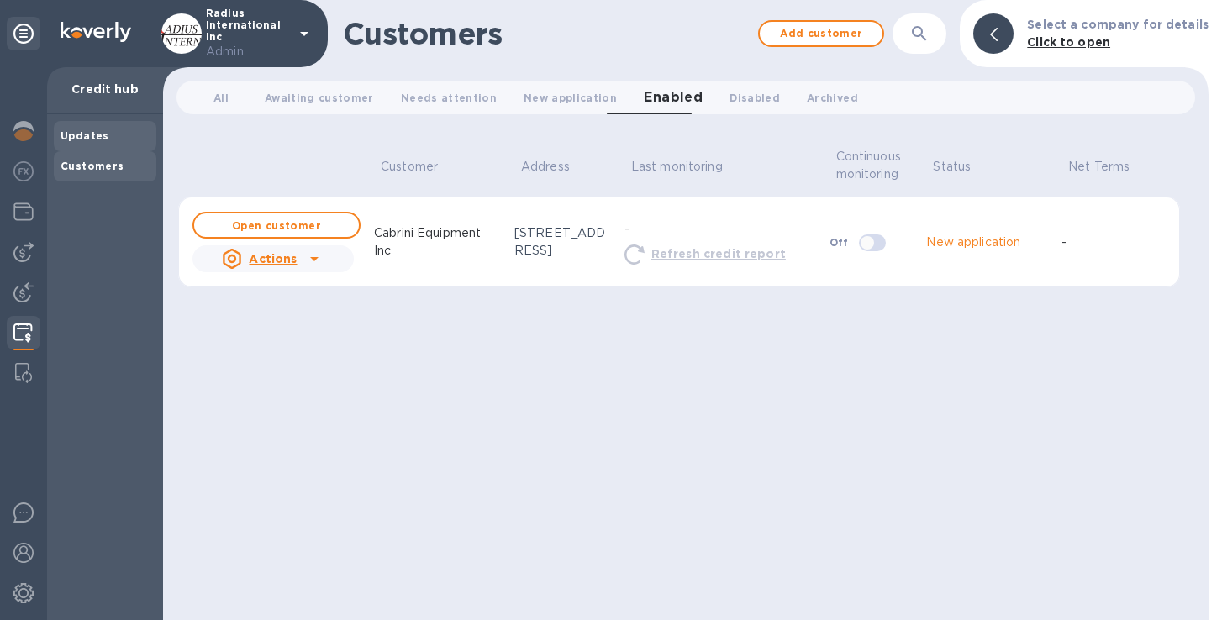
click at [115, 130] on div "Updates" at bounding box center [105, 136] width 89 height 17
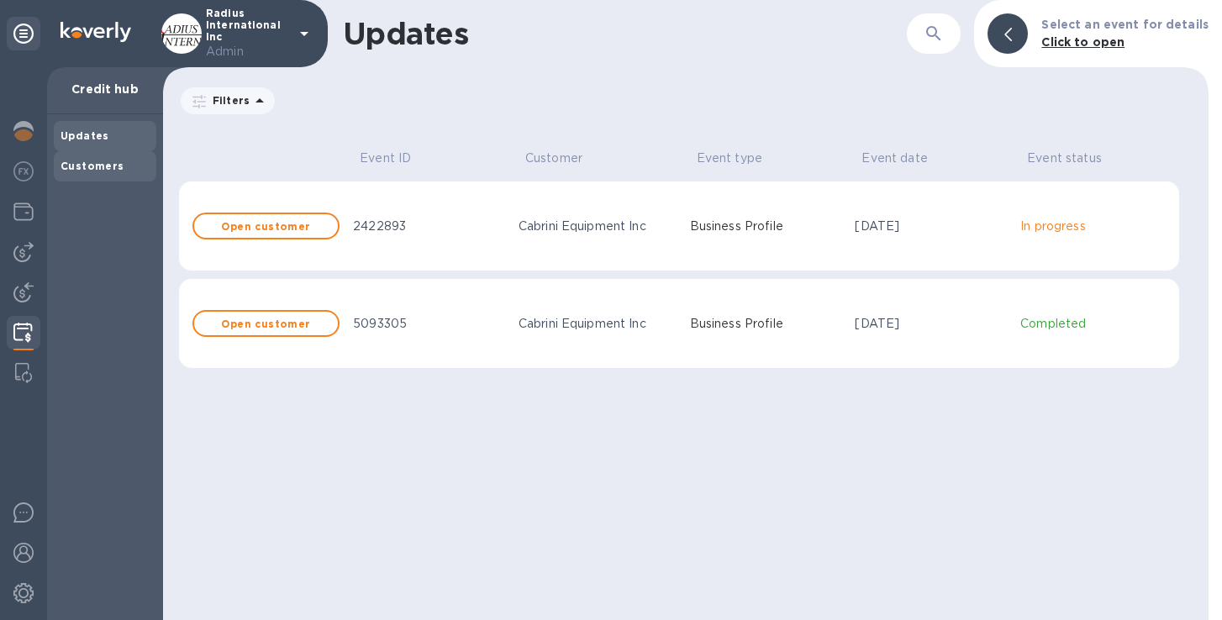
click at [103, 171] on b "Customers" at bounding box center [93, 166] width 64 height 13
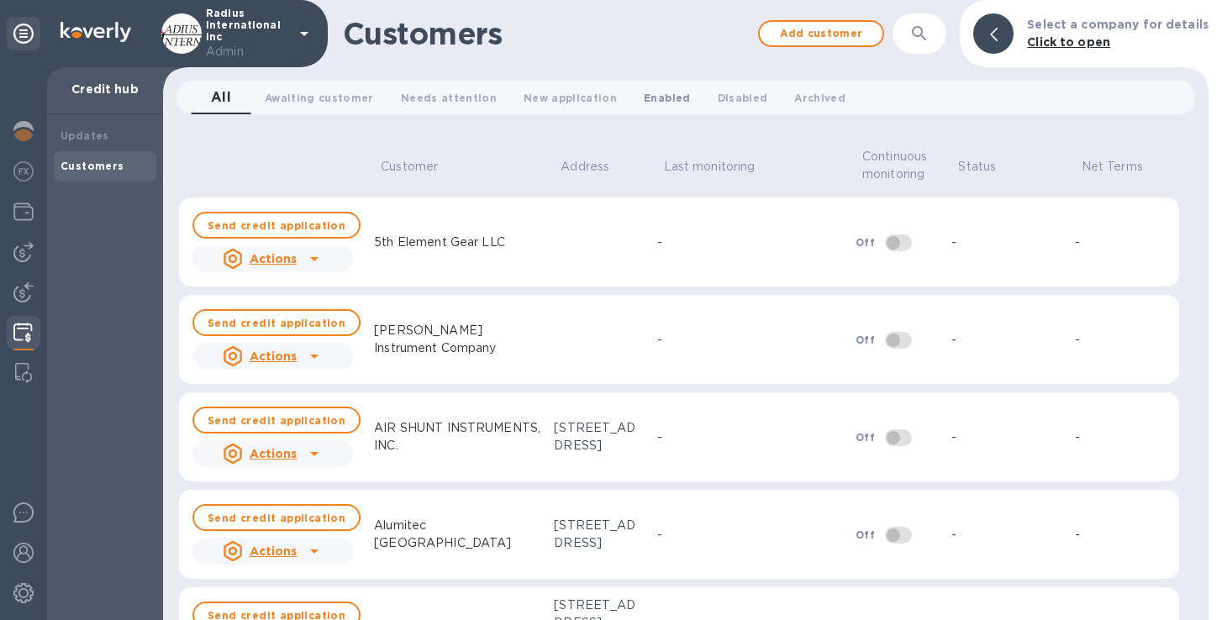
click at [644, 95] on span "Enabled 0" at bounding box center [667, 98] width 46 height 18
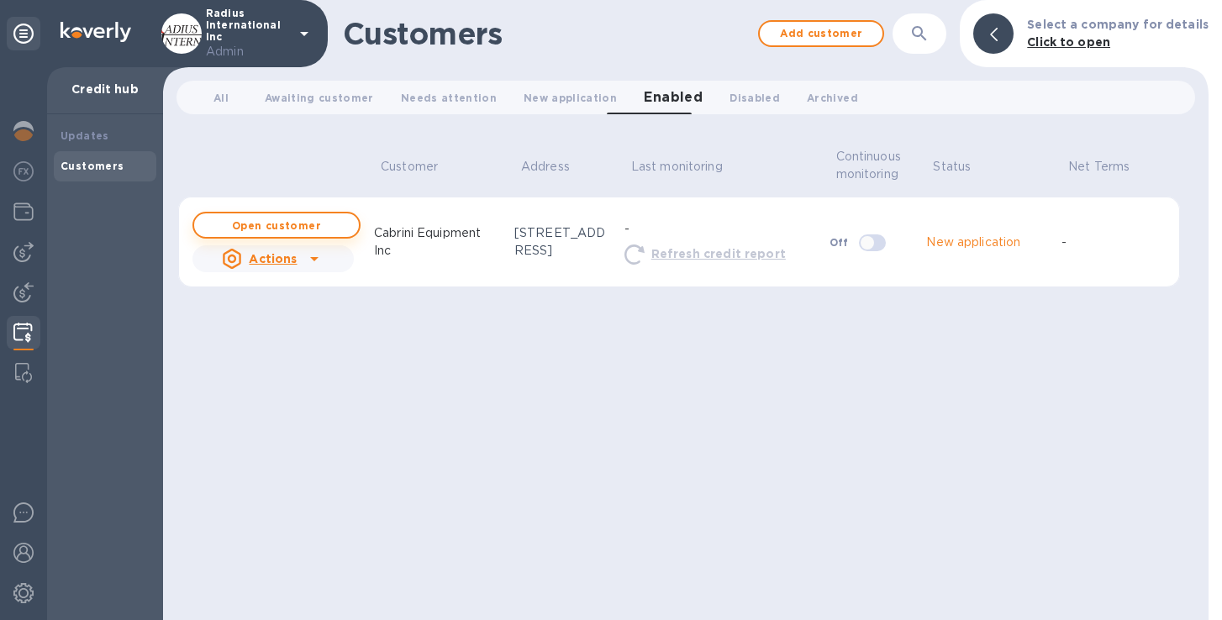
click at [307, 222] on b "Open customer" at bounding box center [276, 225] width 89 height 13
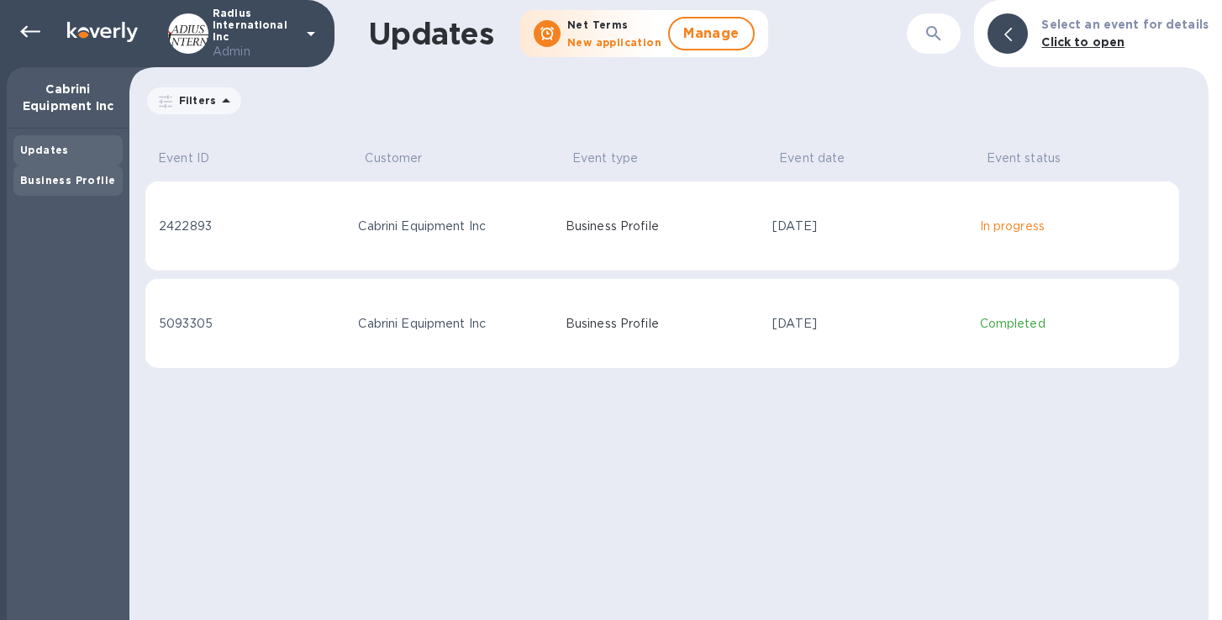
click at [98, 183] on b "Business Profile" at bounding box center [67, 180] width 95 height 13
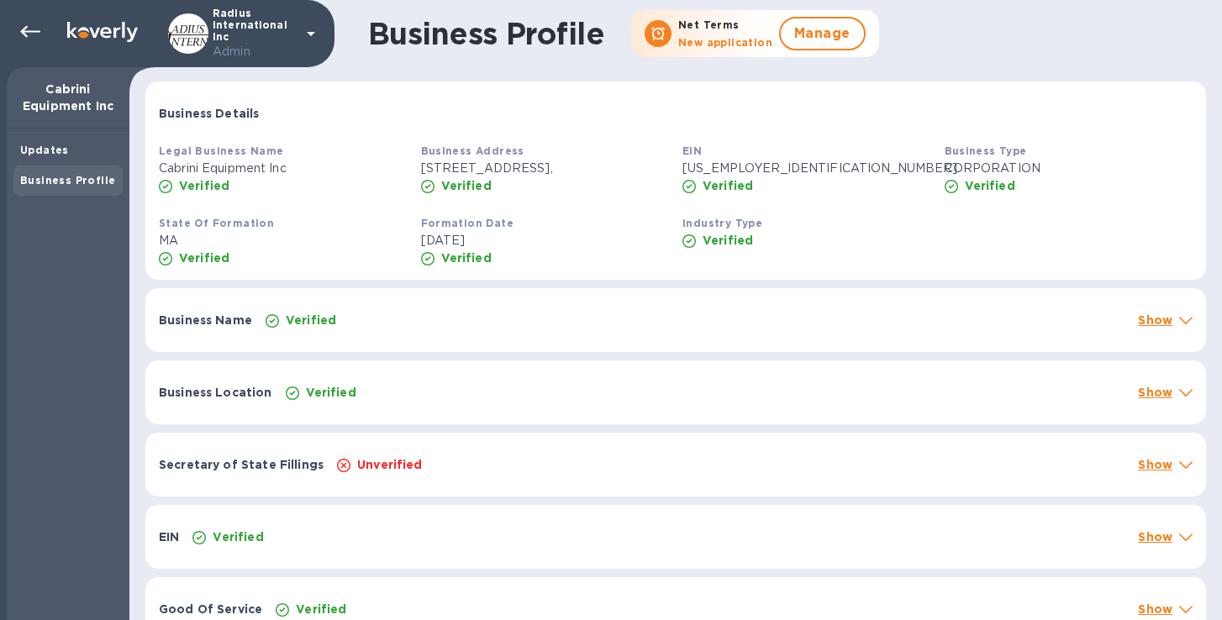
click at [1147, 462] on p "Show" at bounding box center [1155, 464] width 34 height 17
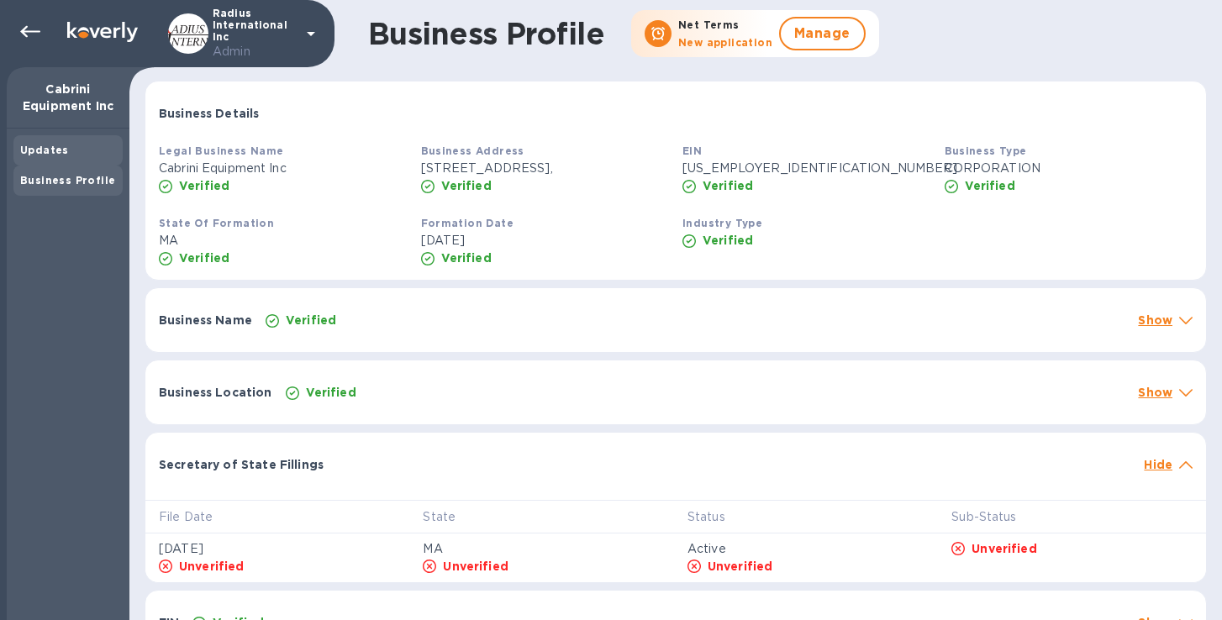
click at [65, 160] on div "Updates" at bounding box center [67, 150] width 109 height 30
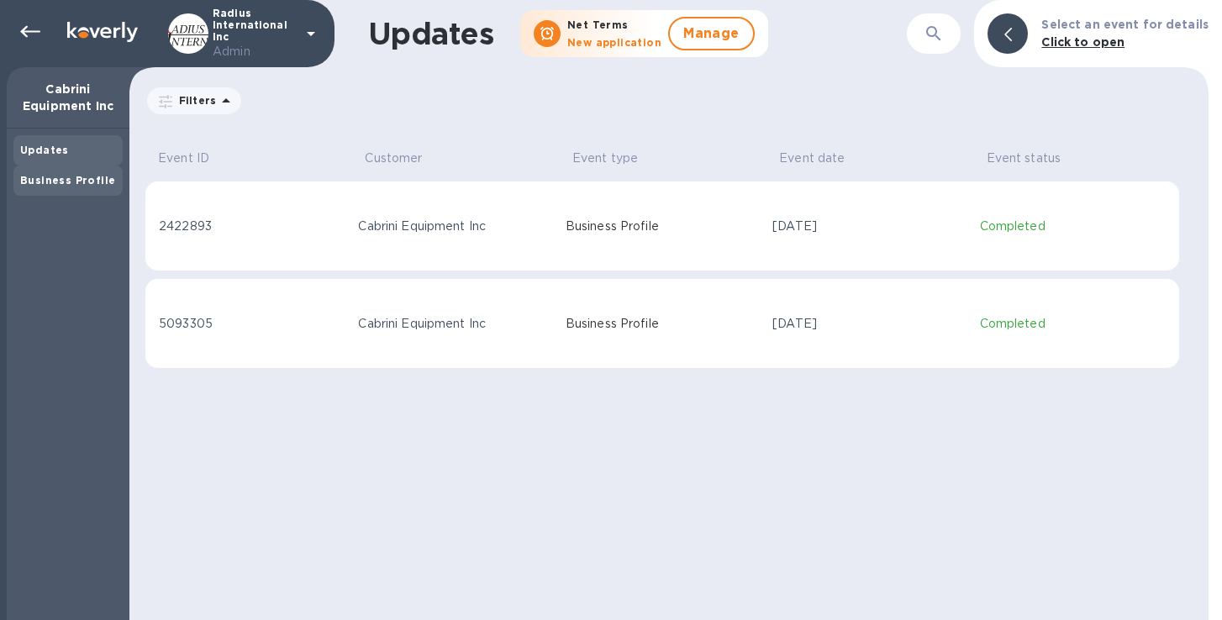
click at [55, 177] on b "Business Profile" at bounding box center [67, 180] width 95 height 13
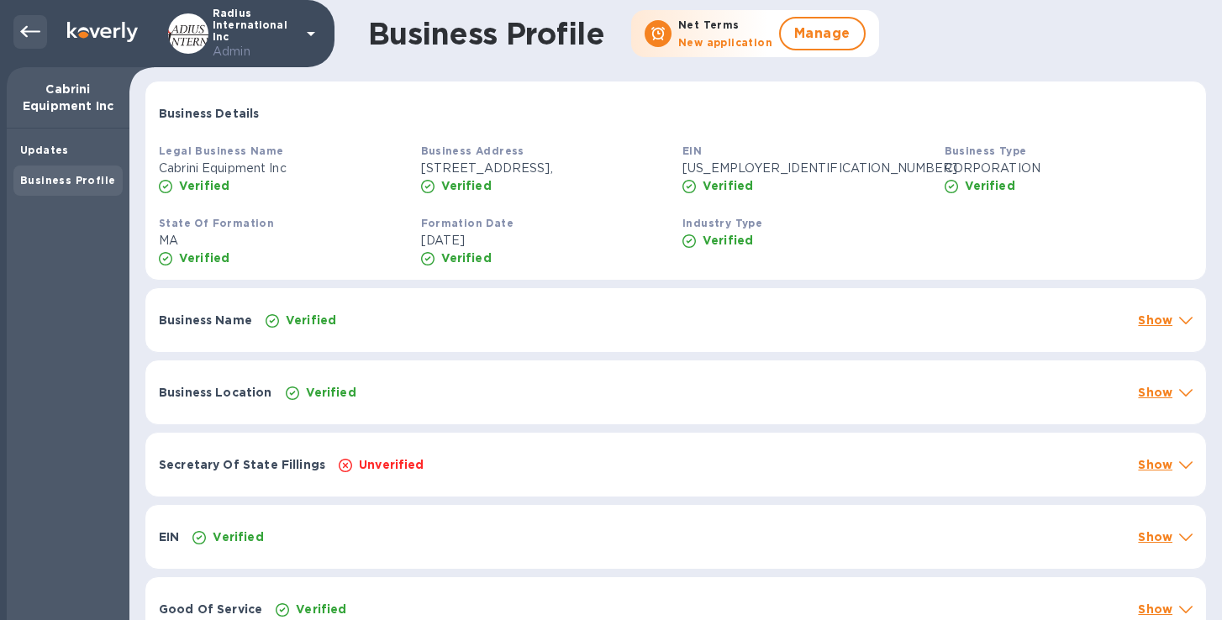
click at [32, 29] on icon at bounding box center [30, 32] width 20 height 20
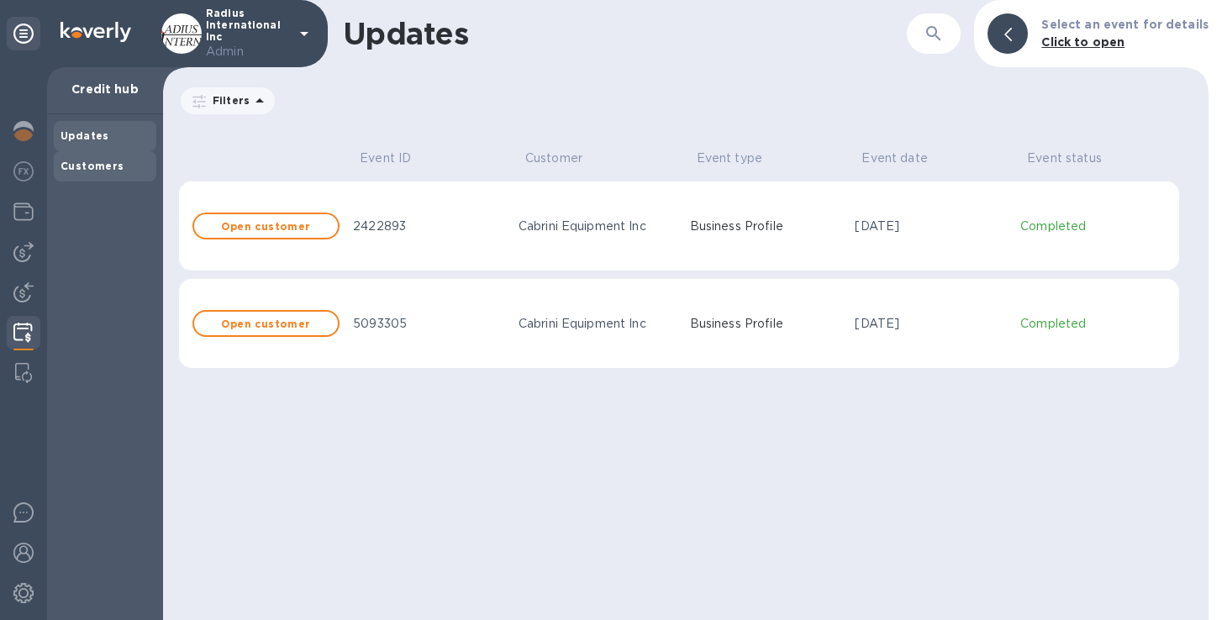
click at [91, 167] on b "Customers" at bounding box center [93, 166] width 64 height 13
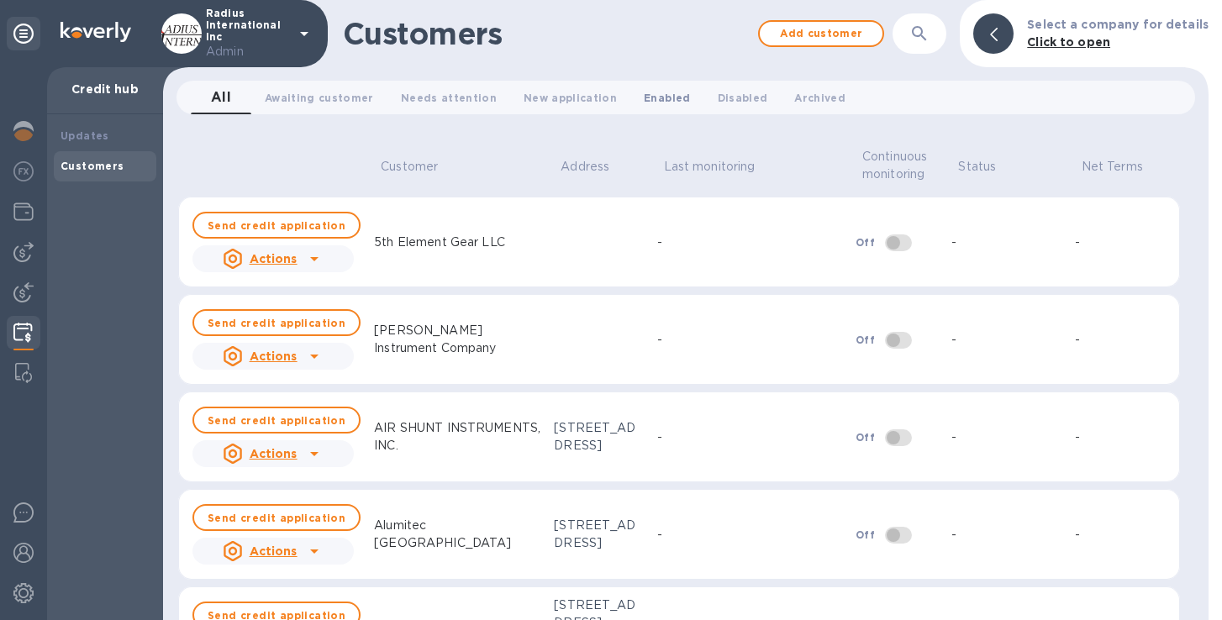
click at [648, 92] on span "Enabled 0" at bounding box center [667, 98] width 46 height 18
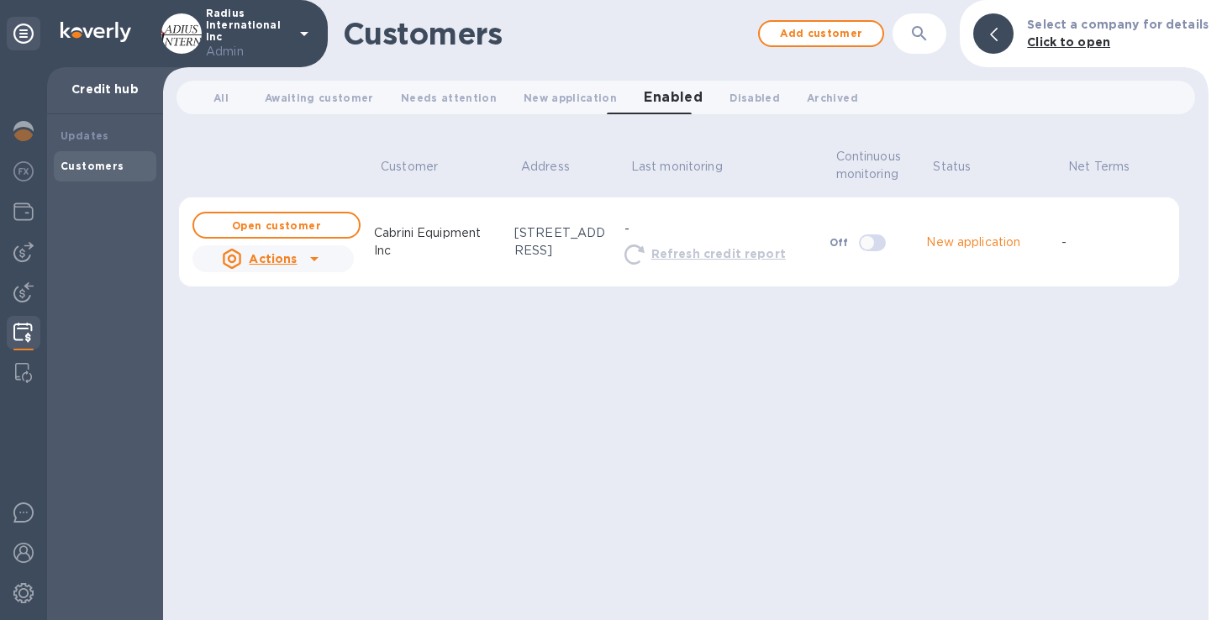
click at [568, 235] on div "345 Central Street, Leominster, MA, US 01453" at bounding box center [562, 241] width 97 height 35
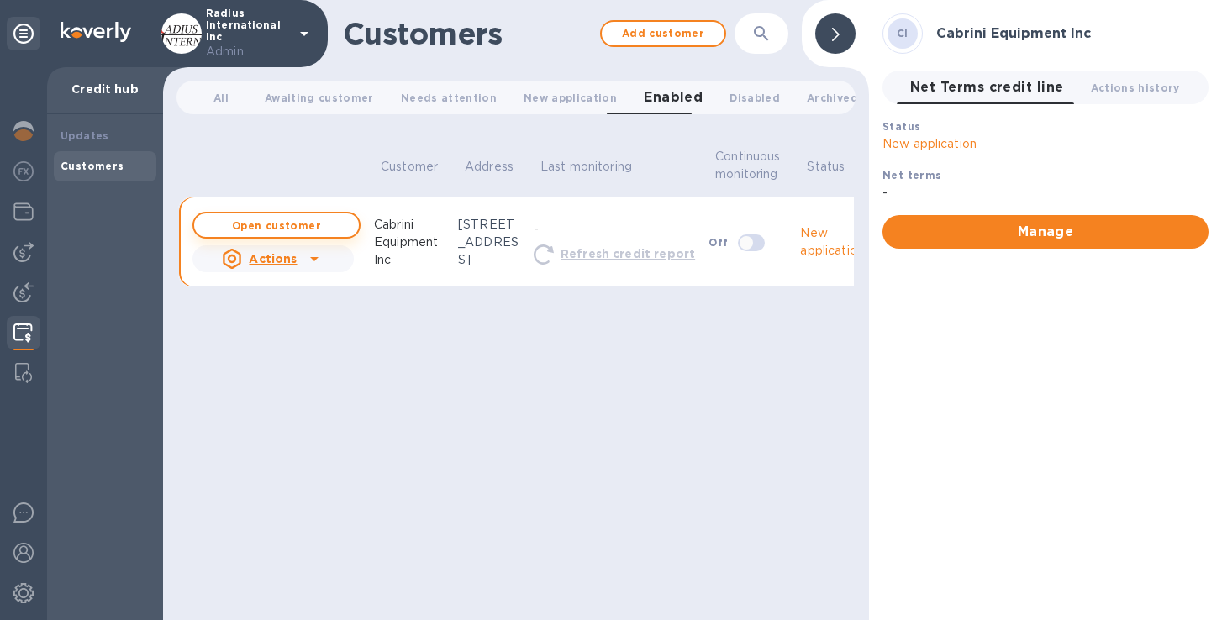
click at [300, 232] on b "Open customer" at bounding box center [276, 225] width 89 height 13
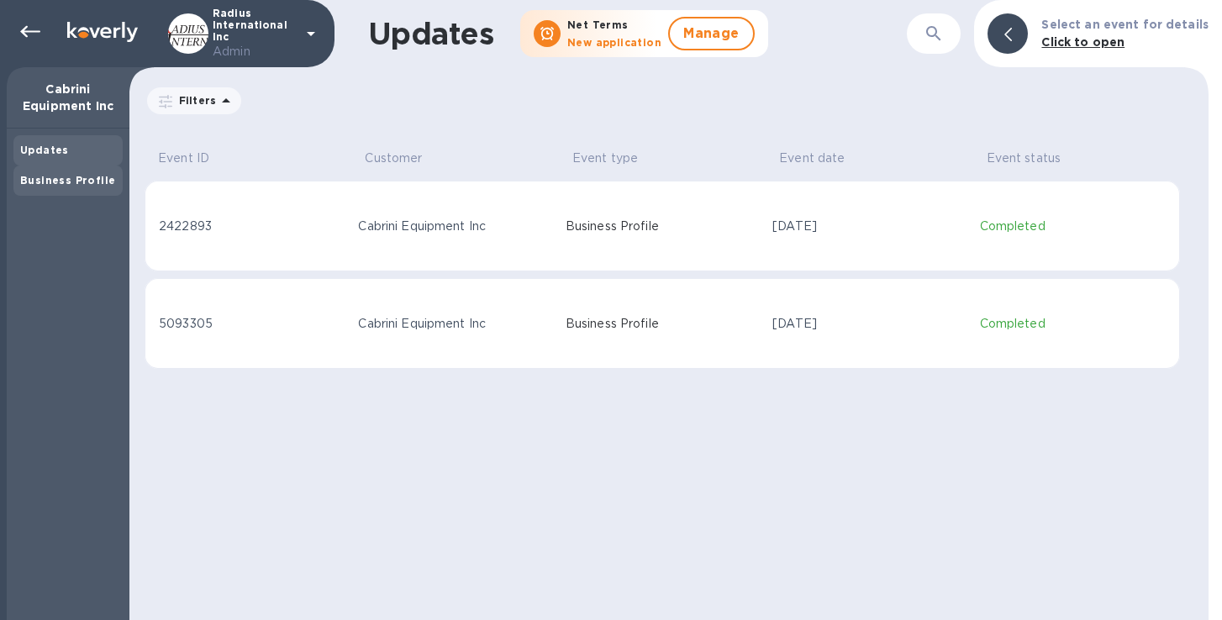
click at [73, 175] on b "Business Profile" at bounding box center [67, 180] width 95 height 13
